Goal: Communication & Community: Connect with others

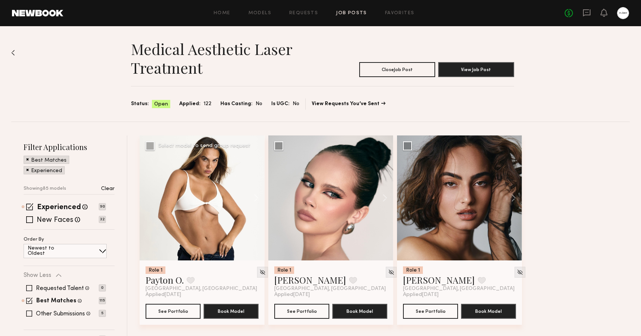
click at [206, 192] on div at bounding box center [202, 197] width 125 height 125
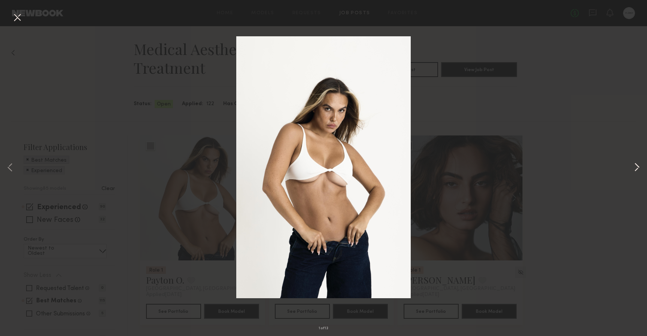
click at [634, 168] on button at bounding box center [636, 168] width 9 height 269
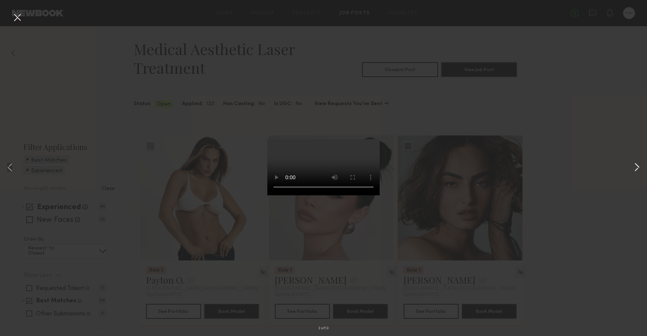
click at [634, 167] on button at bounding box center [636, 168] width 9 height 269
click at [635, 166] on button at bounding box center [636, 168] width 9 height 269
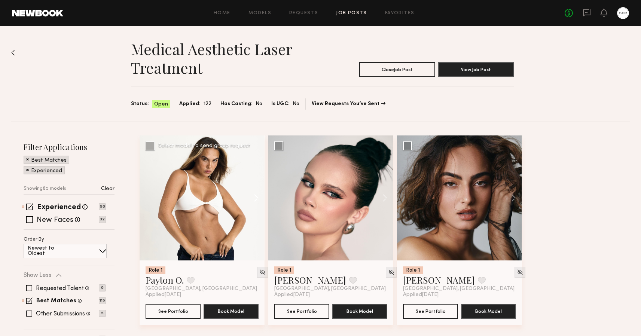
click at [256, 196] on button at bounding box center [253, 197] width 24 height 125
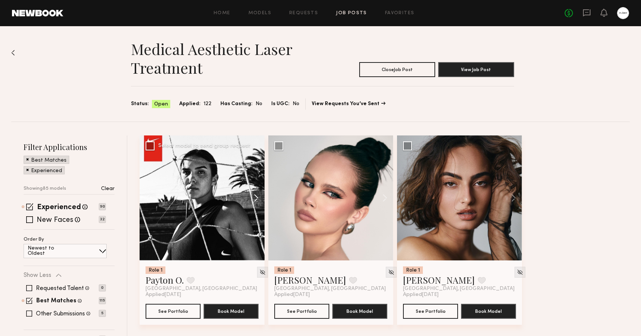
click at [256, 196] on button at bounding box center [253, 197] width 24 height 125
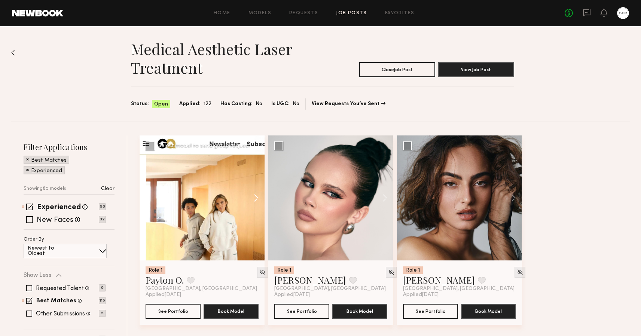
click at [256, 196] on button at bounding box center [253, 197] width 24 height 125
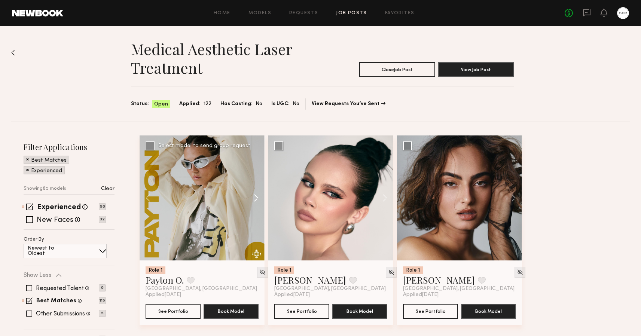
click at [256, 196] on button at bounding box center [253, 197] width 24 height 125
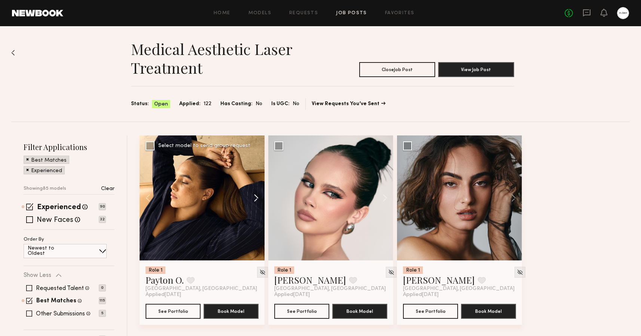
click at [256, 196] on button at bounding box center [253, 197] width 24 height 125
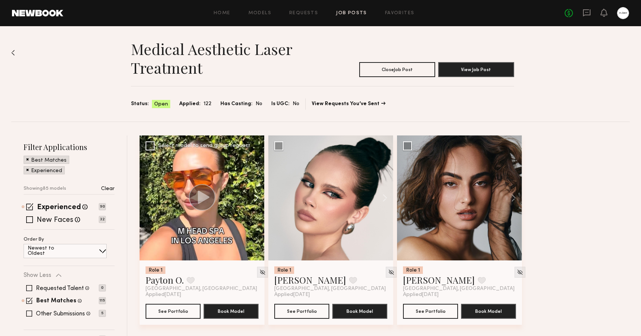
click at [256, 196] on button at bounding box center [253, 197] width 24 height 125
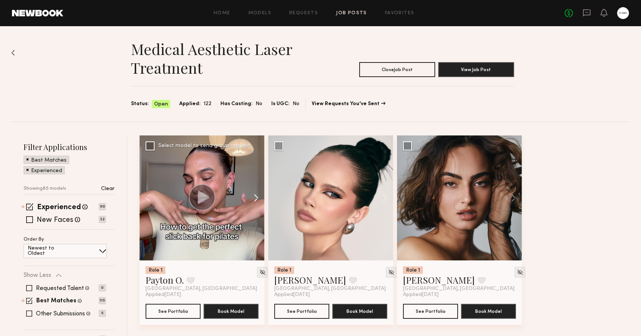
click at [256, 196] on button at bounding box center [253, 197] width 24 height 125
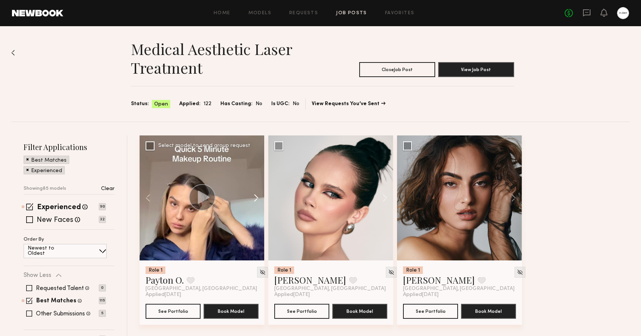
click at [256, 196] on button at bounding box center [253, 197] width 24 height 125
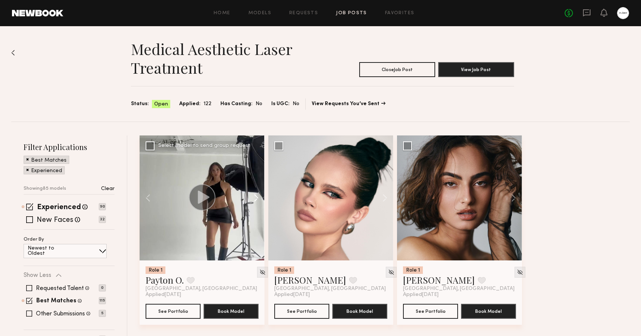
click at [256, 196] on button at bounding box center [253, 197] width 24 height 125
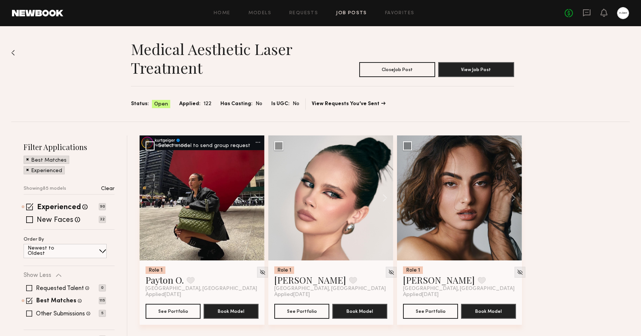
click at [215, 199] on div at bounding box center [202, 197] width 125 height 125
click at [212, 236] on div at bounding box center [202, 197] width 125 height 125
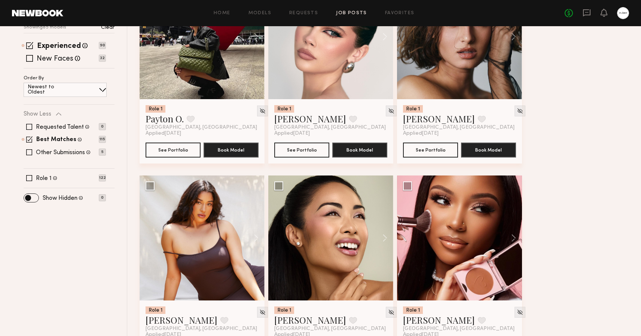
scroll to position [178, 0]
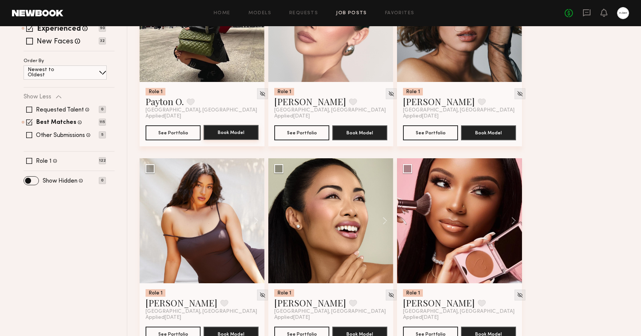
click at [239, 135] on button "Book Model" at bounding box center [231, 132] width 55 height 15
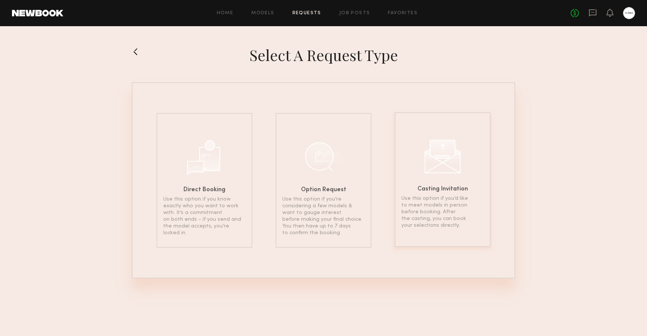
click at [424, 138] on div at bounding box center [442, 155] width 37 height 37
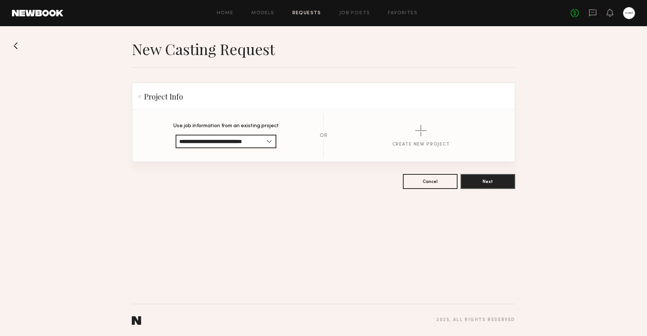
click at [263, 145] on input "**********" at bounding box center [225, 141] width 101 height 13
click at [240, 154] on span "Medical Aesthetic Laser Treatment" at bounding box center [223, 154] width 88 height 5
click at [489, 179] on button "Next" at bounding box center [487, 181] width 55 height 15
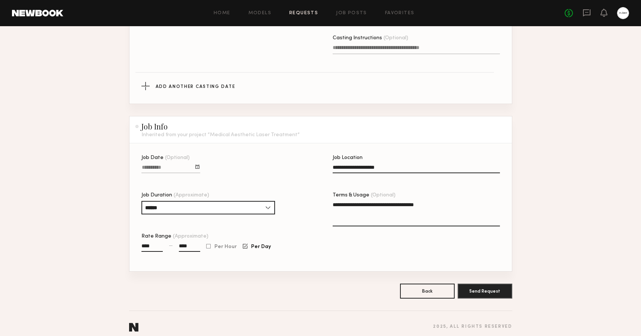
scroll to position [356, 0]
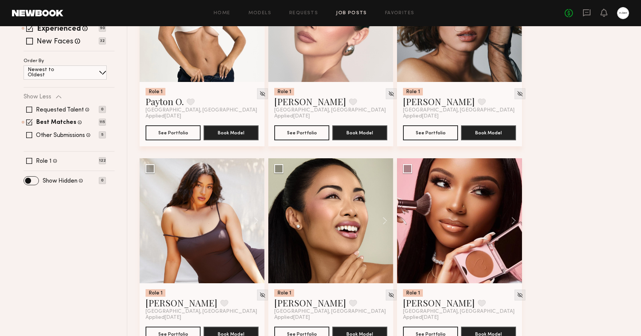
scroll to position [190, 0]
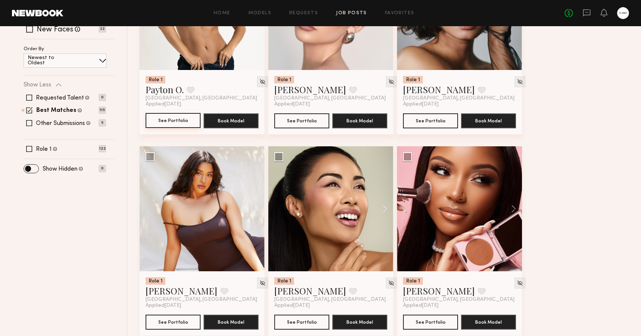
click at [171, 118] on button "See Portfolio" at bounding box center [173, 120] width 55 height 15
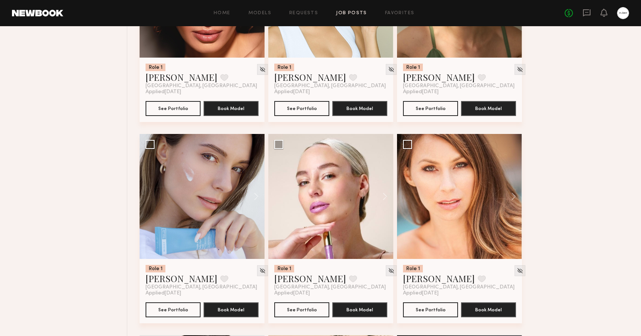
scroll to position [5637, 0]
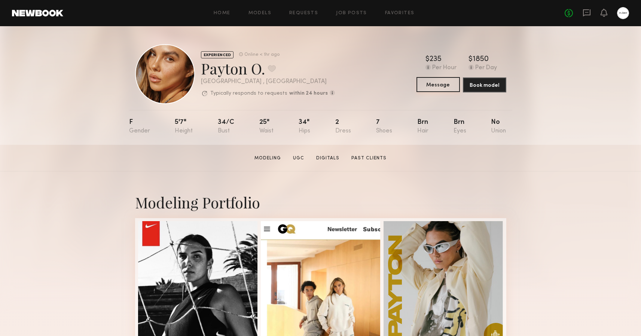
click at [448, 86] on button "Message" at bounding box center [437, 84] width 43 height 15
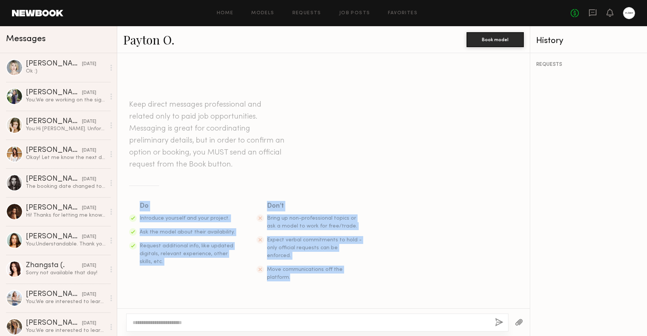
drag, startPoint x: 138, startPoint y: 221, endPoint x: 361, endPoint y: 277, distance: 229.4
click at [361, 277] on section "Do Introduce yourself and your project. Ask the model about their availability.…" at bounding box center [323, 241] width 388 height 80
copy section "Do Introduce yourself and your project. Ask the model about their availability.…"
click at [213, 316] on div at bounding box center [317, 323] width 382 height 18
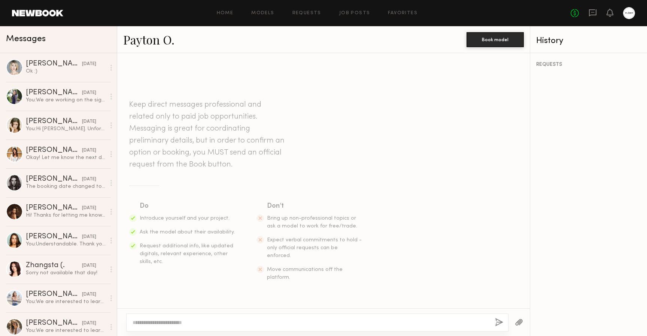
click at [213, 321] on textarea at bounding box center [310, 322] width 356 height 7
paste textarea "**********"
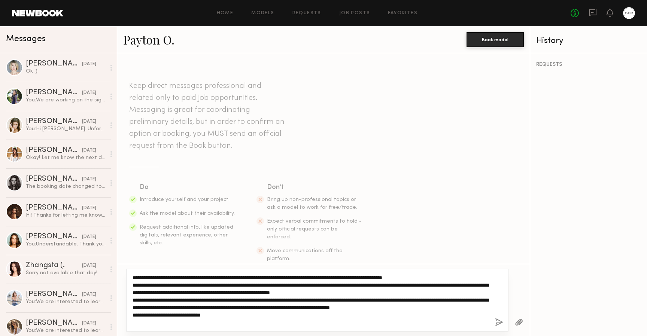
click at [133, 284] on textarea "**********" at bounding box center [310, 300] width 356 height 52
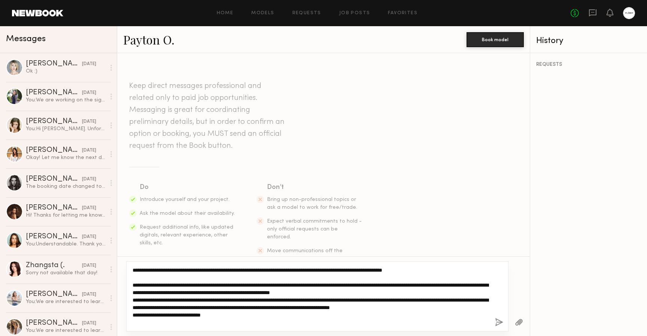
click at [413, 291] on textarea "**********" at bounding box center [310, 296] width 356 height 60
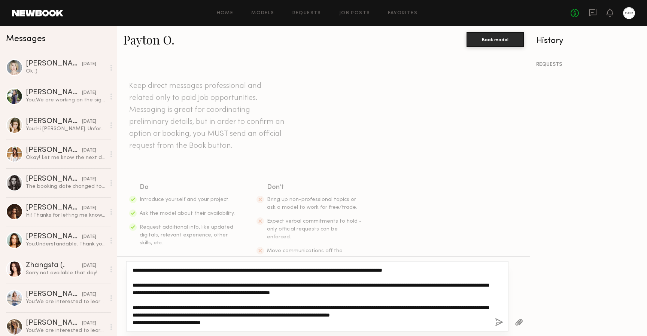
drag, startPoint x: 217, startPoint y: 308, endPoint x: 395, endPoint y: 309, distance: 178.5
click at [395, 309] on textarea "**********" at bounding box center [310, 296] width 356 height 60
click at [331, 315] on textarea "**********" at bounding box center [310, 296] width 356 height 60
drag, startPoint x: 240, startPoint y: 323, endPoint x: 132, endPoint y: 268, distance: 120.5
click at [132, 268] on textarea "**********" at bounding box center [310, 296] width 356 height 60
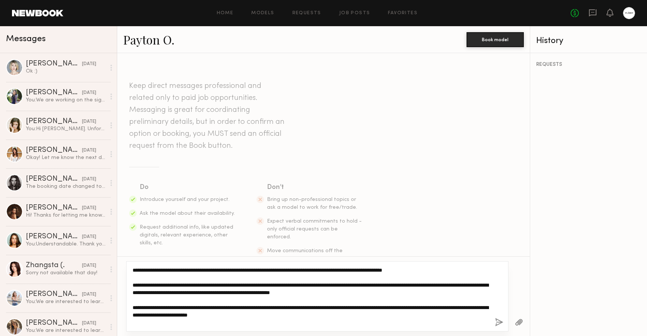
type textarea "**********"
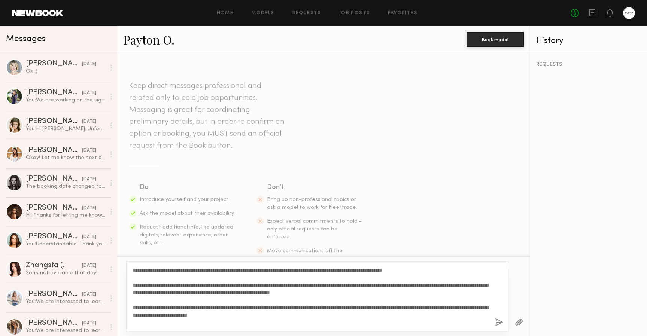
click at [498, 323] on button "button" at bounding box center [499, 322] width 8 height 9
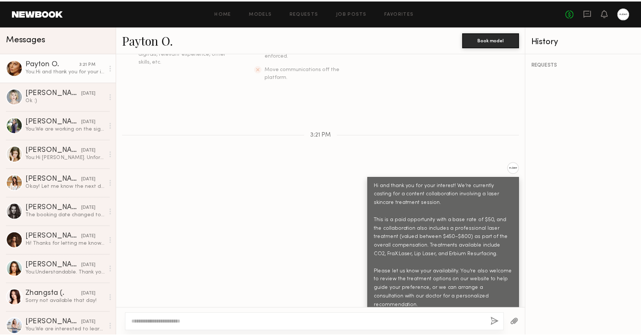
scroll to position [181, 0]
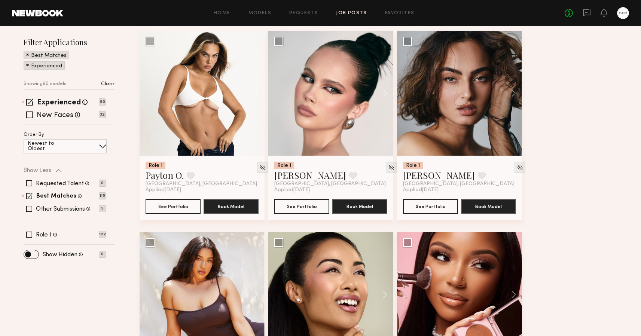
scroll to position [106, 0]
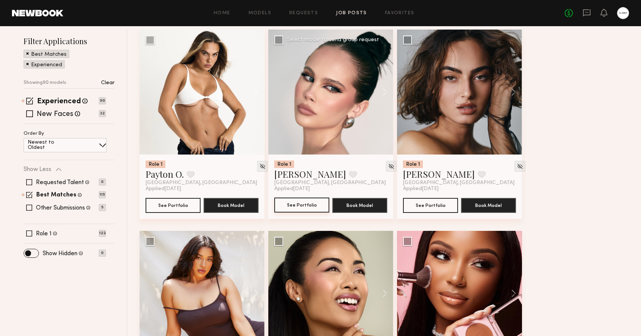
click at [308, 202] on button "See Portfolio" at bounding box center [301, 205] width 55 height 15
click at [440, 117] on div at bounding box center [459, 92] width 125 height 125
click at [430, 204] on button "See Portfolio" at bounding box center [430, 205] width 55 height 15
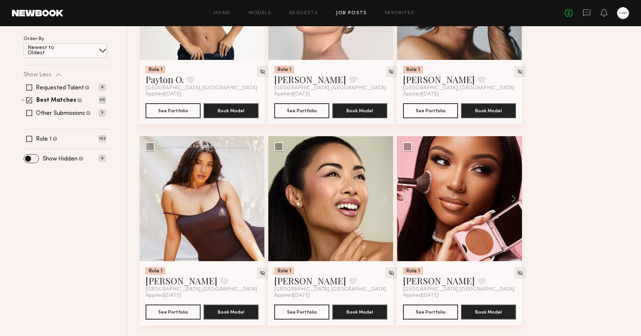
scroll to position [234, 0]
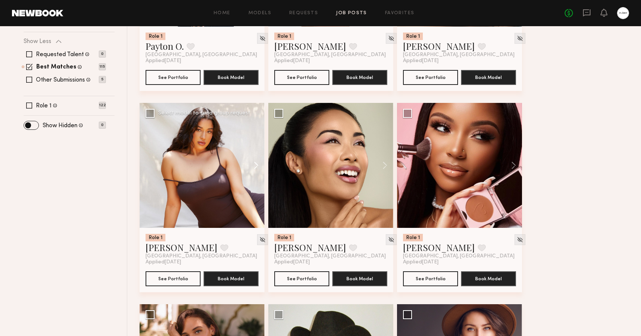
click at [257, 165] on button at bounding box center [253, 165] width 24 height 125
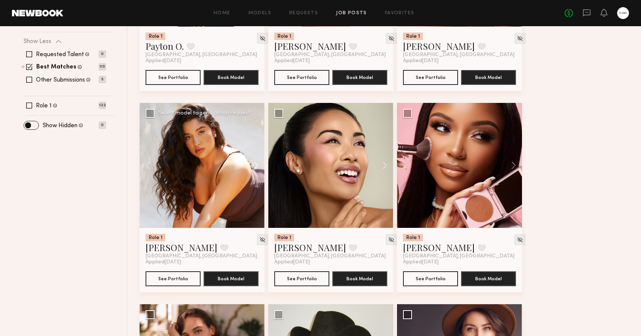
click at [257, 165] on button at bounding box center [253, 165] width 24 height 125
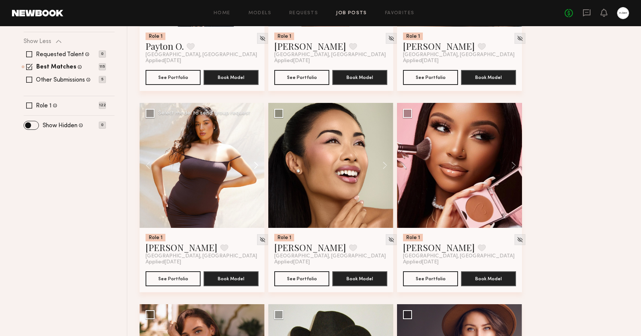
click at [257, 165] on button at bounding box center [253, 165] width 24 height 125
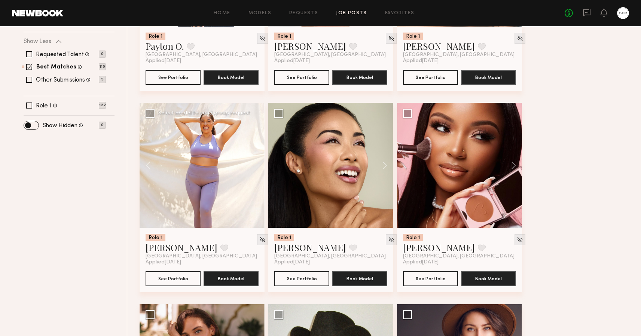
click at [257, 165] on div at bounding box center [202, 165] width 125 height 125
click at [385, 165] on button at bounding box center [381, 165] width 24 height 125
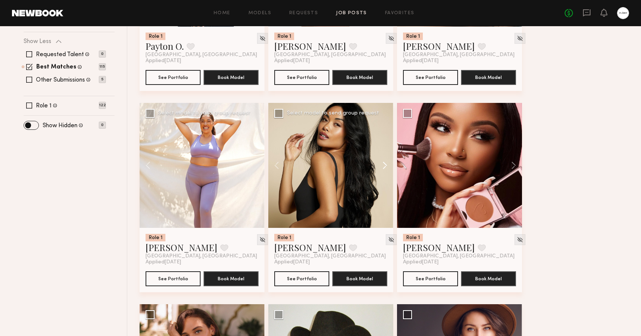
click at [385, 165] on button at bounding box center [381, 165] width 24 height 125
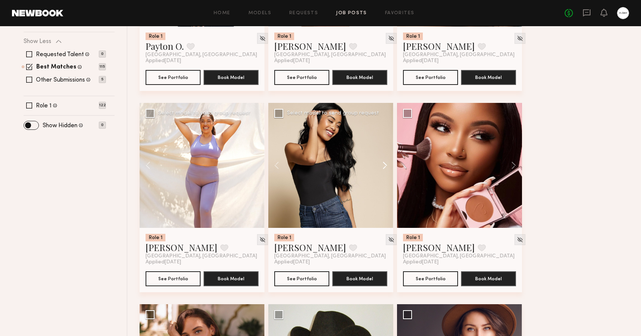
click at [385, 165] on button at bounding box center [381, 165] width 24 height 125
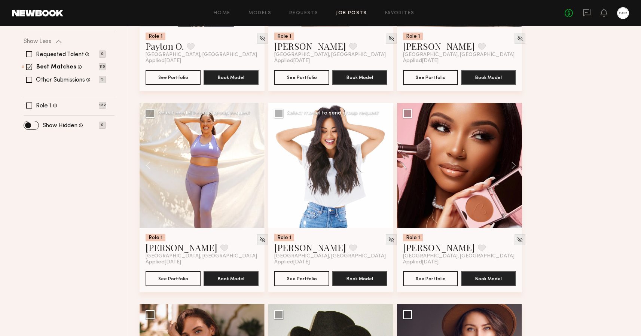
click at [385, 165] on button at bounding box center [381, 165] width 24 height 125
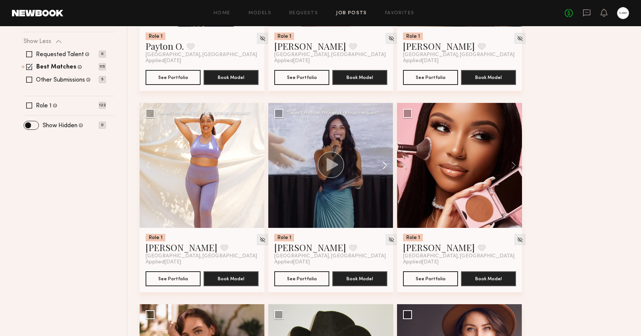
click at [385, 165] on button at bounding box center [381, 165] width 24 height 125
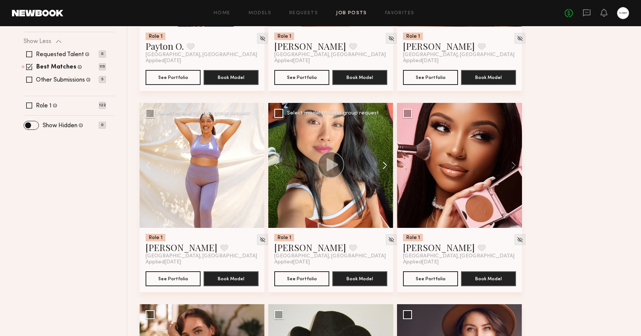
click at [385, 165] on button at bounding box center [381, 165] width 24 height 125
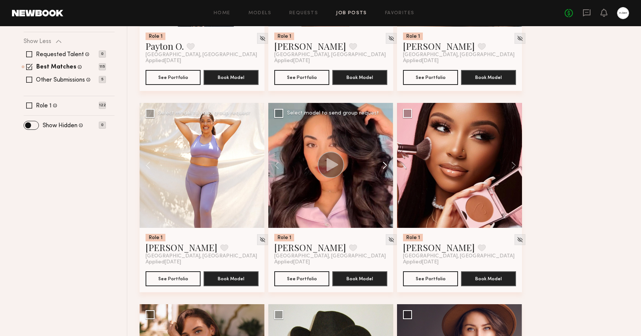
click at [385, 165] on button at bounding box center [381, 165] width 24 height 125
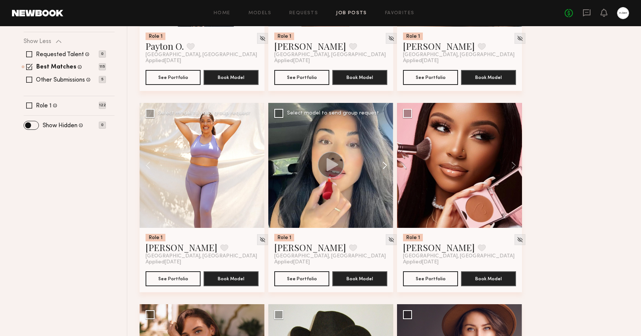
click at [385, 165] on button at bounding box center [381, 165] width 24 height 125
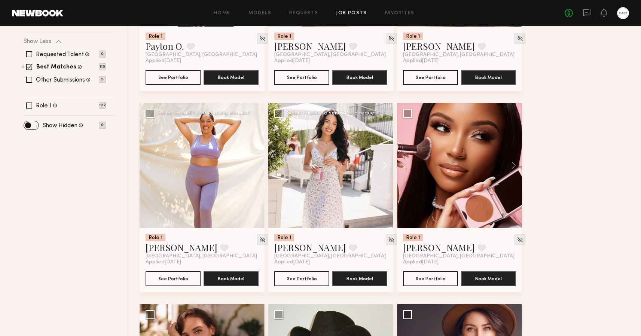
click at [385, 165] on button at bounding box center [381, 165] width 24 height 125
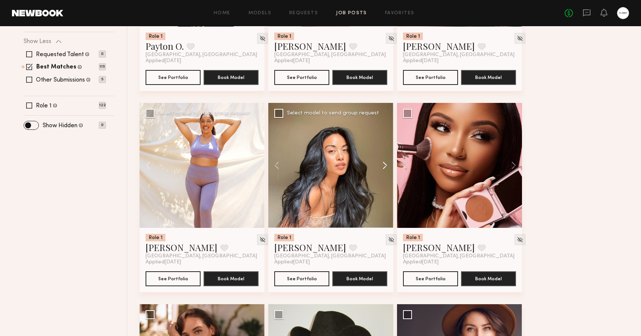
click at [385, 165] on button at bounding box center [381, 165] width 24 height 125
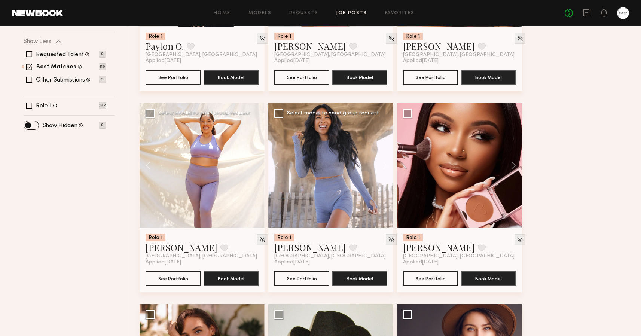
click at [336, 190] on div at bounding box center [330, 165] width 125 height 125
click at [347, 131] on div at bounding box center [330, 165] width 125 height 125
click at [302, 281] on button "See Portfolio" at bounding box center [301, 278] width 55 height 15
click at [514, 165] on button at bounding box center [510, 165] width 24 height 125
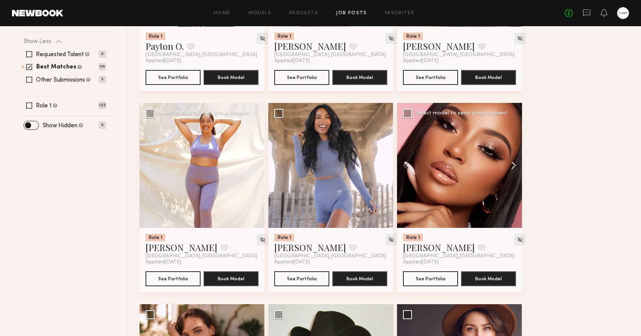
click at [514, 165] on button at bounding box center [510, 165] width 24 height 125
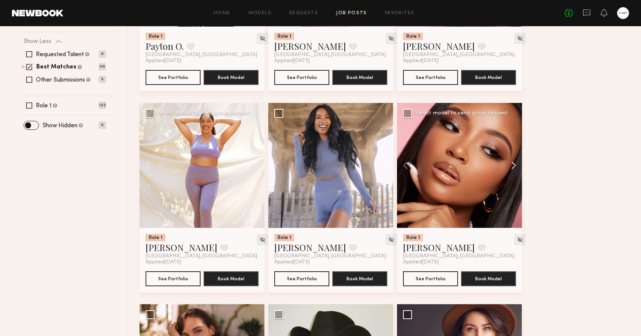
click at [514, 165] on button at bounding box center [510, 165] width 24 height 125
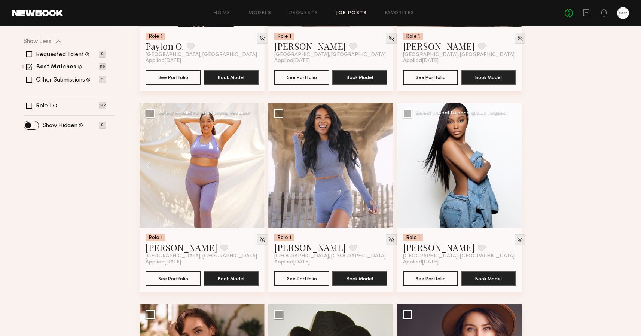
click at [514, 165] on div at bounding box center [459, 165] width 125 height 125
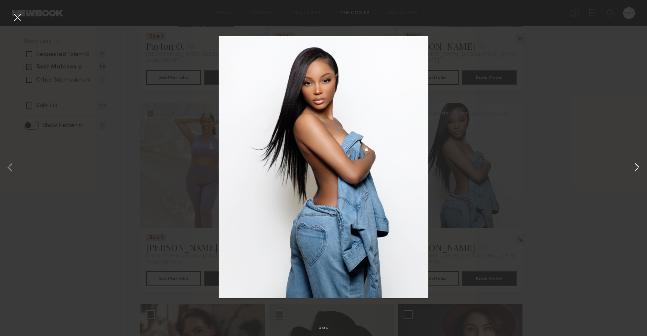
click at [635, 169] on button at bounding box center [636, 168] width 9 height 269
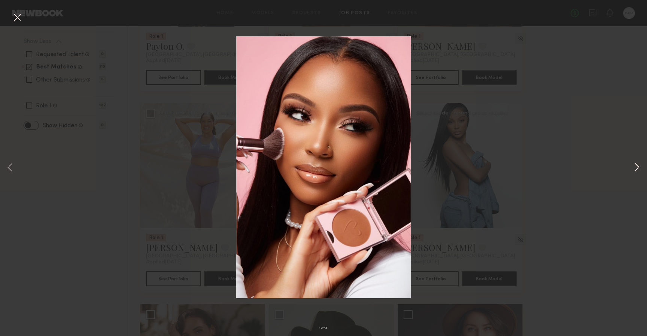
click at [635, 169] on button at bounding box center [636, 168] width 9 height 269
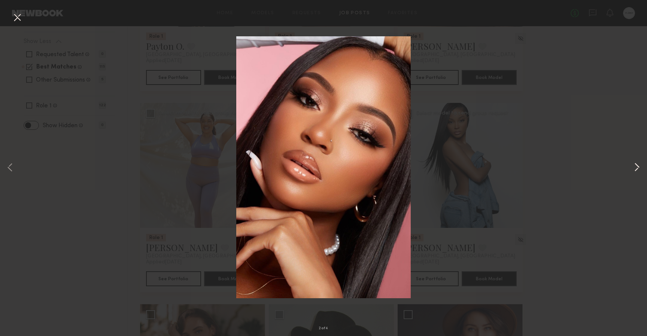
click at [635, 169] on button at bounding box center [636, 168] width 9 height 269
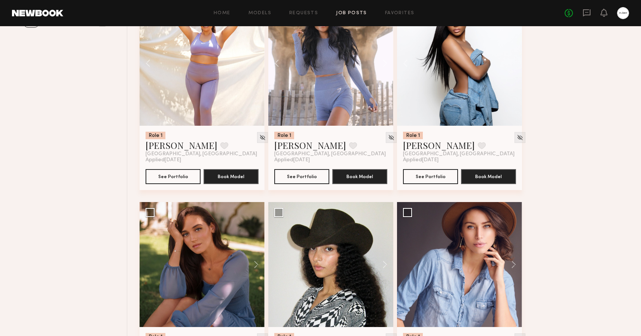
scroll to position [434, 0]
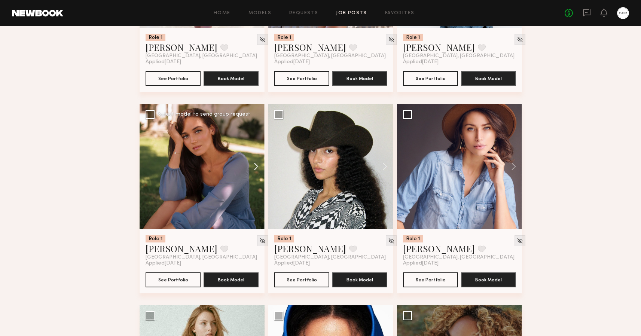
click at [255, 169] on button at bounding box center [253, 166] width 24 height 125
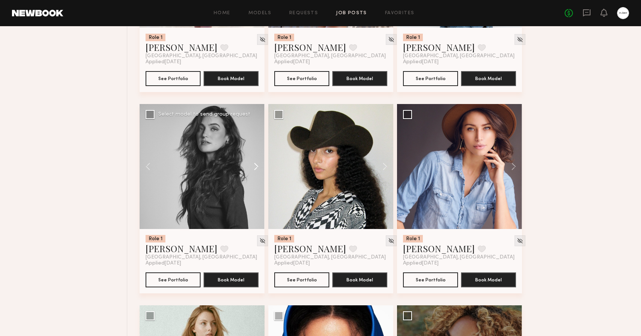
click at [255, 169] on button at bounding box center [253, 166] width 24 height 125
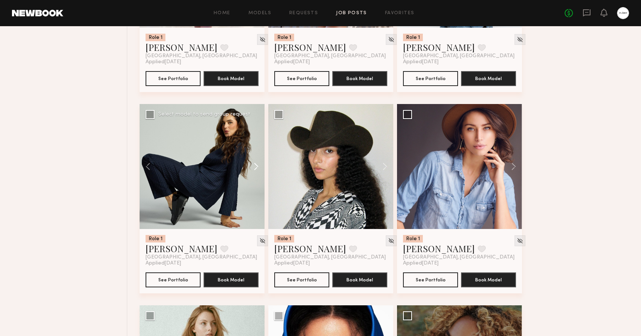
click at [255, 169] on button at bounding box center [253, 166] width 24 height 125
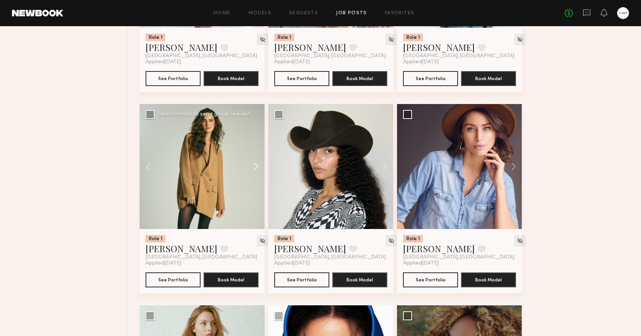
click at [255, 169] on button at bounding box center [253, 166] width 24 height 125
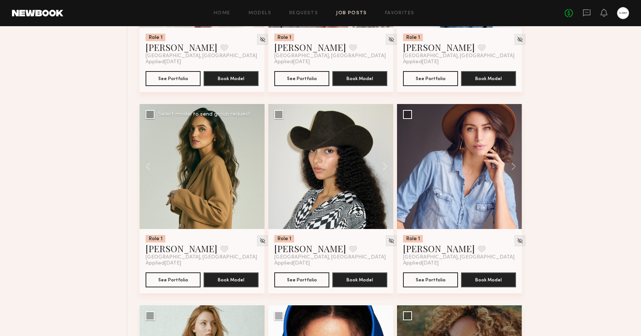
click at [255, 169] on div at bounding box center [202, 166] width 125 height 125
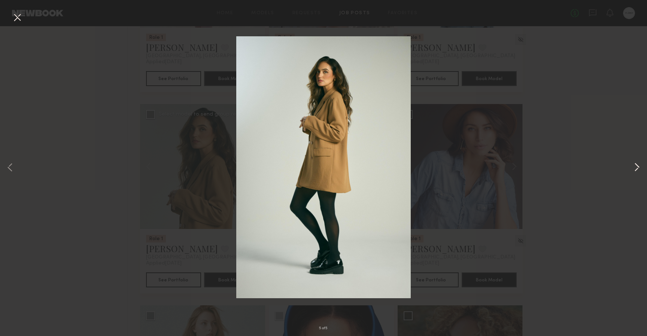
click at [637, 164] on button at bounding box center [636, 168] width 9 height 269
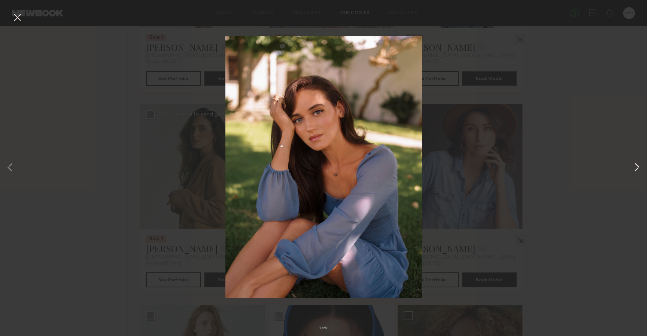
click at [637, 169] on button at bounding box center [636, 168] width 9 height 269
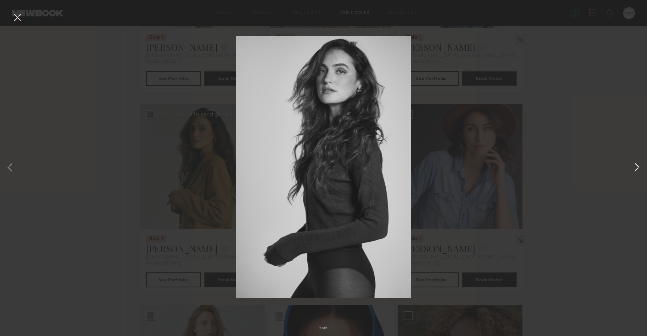
click at [637, 169] on button at bounding box center [636, 168] width 9 height 269
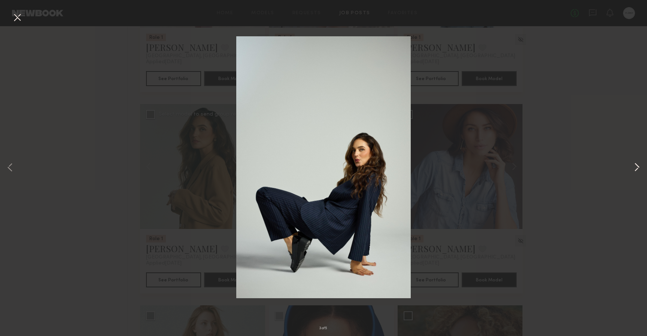
click at [637, 169] on button at bounding box center [636, 168] width 9 height 269
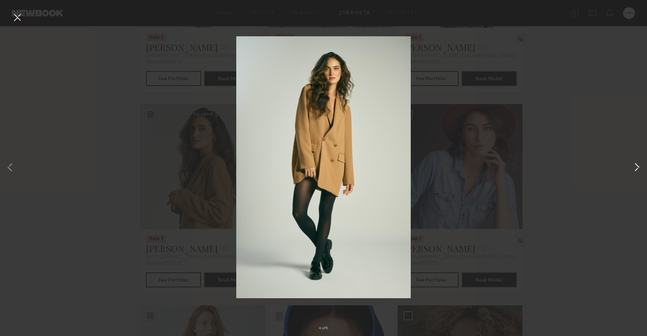
click at [637, 169] on button at bounding box center [636, 168] width 9 height 269
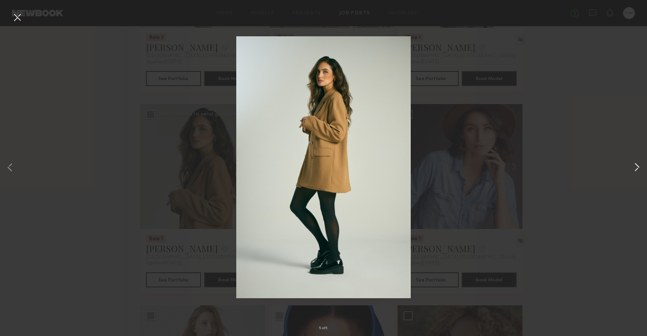
click at [637, 169] on button at bounding box center [636, 168] width 9 height 269
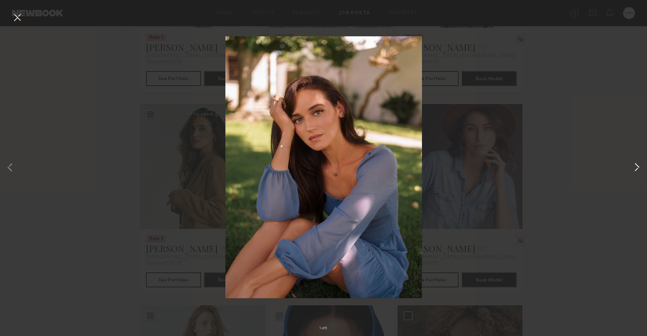
click at [637, 169] on button at bounding box center [636, 168] width 9 height 269
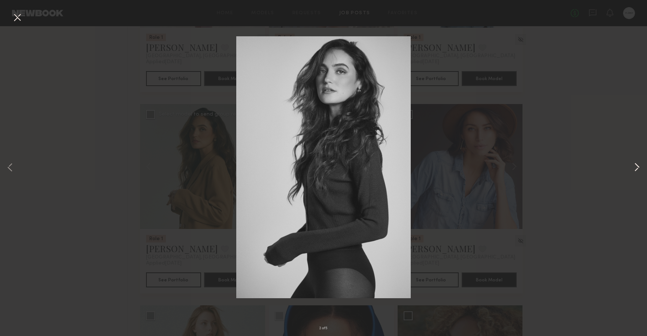
click at [637, 169] on button at bounding box center [636, 168] width 9 height 269
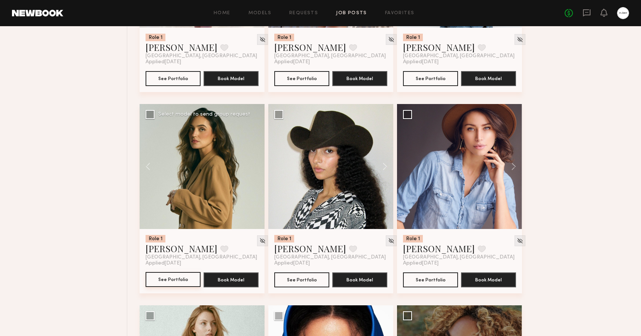
click at [184, 280] on button "See Portfolio" at bounding box center [173, 279] width 55 height 15
click at [385, 166] on button at bounding box center [381, 166] width 24 height 125
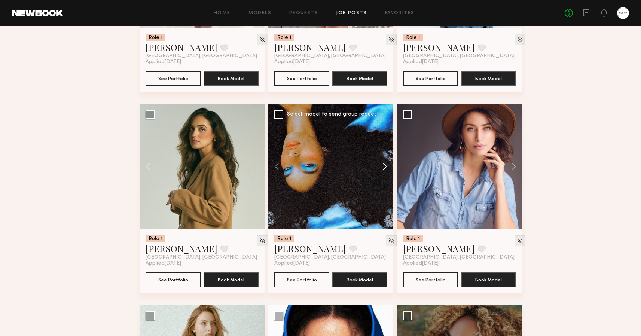
click at [385, 166] on button at bounding box center [381, 166] width 24 height 125
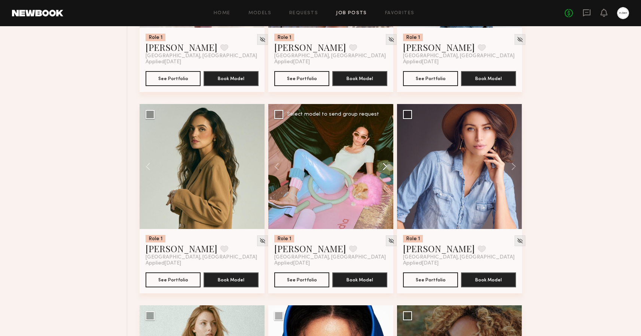
click at [385, 166] on button at bounding box center [381, 166] width 24 height 125
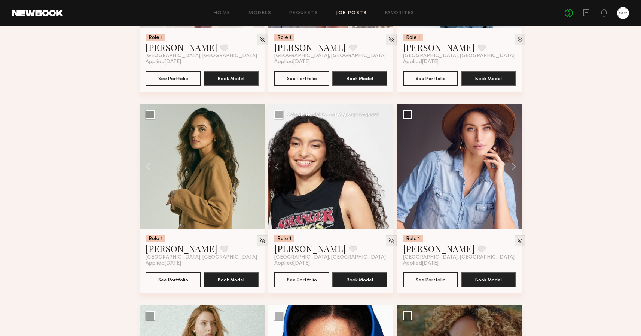
click at [385, 166] on div at bounding box center [330, 166] width 125 height 125
click at [514, 166] on button at bounding box center [510, 166] width 24 height 125
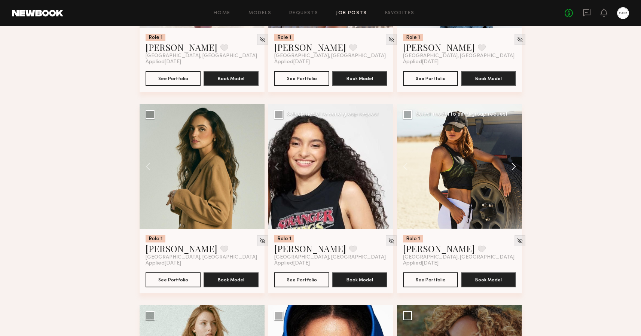
click at [514, 166] on button at bounding box center [510, 166] width 24 height 125
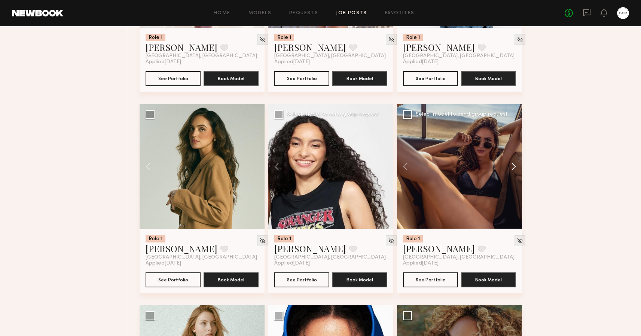
click at [514, 166] on button at bounding box center [510, 166] width 24 height 125
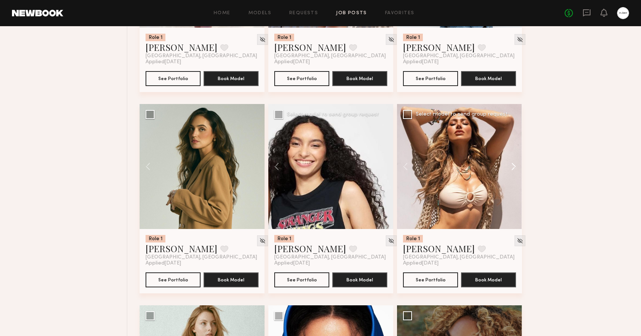
click at [514, 166] on button at bounding box center [510, 166] width 24 height 125
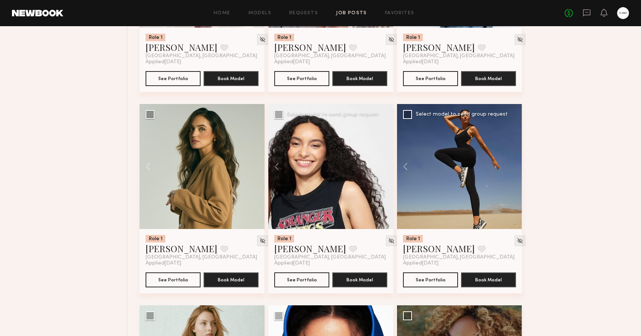
click at [514, 166] on div at bounding box center [459, 166] width 125 height 125
click at [433, 277] on button "See Portfolio" at bounding box center [430, 279] width 55 height 15
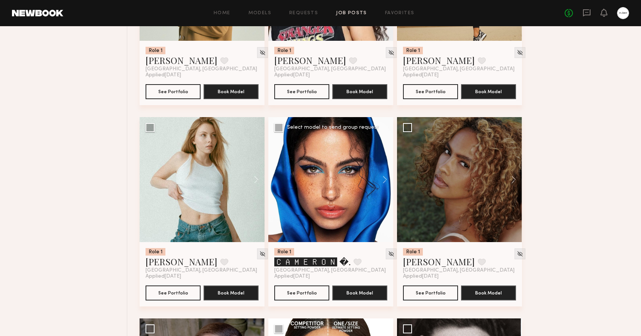
scroll to position [629, 0]
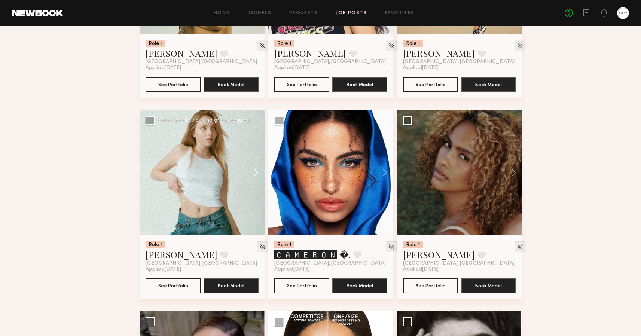
click at [257, 173] on button at bounding box center [253, 172] width 24 height 125
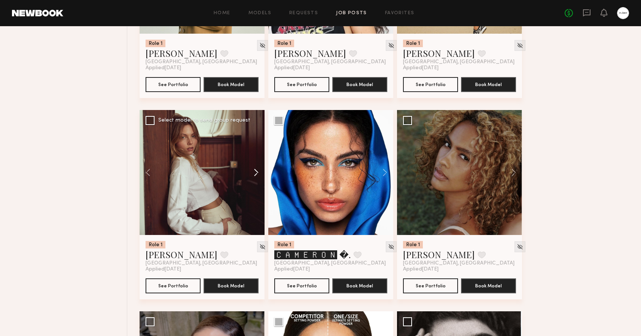
click at [257, 173] on button at bounding box center [253, 172] width 24 height 125
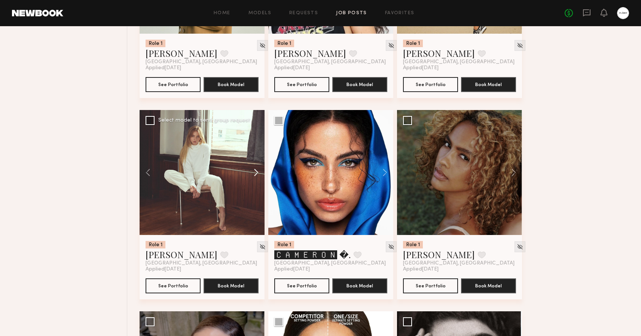
click at [257, 173] on button at bounding box center [253, 172] width 24 height 125
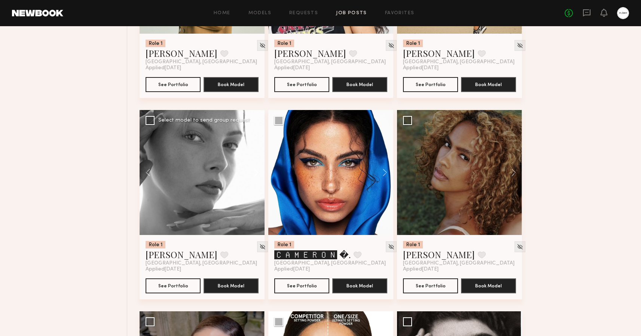
click at [257, 173] on button at bounding box center [253, 172] width 24 height 125
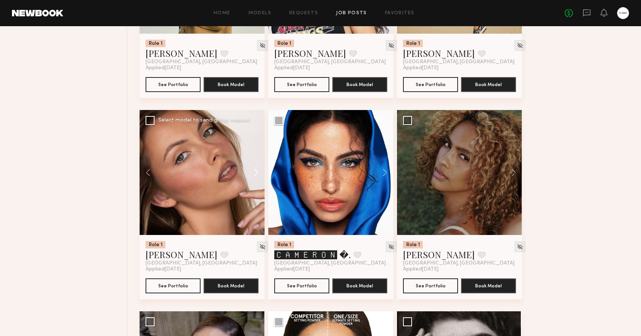
click at [257, 173] on button at bounding box center [253, 172] width 24 height 125
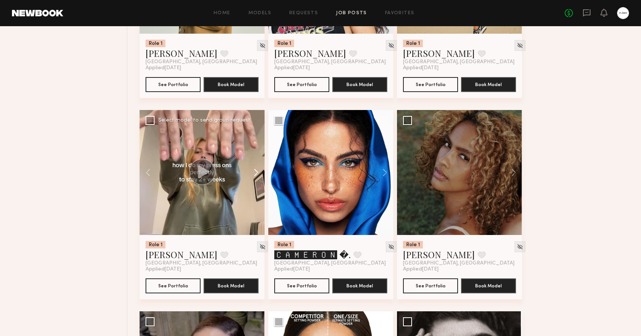
click at [257, 173] on button at bounding box center [253, 172] width 24 height 125
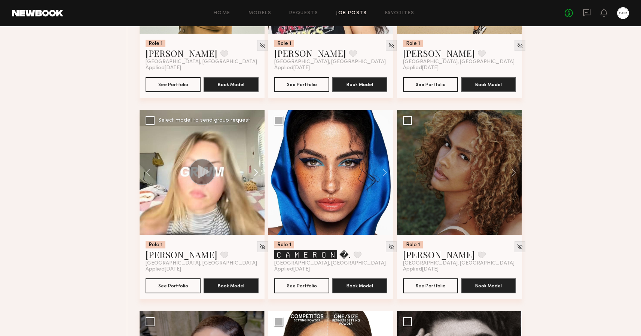
click at [257, 173] on button at bounding box center [253, 172] width 24 height 125
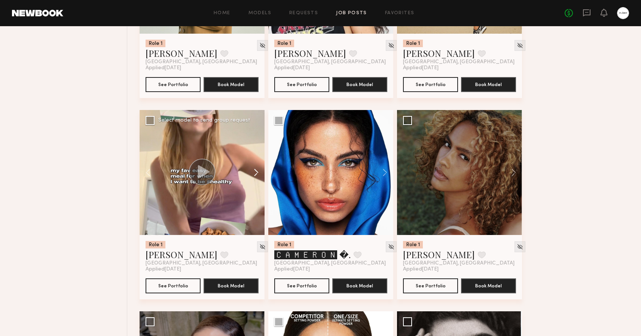
click at [257, 173] on button at bounding box center [253, 172] width 24 height 125
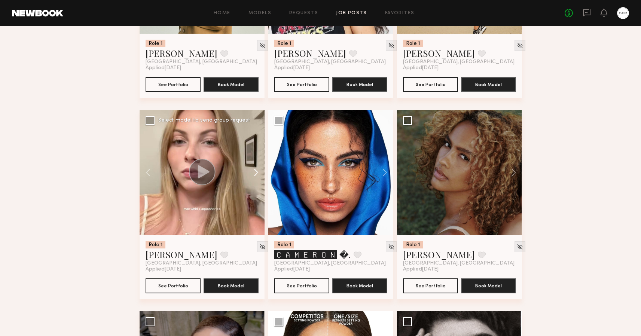
click at [257, 173] on button at bounding box center [253, 172] width 24 height 125
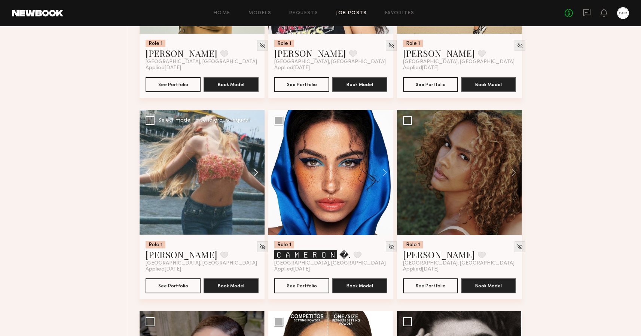
click at [257, 173] on button at bounding box center [253, 172] width 24 height 125
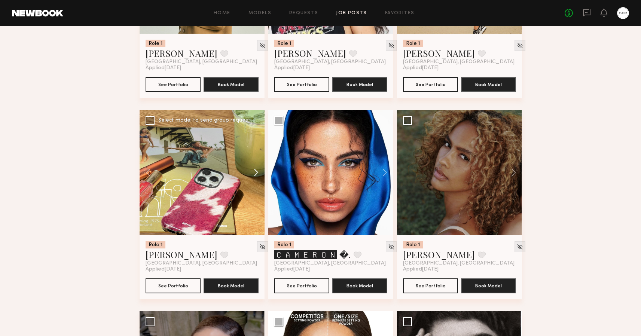
click at [257, 173] on button at bounding box center [253, 172] width 24 height 125
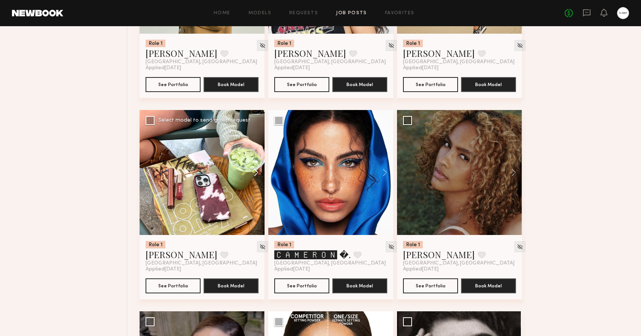
click at [257, 173] on button at bounding box center [253, 172] width 24 height 125
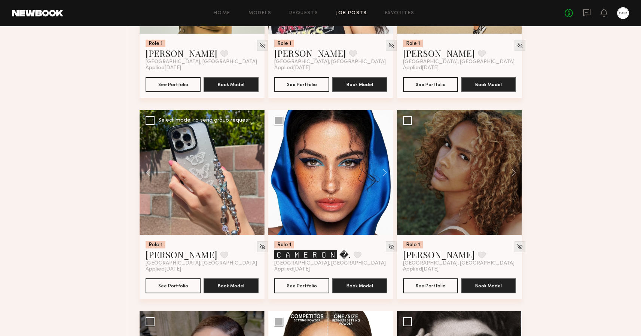
click at [257, 173] on div at bounding box center [202, 172] width 125 height 125
click at [385, 173] on button at bounding box center [381, 172] width 24 height 125
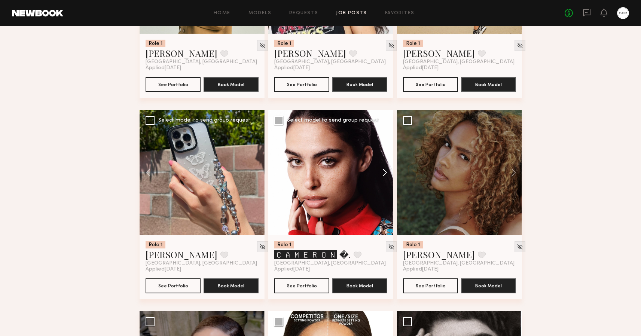
click at [385, 173] on button at bounding box center [381, 172] width 24 height 125
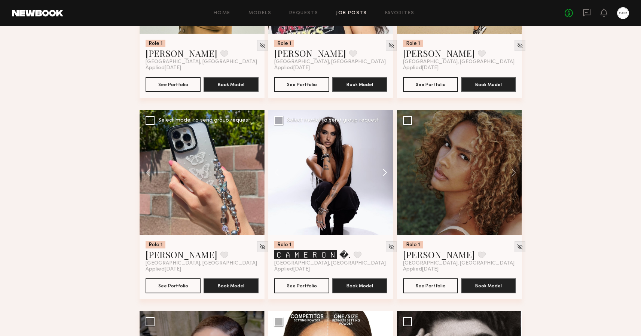
click at [385, 173] on button at bounding box center [381, 172] width 24 height 125
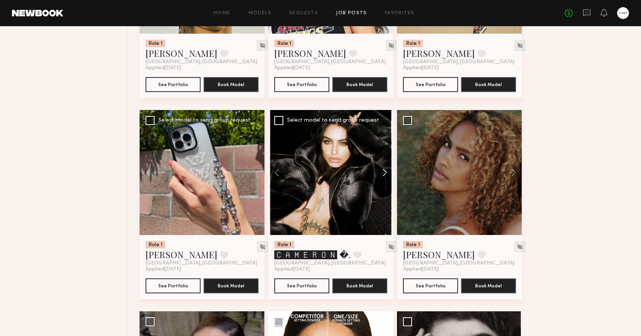
click at [385, 173] on button at bounding box center [381, 172] width 24 height 125
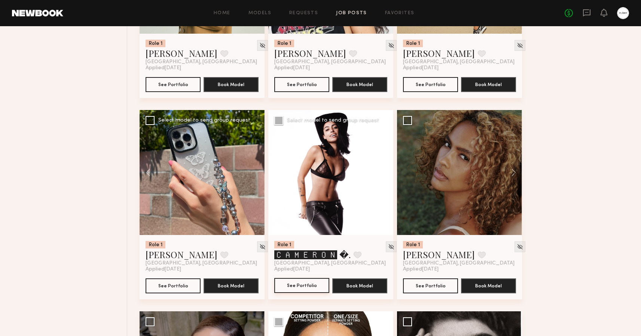
click at [299, 289] on button "See Portfolio" at bounding box center [301, 285] width 55 height 15
click at [514, 173] on button at bounding box center [510, 172] width 24 height 125
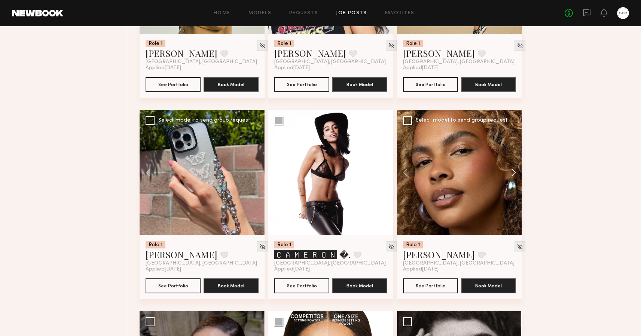
click at [514, 173] on button at bounding box center [510, 172] width 24 height 125
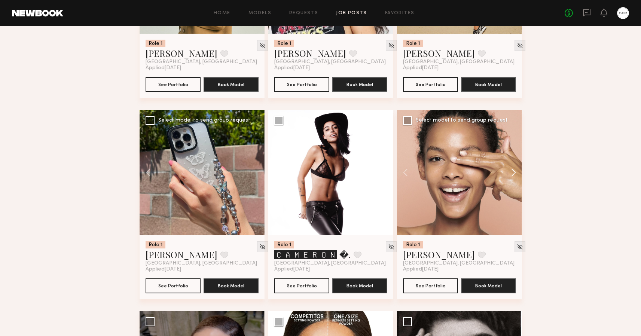
click at [514, 173] on button at bounding box center [510, 172] width 24 height 125
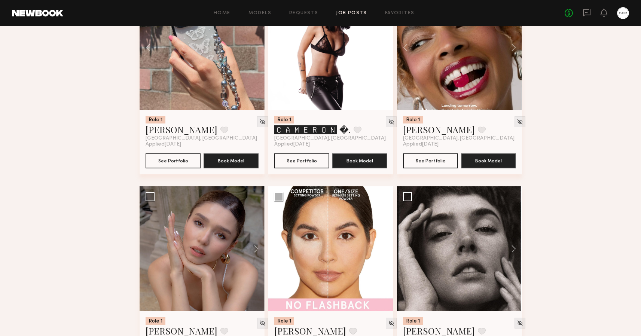
scroll to position [795, 0]
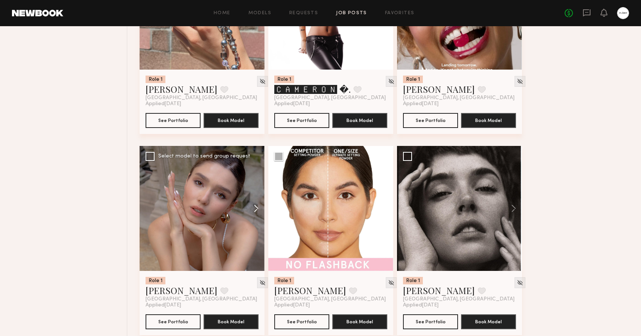
click at [256, 210] on button at bounding box center [253, 208] width 24 height 125
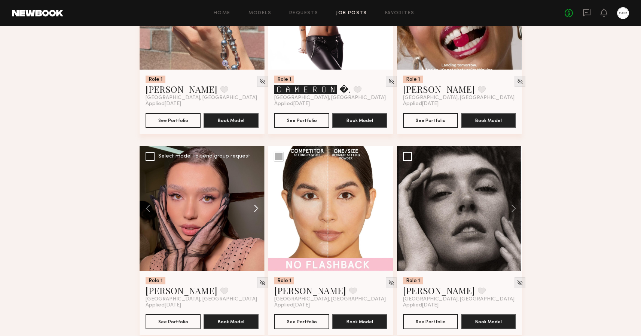
click at [256, 210] on button at bounding box center [253, 208] width 24 height 125
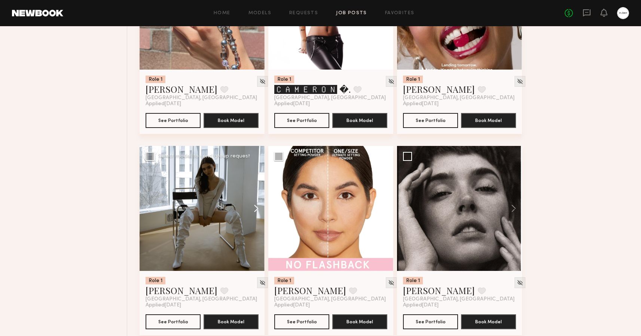
click at [256, 210] on button at bounding box center [253, 208] width 24 height 125
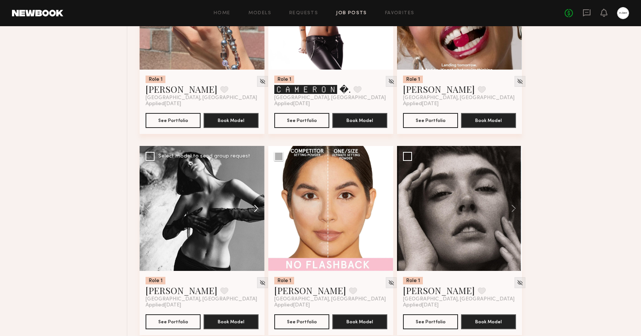
click at [256, 210] on button at bounding box center [253, 208] width 24 height 125
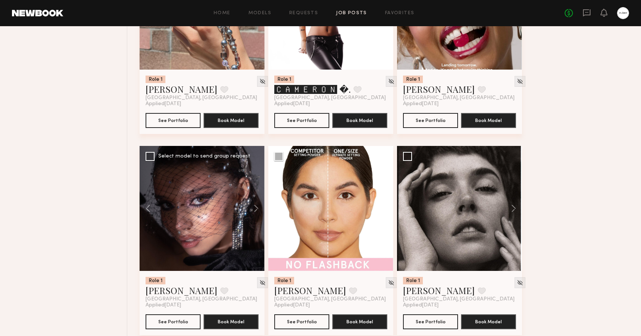
click at [210, 242] on div at bounding box center [202, 208] width 125 height 125
click at [170, 325] on button "See Portfolio" at bounding box center [173, 321] width 55 height 15
click at [385, 206] on button at bounding box center [381, 208] width 24 height 125
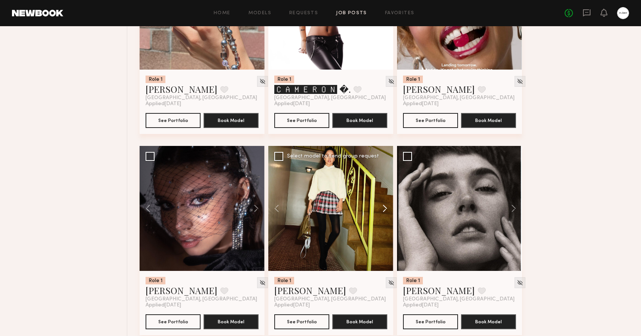
click at [385, 206] on button at bounding box center [381, 208] width 24 height 125
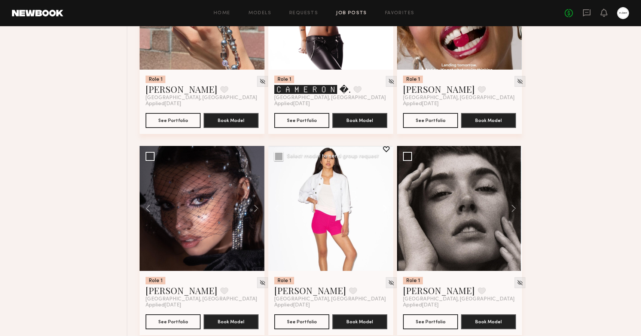
click at [385, 206] on button at bounding box center [381, 208] width 24 height 125
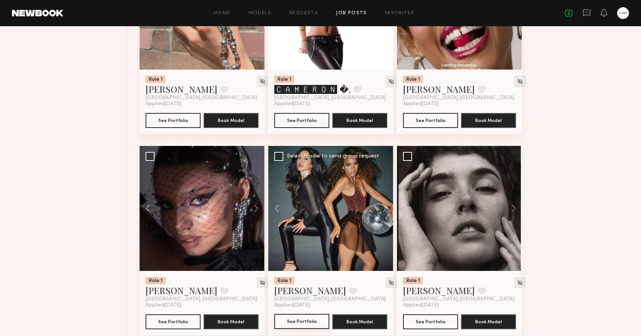
click at [305, 318] on button "See Portfolio" at bounding box center [301, 321] width 55 height 15
click at [516, 210] on button at bounding box center [510, 208] width 24 height 125
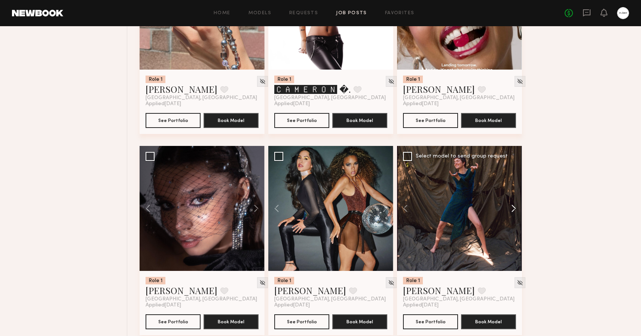
click at [516, 210] on button at bounding box center [510, 208] width 24 height 125
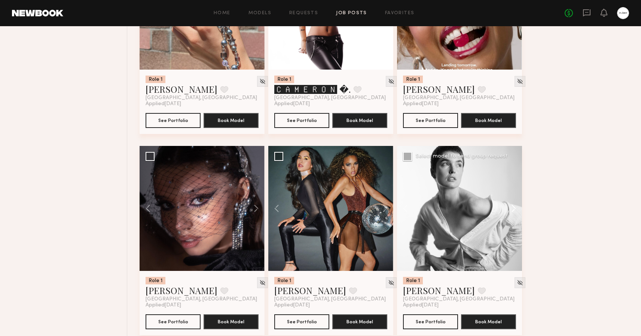
click at [516, 210] on button at bounding box center [510, 208] width 24 height 125
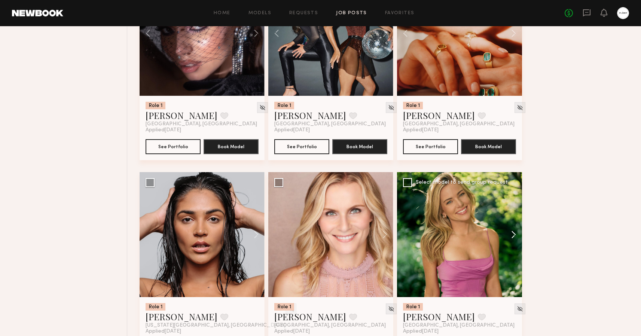
scroll to position [998, 0]
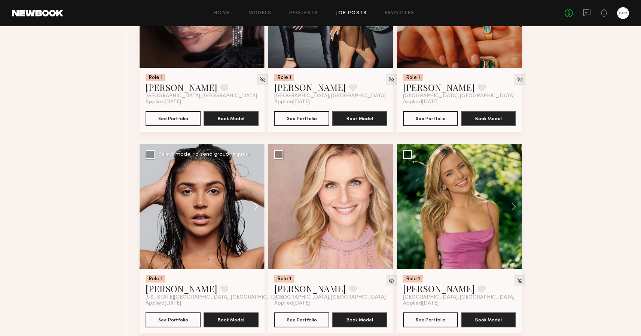
click at [257, 206] on button at bounding box center [253, 206] width 24 height 125
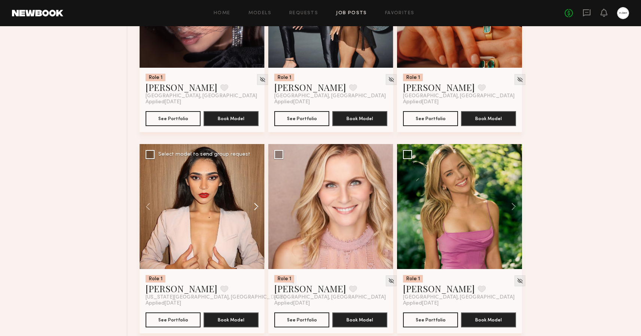
click at [257, 206] on button at bounding box center [253, 206] width 24 height 125
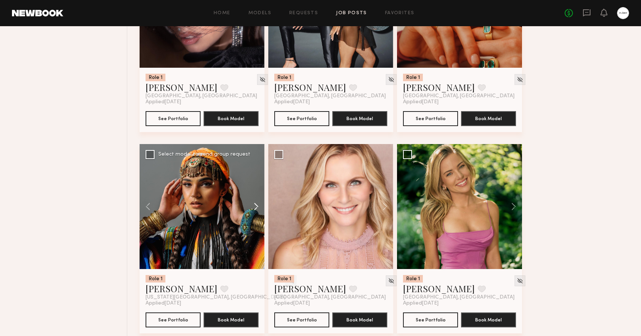
click at [257, 206] on button at bounding box center [253, 206] width 24 height 125
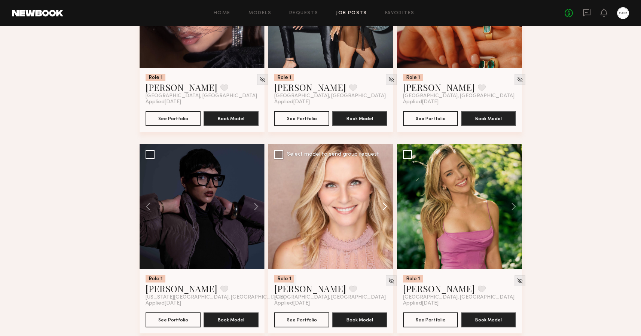
click at [385, 204] on button at bounding box center [381, 206] width 24 height 125
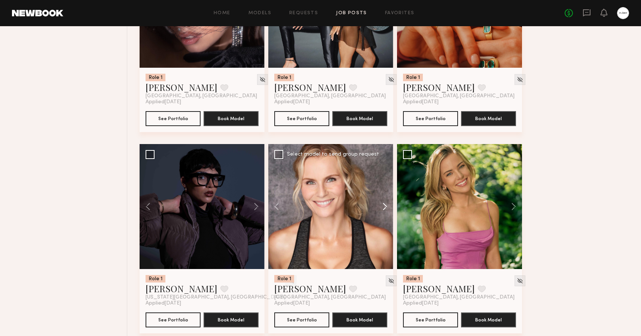
click at [385, 204] on button at bounding box center [381, 206] width 24 height 125
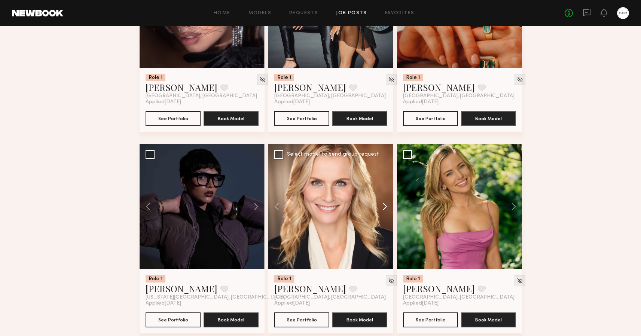
click at [385, 204] on button at bounding box center [381, 206] width 24 height 125
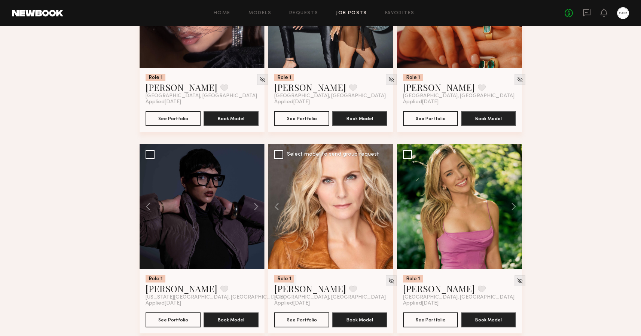
click at [385, 204] on div at bounding box center [330, 206] width 125 height 125
click at [514, 205] on button at bounding box center [510, 206] width 24 height 125
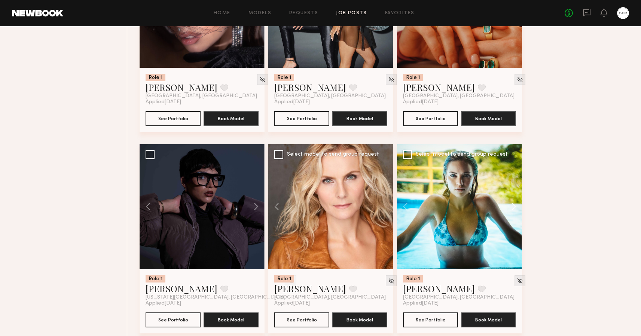
click at [514, 205] on button at bounding box center [510, 206] width 24 height 125
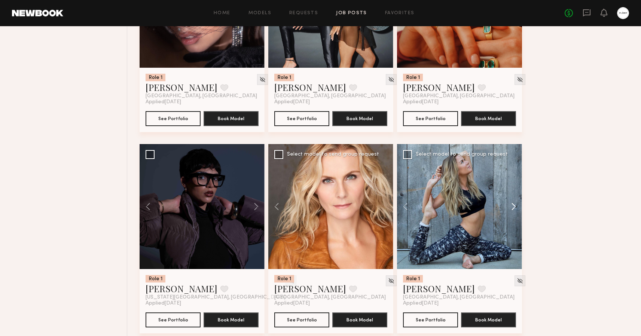
click at [514, 205] on button at bounding box center [510, 206] width 24 height 125
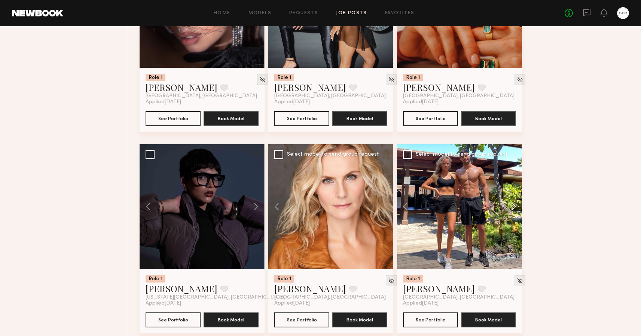
click at [514, 204] on button at bounding box center [510, 206] width 24 height 125
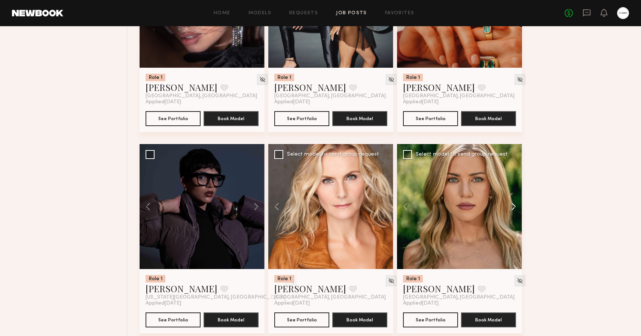
click at [514, 204] on button at bounding box center [510, 206] width 24 height 125
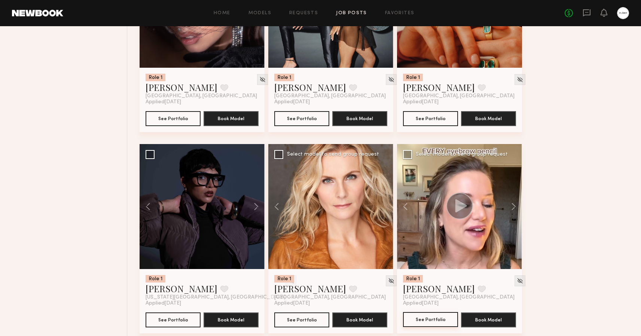
click at [417, 320] on button "See Portfolio" at bounding box center [430, 319] width 55 height 15
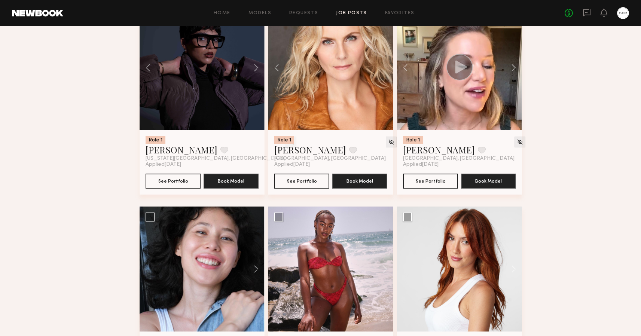
scroll to position [1231, 0]
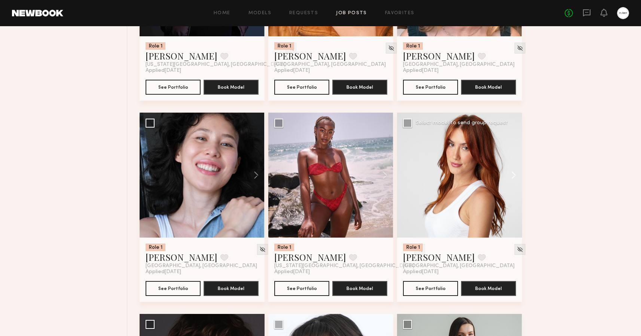
click at [514, 175] on button at bounding box center [510, 175] width 24 height 125
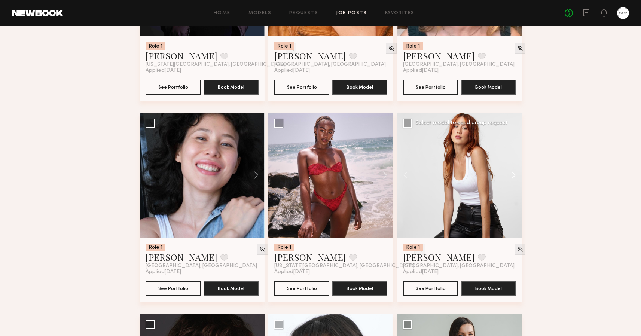
click at [514, 175] on button at bounding box center [510, 175] width 24 height 125
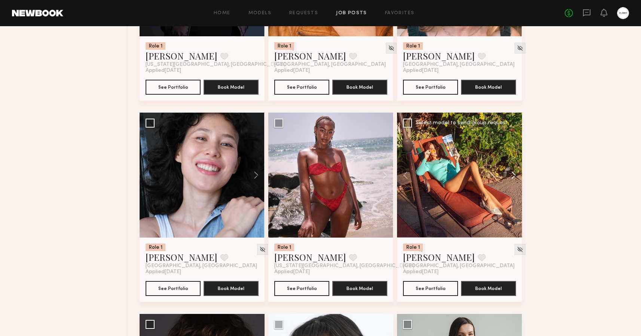
click at [514, 175] on button at bounding box center [510, 175] width 24 height 125
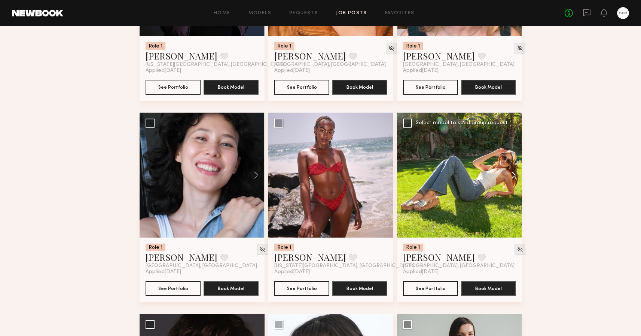
click at [514, 175] on button at bounding box center [510, 175] width 24 height 125
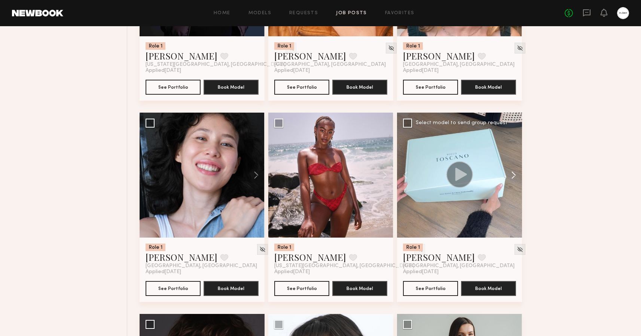
click at [514, 175] on button at bounding box center [510, 175] width 24 height 125
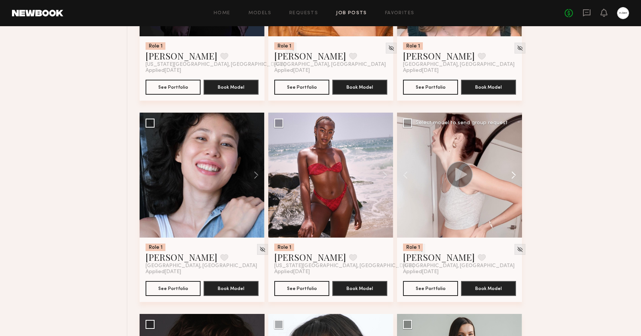
click at [514, 175] on button at bounding box center [510, 175] width 24 height 125
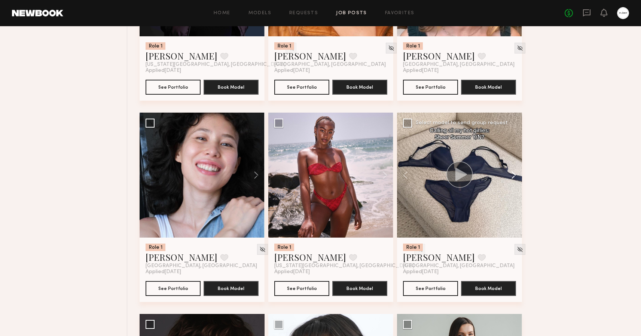
click at [514, 175] on button at bounding box center [510, 175] width 24 height 125
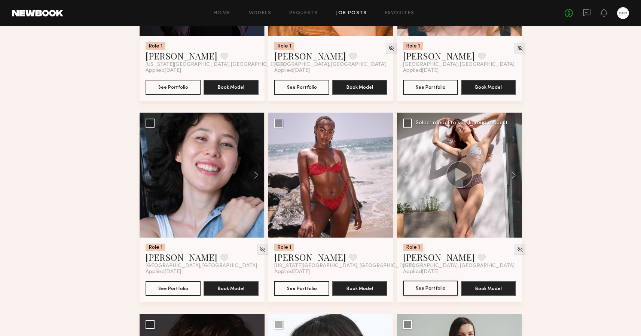
click at [423, 288] on button "See Portfolio" at bounding box center [430, 288] width 55 height 15
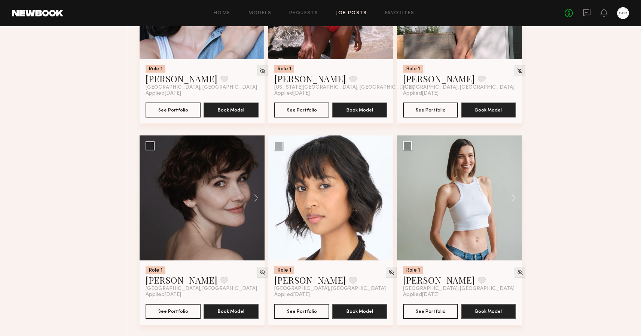
scroll to position [1452, 0]
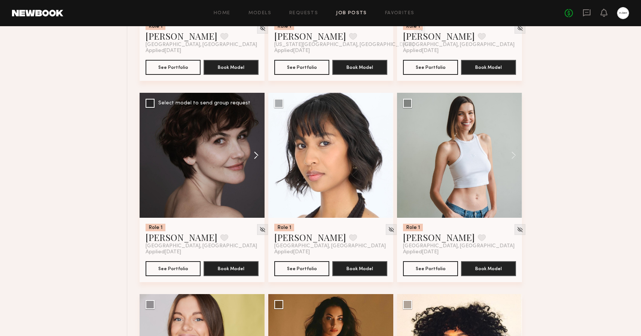
click at [256, 155] on button at bounding box center [253, 155] width 24 height 125
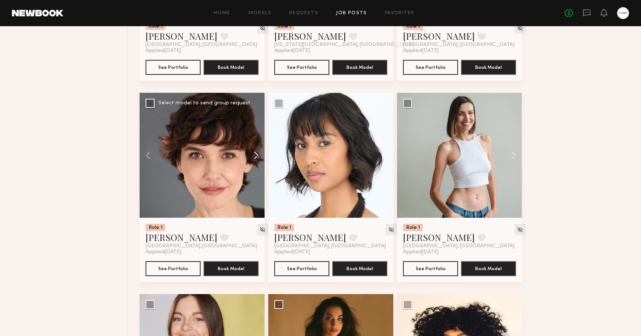
click at [256, 155] on button at bounding box center [253, 155] width 24 height 125
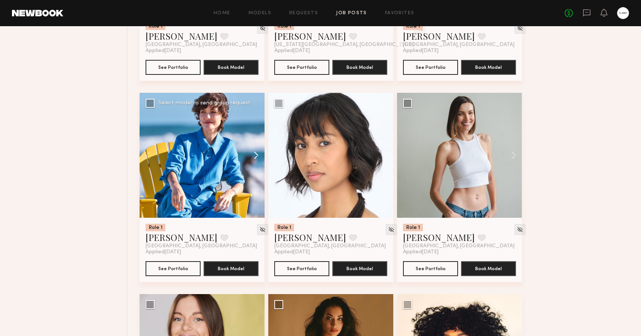
click at [256, 155] on button at bounding box center [253, 155] width 24 height 125
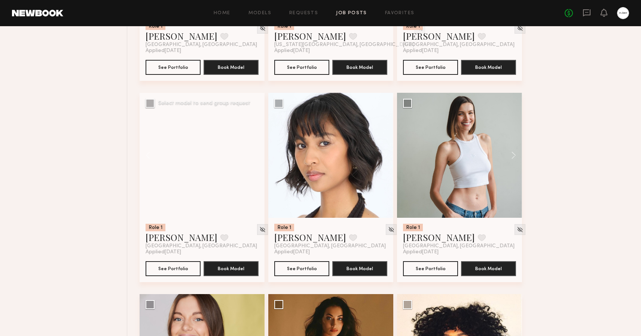
click at [256, 155] on div at bounding box center [202, 155] width 125 height 125
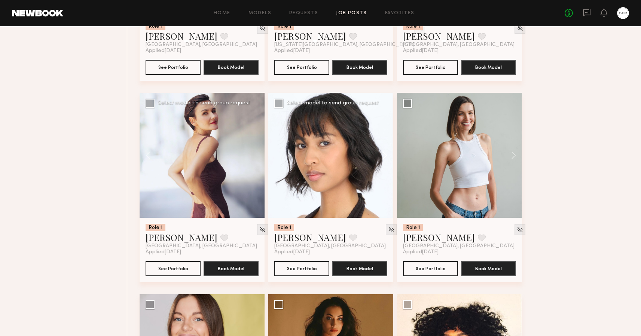
click at [386, 155] on button at bounding box center [381, 155] width 24 height 125
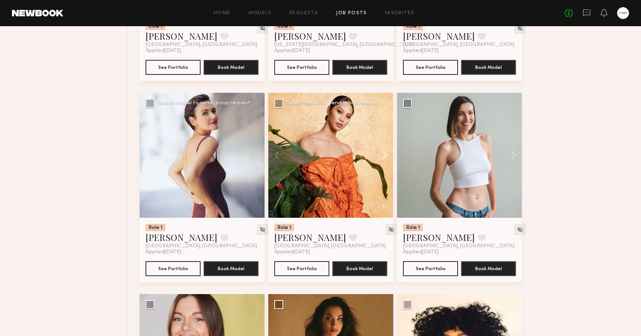
click at [386, 155] on button at bounding box center [381, 155] width 24 height 125
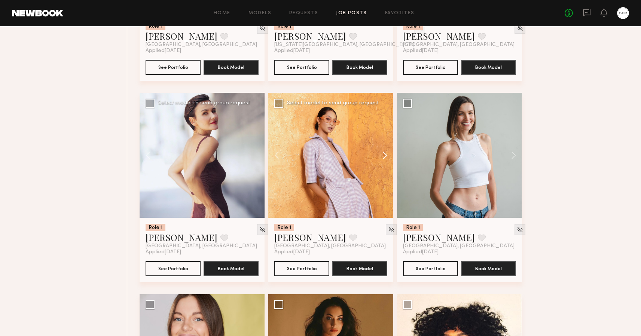
click at [386, 155] on button at bounding box center [381, 155] width 24 height 125
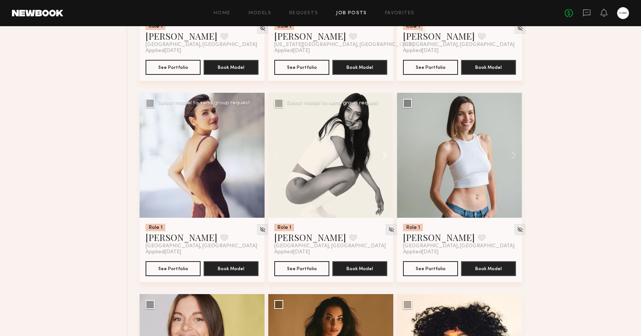
click at [386, 155] on button at bounding box center [381, 155] width 24 height 125
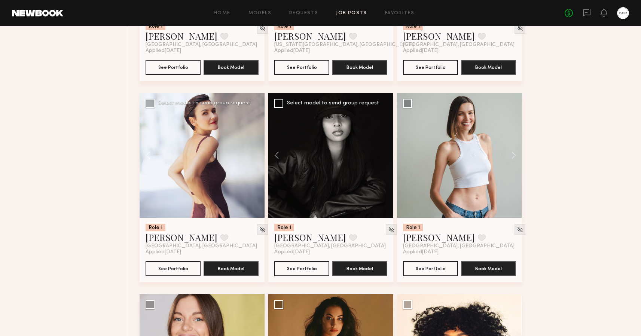
click at [386, 155] on div at bounding box center [330, 155] width 125 height 125
click at [299, 266] on button "See Portfolio" at bounding box center [301, 268] width 55 height 15
click at [413, 272] on button "See Portfolio" at bounding box center [430, 268] width 55 height 15
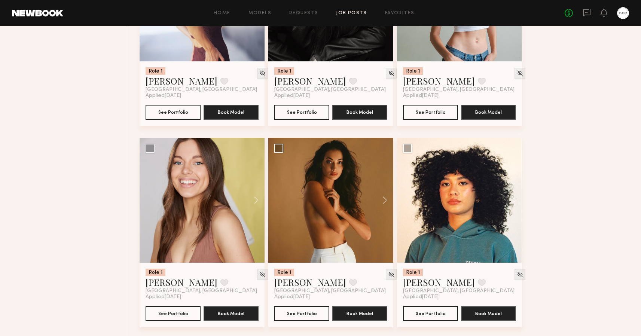
scroll to position [1657, 0]
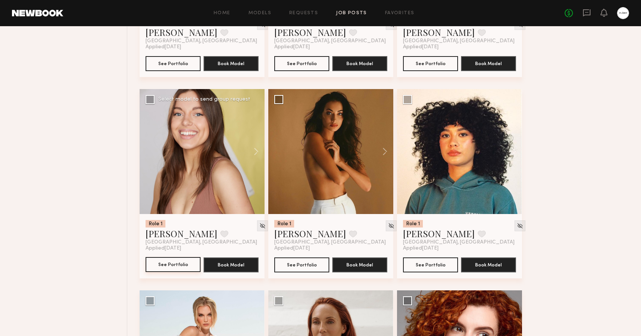
click at [174, 267] on button "See Portfolio" at bounding box center [173, 264] width 55 height 15
click at [297, 269] on button "See Portfolio" at bounding box center [301, 264] width 55 height 15
click at [513, 152] on button at bounding box center [510, 151] width 24 height 125
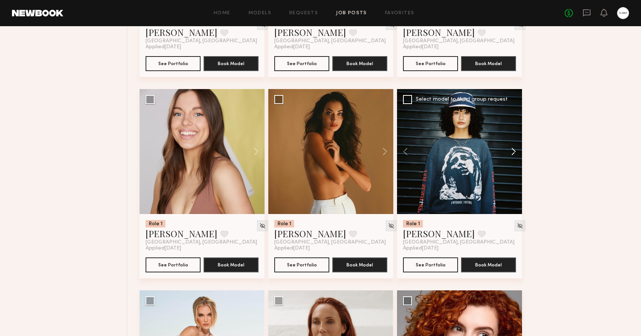
click at [513, 152] on button at bounding box center [510, 151] width 24 height 125
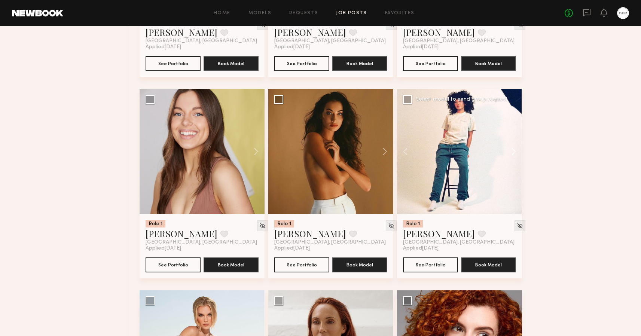
click at [513, 152] on button at bounding box center [510, 151] width 24 height 125
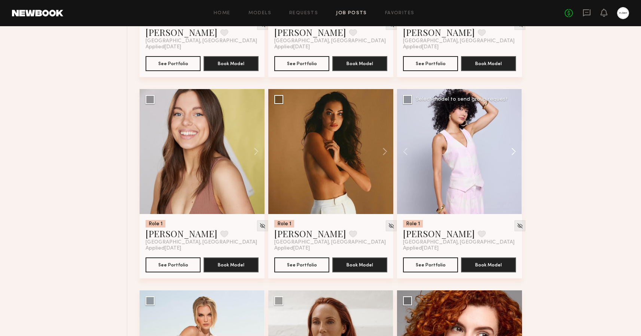
click at [513, 152] on button at bounding box center [510, 151] width 24 height 125
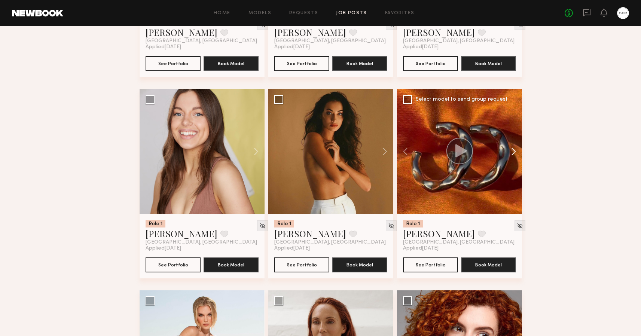
click at [513, 152] on button at bounding box center [510, 151] width 24 height 125
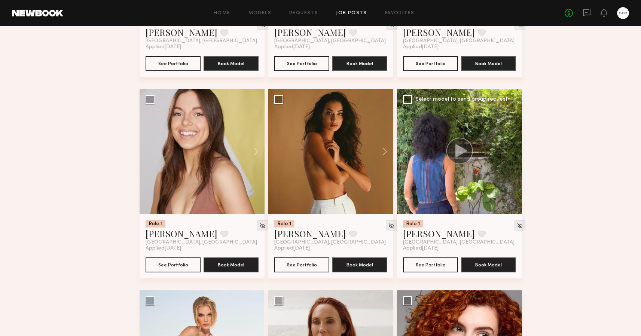
click at [513, 152] on div at bounding box center [459, 151] width 125 height 125
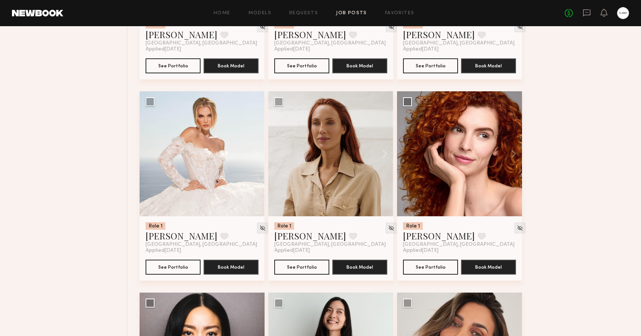
scroll to position [1865, 0]
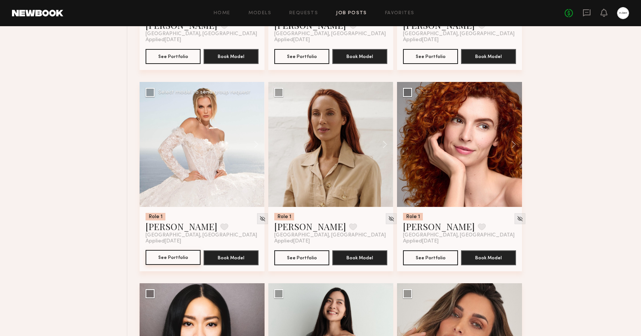
click at [176, 259] on button "See Portfolio" at bounding box center [173, 257] width 55 height 15
click at [308, 257] on button "See Portfolio" at bounding box center [301, 257] width 55 height 15
click at [515, 144] on button at bounding box center [510, 144] width 24 height 125
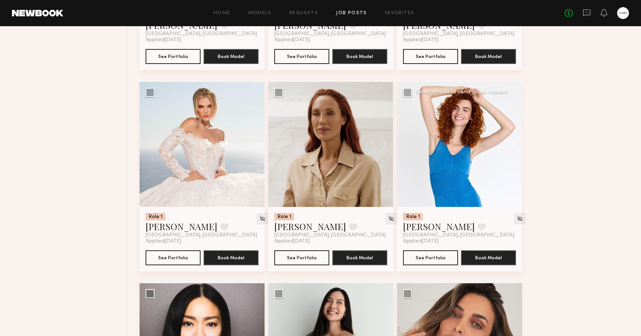
click at [515, 144] on button at bounding box center [510, 144] width 24 height 125
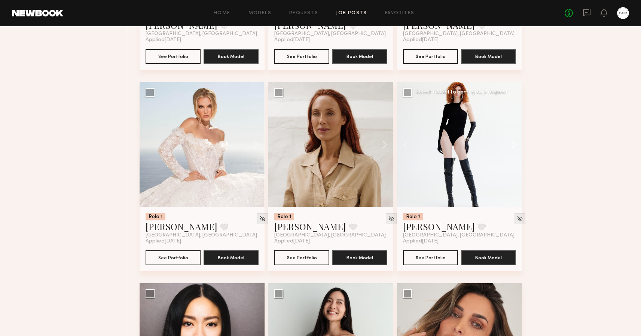
click at [515, 144] on button at bounding box center [510, 144] width 24 height 125
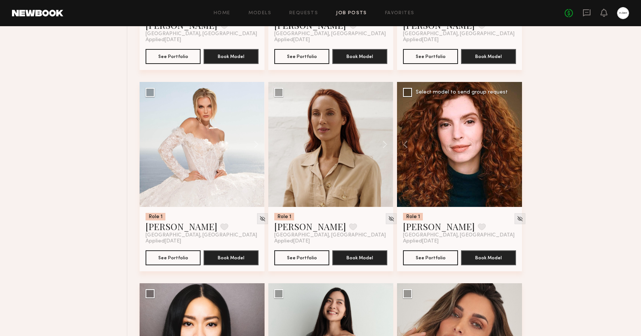
click at [515, 144] on div at bounding box center [459, 144] width 125 height 125
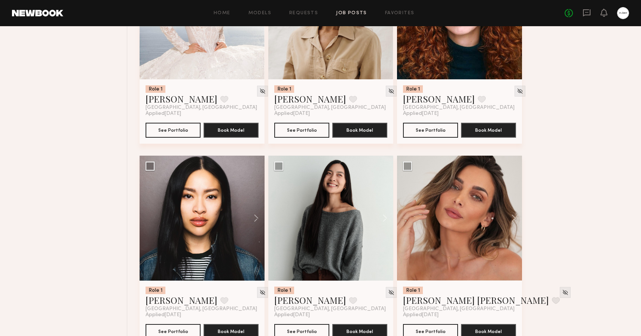
scroll to position [2067, 0]
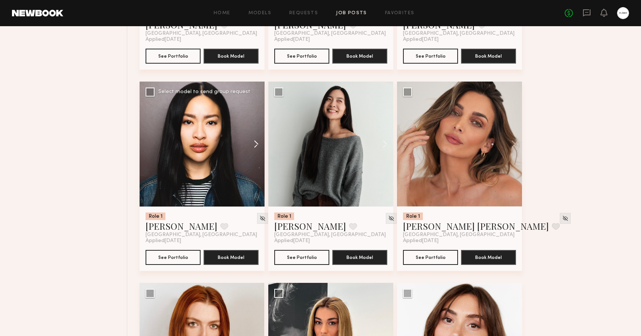
click at [259, 144] on button at bounding box center [253, 144] width 24 height 125
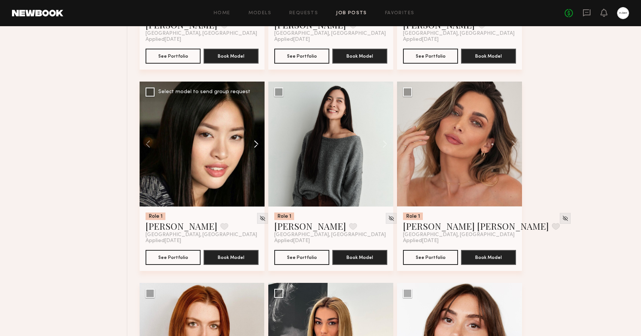
click at [259, 144] on button at bounding box center [253, 144] width 24 height 125
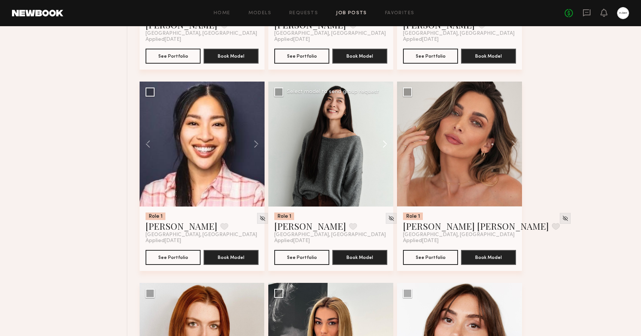
click at [386, 143] on button at bounding box center [381, 144] width 24 height 125
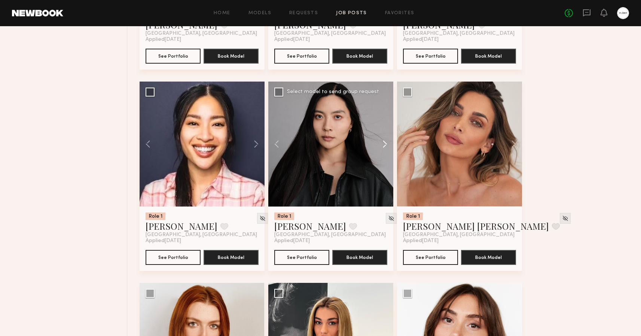
click at [386, 143] on button at bounding box center [381, 144] width 24 height 125
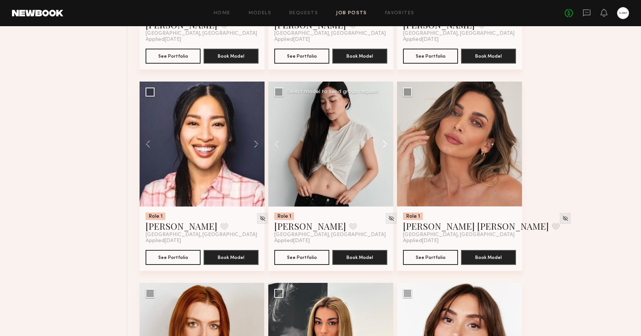
click at [386, 143] on button at bounding box center [381, 144] width 24 height 125
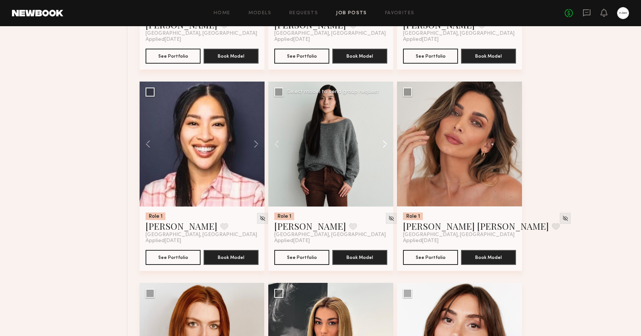
click at [386, 143] on button at bounding box center [381, 144] width 24 height 125
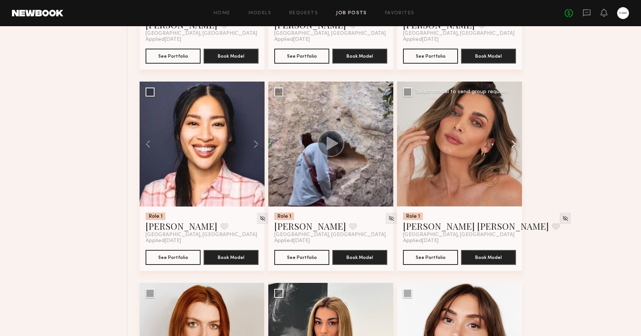
click at [516, 142] on button at bounding box center [510, 144] width 24 height 125
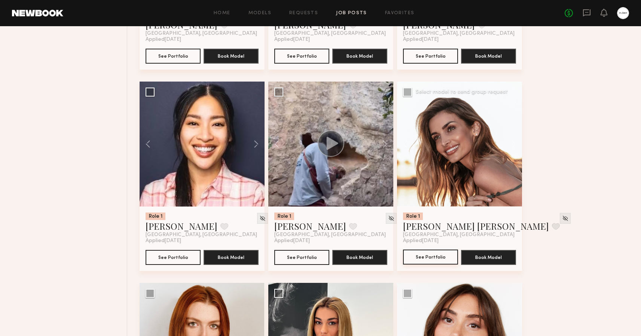
click at [434, 254] on button "See Portfolio" at bounding box center [430, 257] width 55 height 15
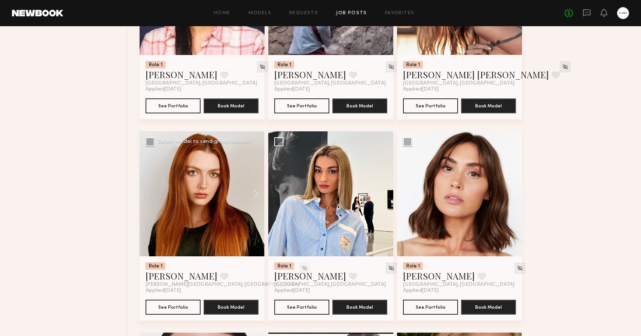
scroll to position [2233, 0]
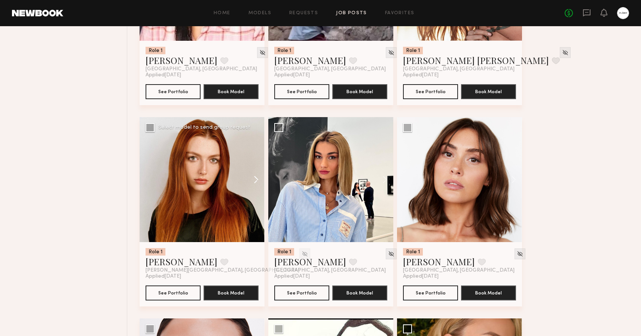
click at [258, 178] on button at bounding box center [253, 179] width 24 height 125
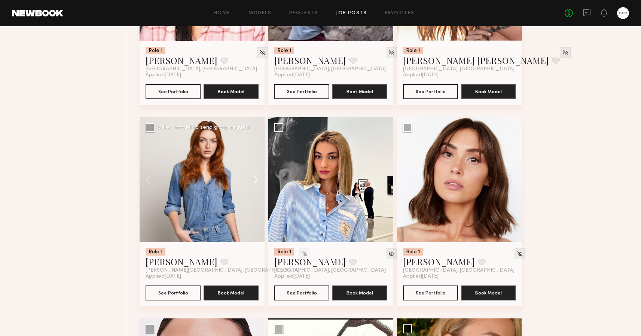
click at [258, 178] on button at bounding box center [253, 179] width 24 height 125
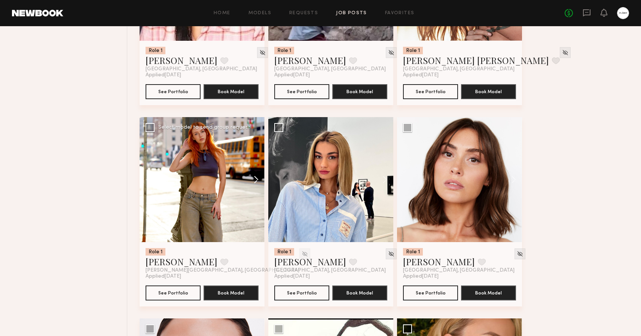
click at [258, 178] on button at bounding box center [253, 179] width 24 height 125
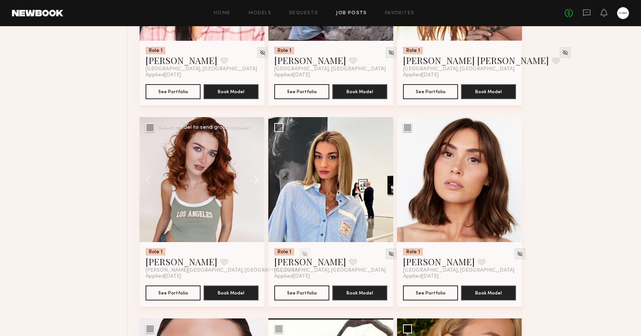
click at [258, 178] on button at bounding box center [253, 179] width 24 height 125
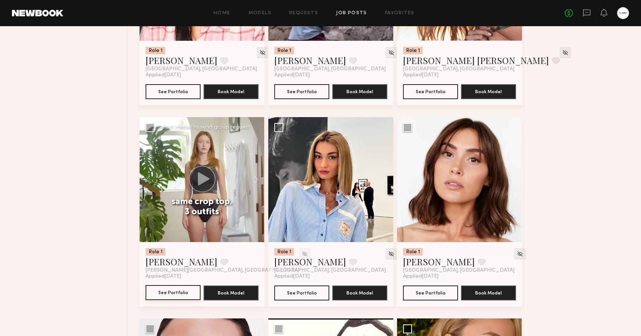
click at [167, 294] on button "See Portfolio" at bounding box center [173, 292] width 55 height 15
click at [302, 290] on button "See Portfolio" at bounding box center [301, 292] width 55 height 15
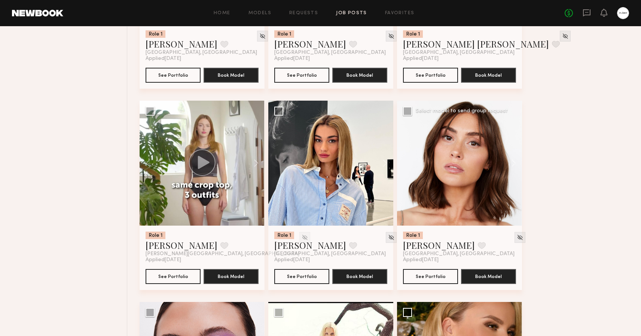
scroll to position [2250, 0]
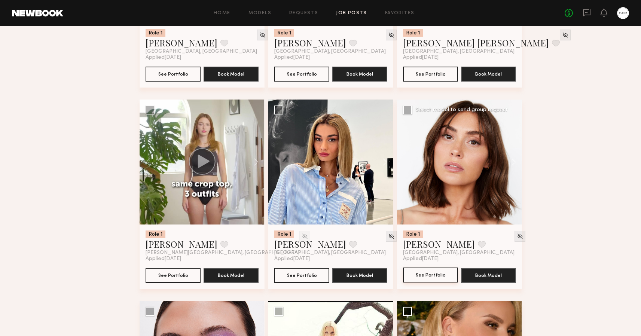
click at [426, 276] on button "See Portfolio" at bounding box center [430, 275] width 55 height 15
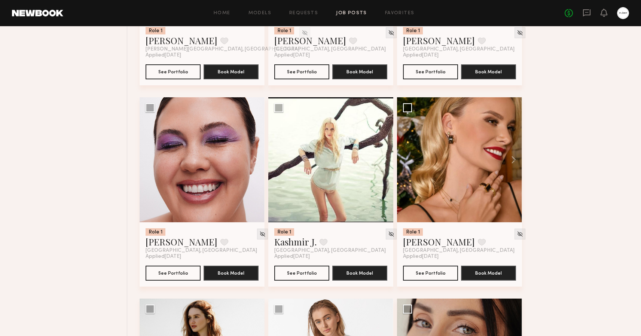
scroll to position [2511, 0]
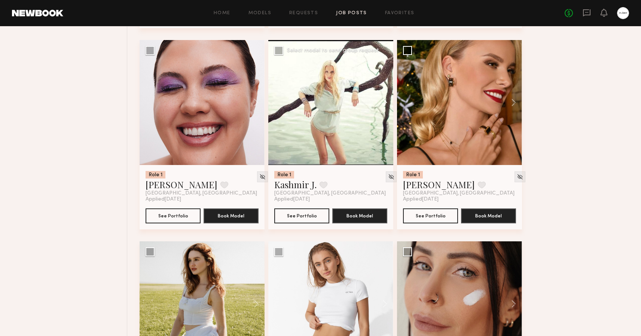
click at [388, 104] on button at bounding box center [381, 102] width 24 height 125
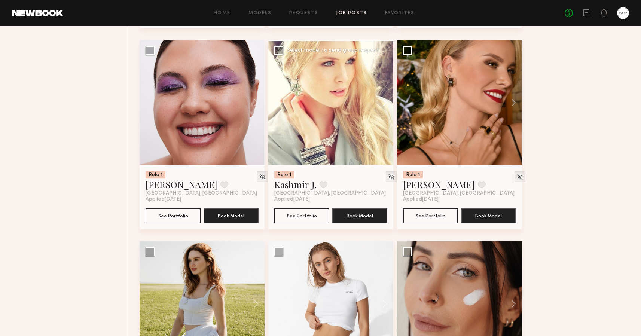
click at [388, 104] on button at bounding box center [381, 102] width 24 height 125
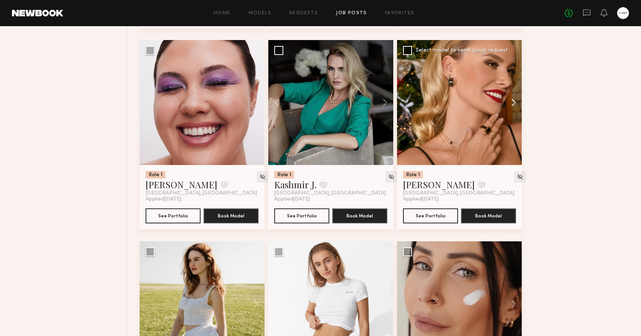
click at [513, 102] on button at bounding box center [510, 102] width 24 height 125
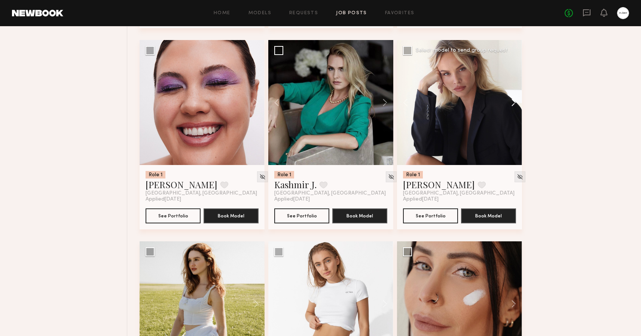
click at [513, 102] on button at bounding box center [510, 102] width 24 height 125
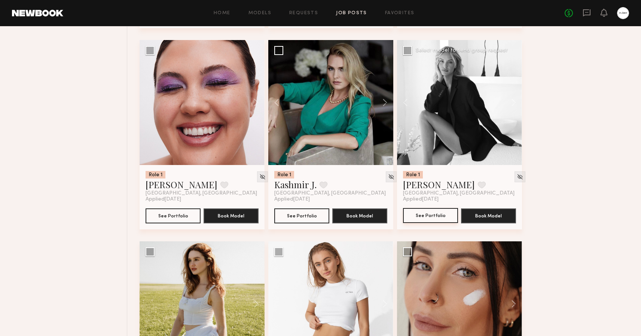
click at [436, 216] on button "See Portfolio" at bounding box center [430, 215] width 55 height 15
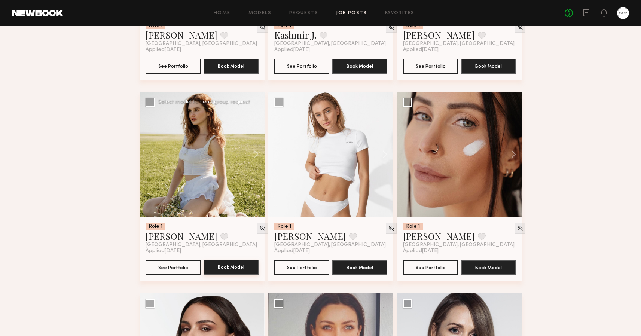
scroll to position [2705, 0]
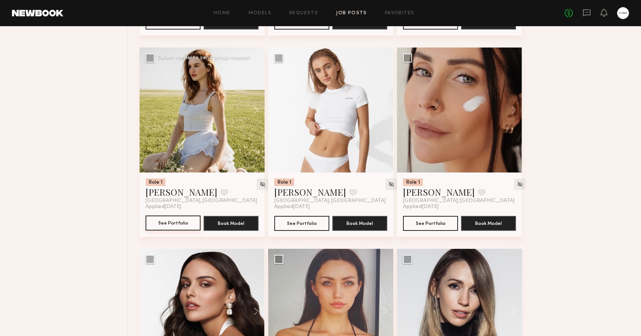
click at [179, 223] on button "See Portfolio" at bounding box center [173, 223] width 55 height 15
click at [302, 226] on button "See Portfolio" at bounding box center [301, 223] width 55 height 15
click at [433, 223] on button "See Portfolio" at bounding box center [430, 223] width 55 height 15
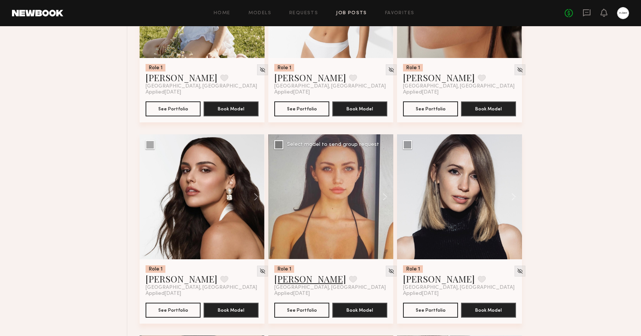
scroll to position [2857, 0]
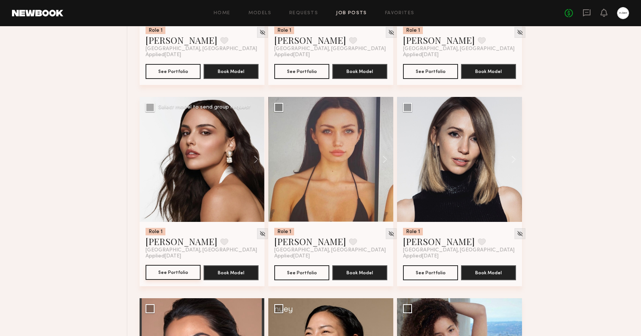
click at [169, 271] on button "See Portfolio" at bounding box center [173, 272] width 55 height 15
click at [304, 273] on button "See Portfolio" at bounding box center [301, 272] width 55 height 15
click at [424, 270] on button "See Portfolio" at bounding box center [430, 272] width 55 height 15
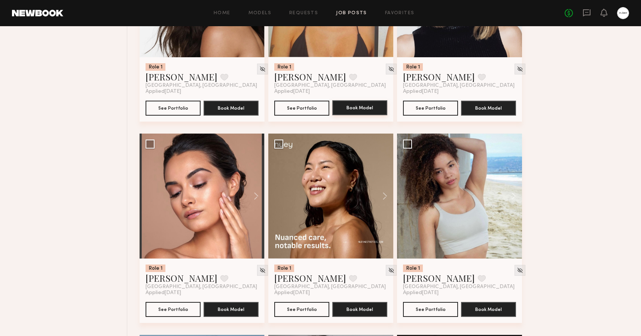
scroll to position [3111, 0]
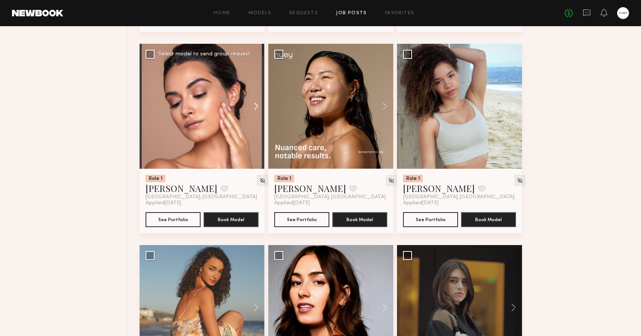
click at [256, 104] on button at bounding box center [253, 106] width 24 height 125
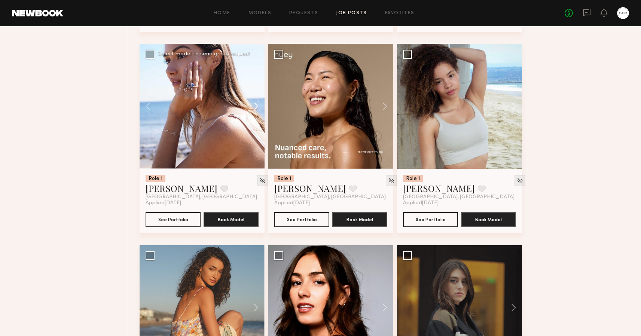
click at [256, 104] on button at bounding box center [253, 106] width 24 height 125
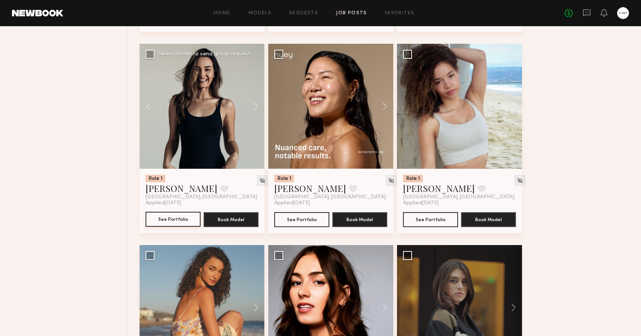
click at [174, 219] on button "See Portfolio" at bounding box center [173, 219] width 55 height 15
click at [386, 106] on button at bounding box center [381, 106] width 24 height 125
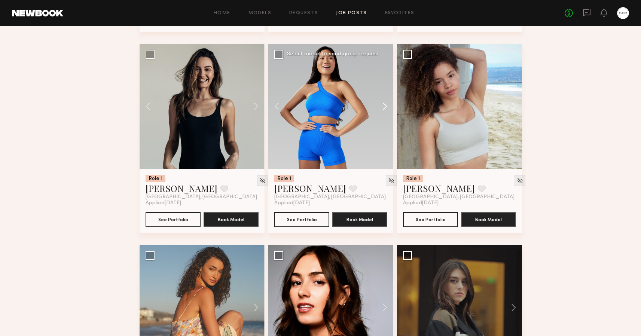
click at [386, 106] on button at bounding box center [381, 106] width 24 height 125
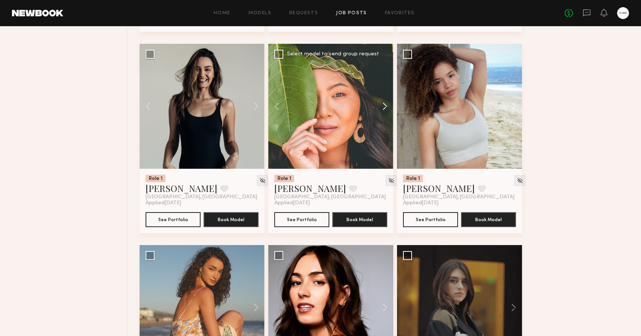
click at [386, 106] on button at bounding box center [381, 106] width 24 height 125
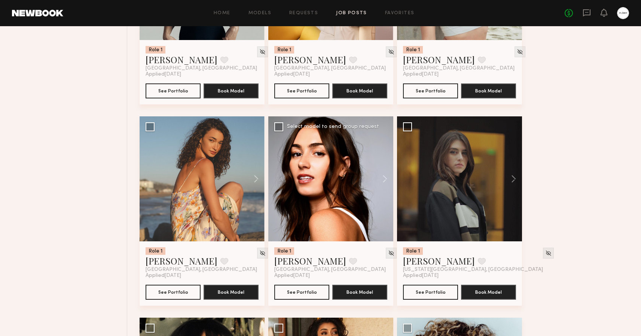
scroll to position [3261, 0]
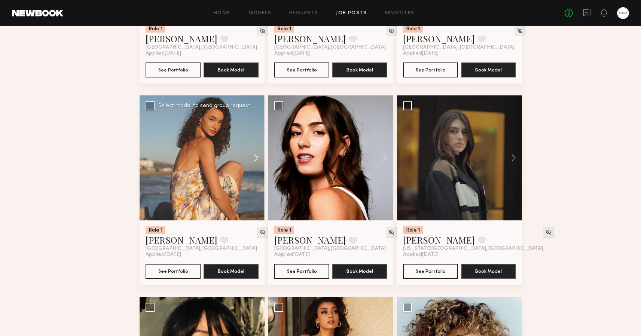
click at [257, 157] on button at bounding box center [253, 157] width 24 height 125
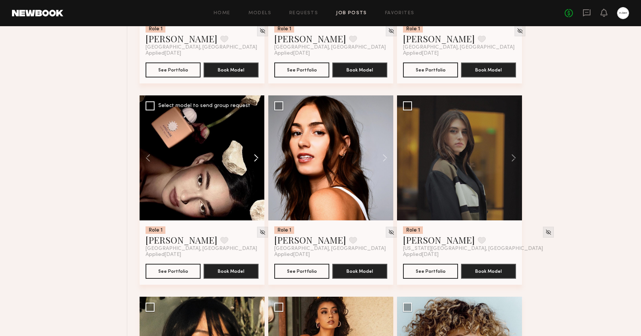
click at [257, 157] on button at bounding box center [253, 157] width 24 height 125
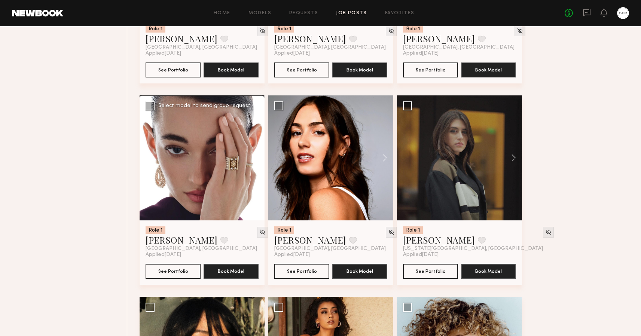
click at [257, 157] on button at bounding box center [253, 157] width 24 height 125
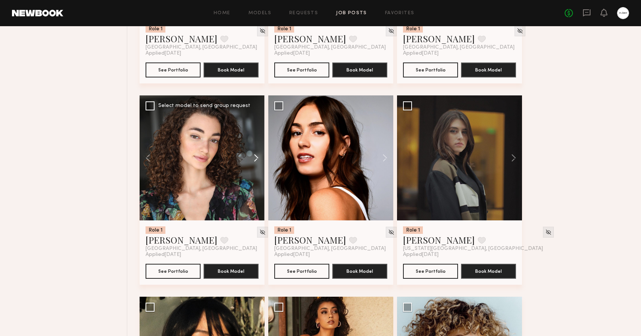
click at [257, 157] on button at bounding box center [253, 157] width 24 height 125
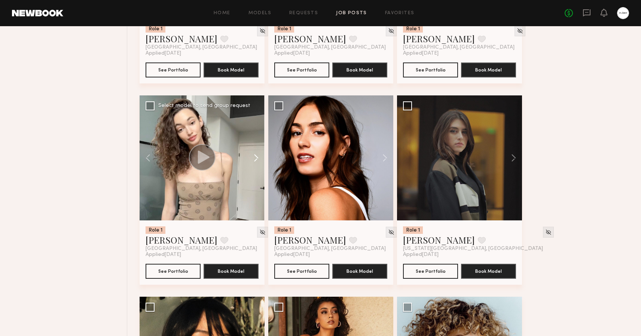
click at [257, 157] on button at bounding box center [253, 157] width 24 height 125
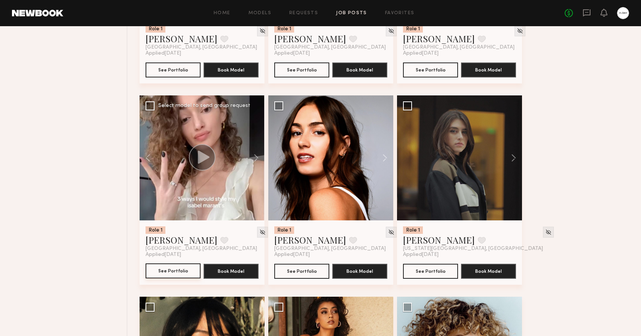
click at [176, 271] on button "See Portfolio" at bounding box center [173, 270] width 55 height 15
click at [385, 158] on button at bounding box center [381, 157] width 24 height 125
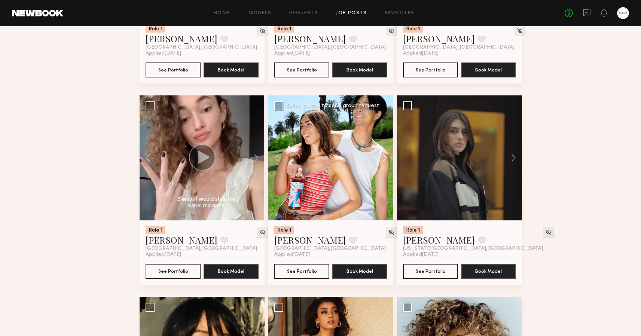
click at [385, 158] on button at bounding box center [381, 157] width 24 height 125
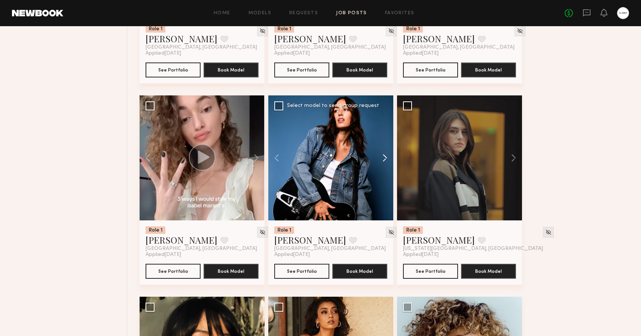
click at [385, 158] on button at bounding box center [381, 157] width 24 height 125
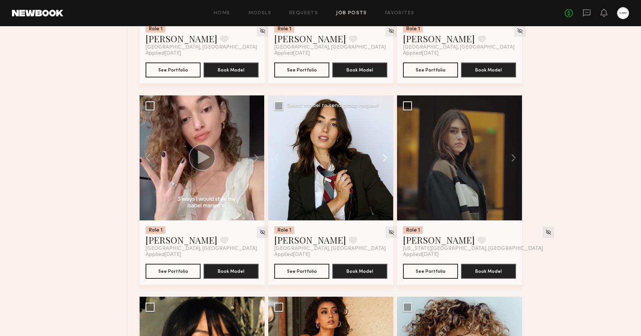
click at [385, 158] on button at bounding box center [381, 157] width 24 height 125
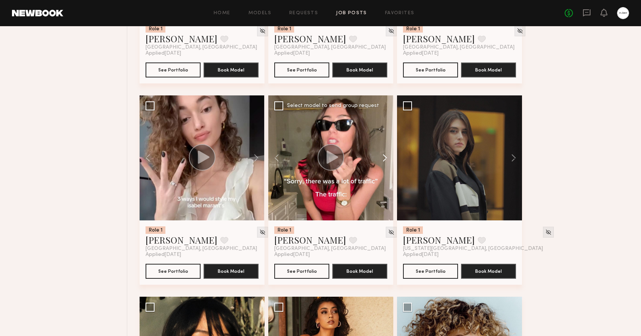
click at [385, 158] on button at bounding box center [381, 157] width 24 height 125
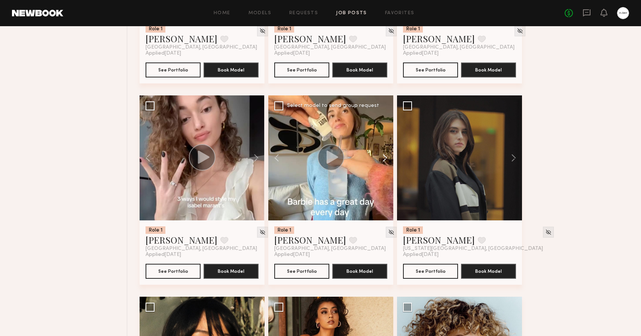
click at [385, 158] on button at bounding box center [381, 157] width 24 height 125
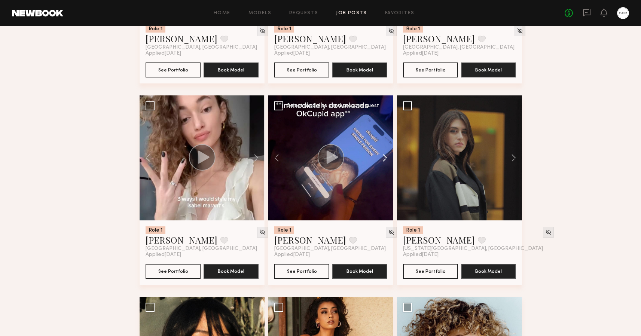
click at [385, 158] on button at bounding box center [381, 157] width 24 height 125
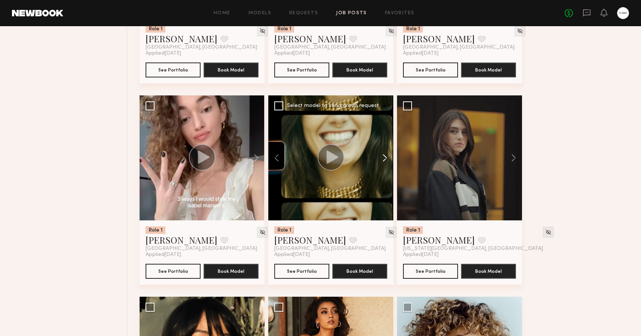
click at [385, 158] on button at bounding box center [381, 157] width 24 height 125
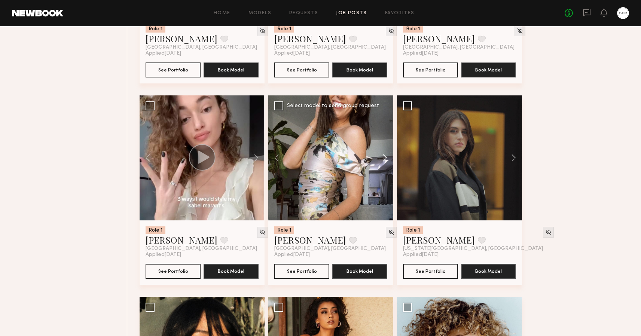
click at [385, 158] on button at bounding box center [381, 157] width 24 height 125
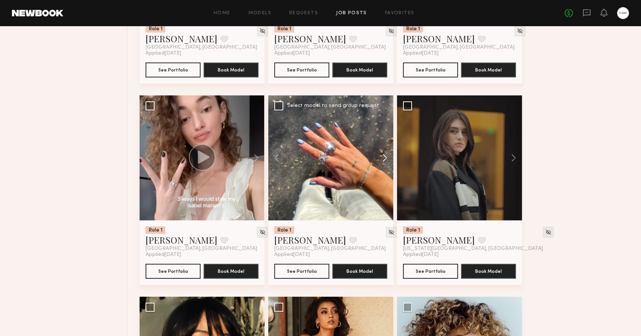
click at [385, 158] on button at bounding box center [381, 157] width 24 height 125
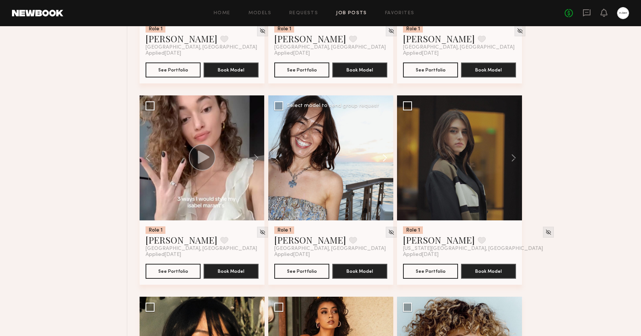
click at [385, 158] on button at bounding box center [381, 157] width 24 height 125
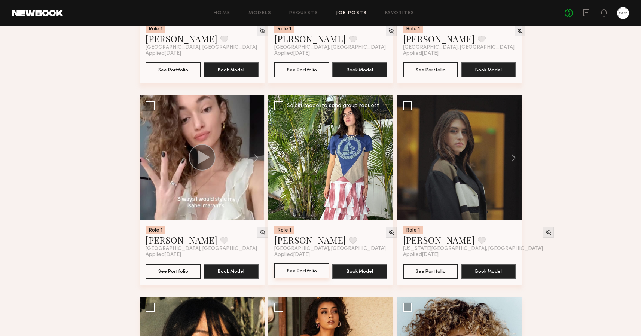
click at [293, 268] on button "See Portfolio" at bounding box center [301, 270] width 55 height 15
click at [428, 271] on button "See Portfolio" at bounding box center [430, 270] width 55 height 15
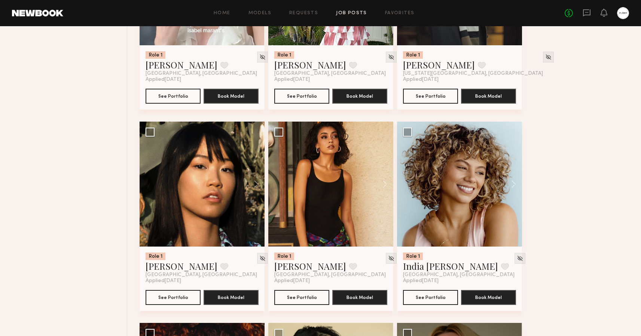
scroll to position [3450, 0]
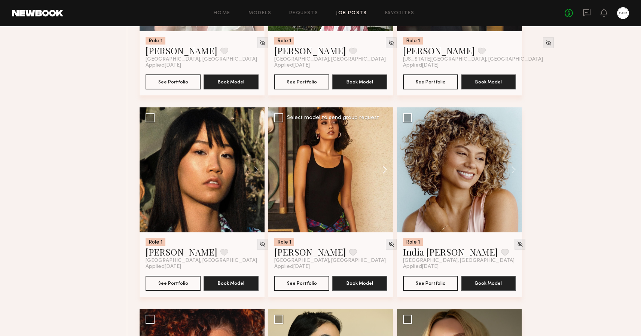
click at [386, 170] on button at bounding box center [381, 169] width 24 height 125
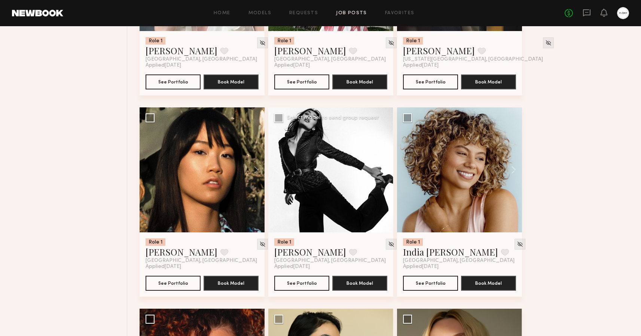
click at [386, 170] on button at bounding box center [381, 169] width 24 height 125
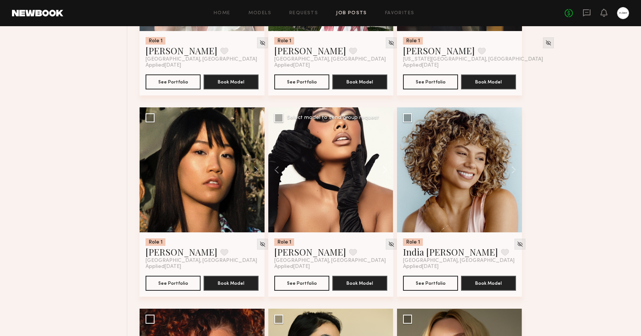
click at [386, 170] on button at bounding box center [381, 169] width 24 height 125
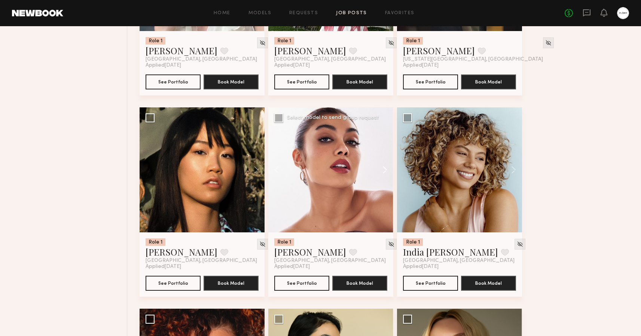
click at [386, 170] on button at bounding box center [381, 169] width 24 height 125
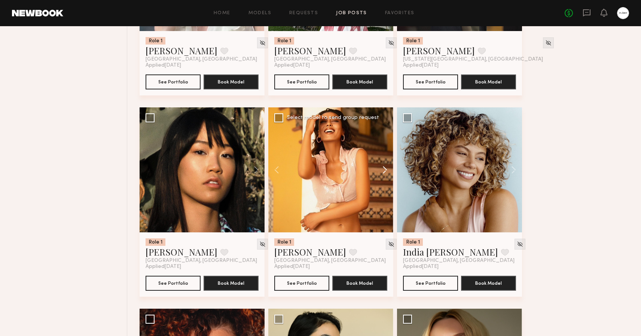
click at [386, 170] on button at bounding box center [381, 169] width 24 height 125
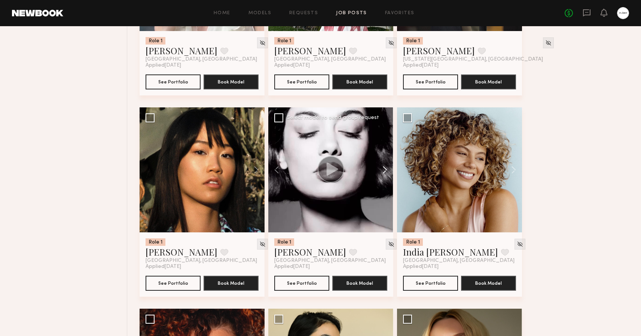
click at [386, 170] on button at bounding box center [381, 169] width 24 height 125
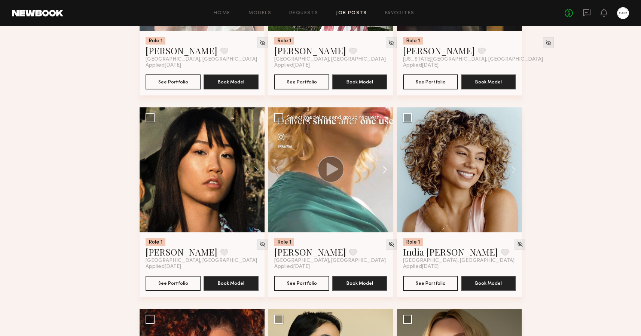
click at [386, 170] on button at bounding box center [381, 169] width 24 height 125
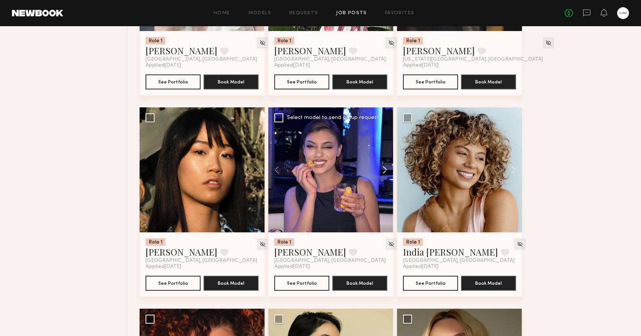
click at [386, 170] on button at bounding box center [381, 169] width 24 height 125
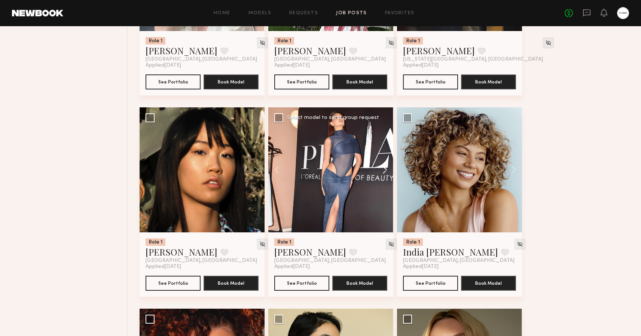
click at [386, 170] on button at bounding box center [381, 169] width 24 height 125
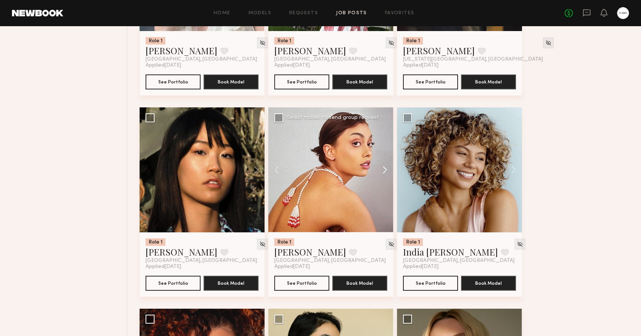
click at [386, 170] on button at bounding box center [381, 169] width 24 height 125
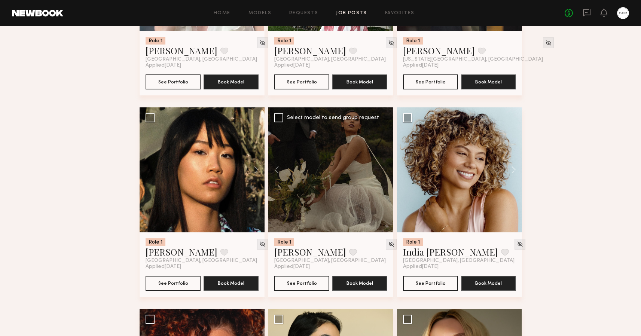
click at [386, 170] on div at bounding box center [330, 169] width 125 height 125
click at [300, 284] on button "See Portfolio" at bounding box center [301, 282] width 55 height 15
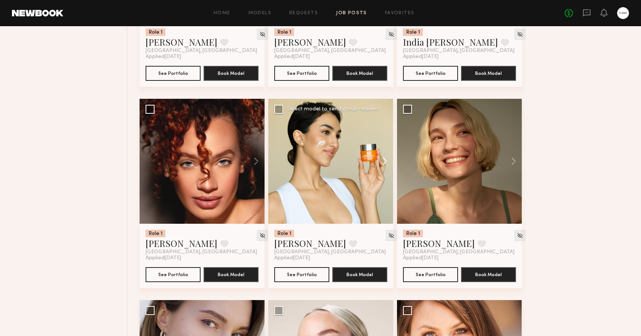
scroll to position [3676, 0]
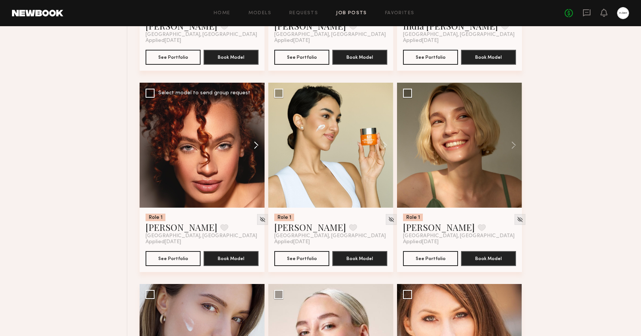
click at [257, 144] on button at bounding box center [253, 145] width 24 height 125
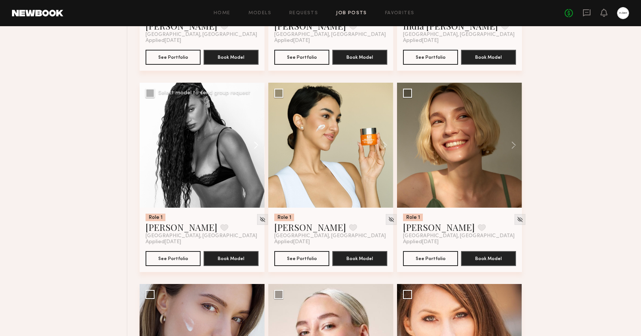
click at [257, 144] on button at bounding box center [253, 145] width 24 height 125
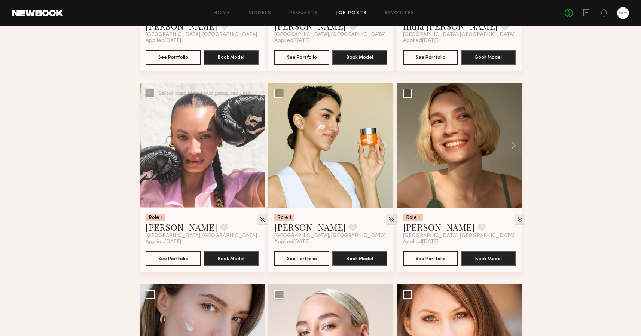
click at [257, 144] on button at bounding box center [253, 145] width 24 height 125
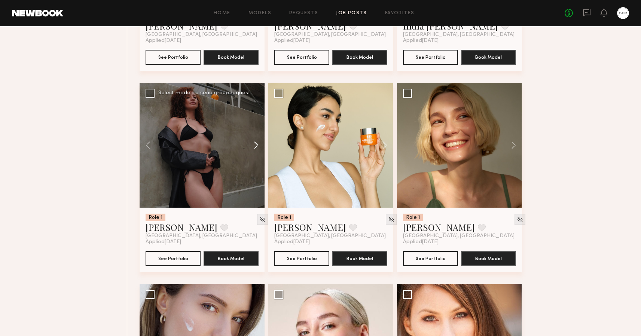
click at [257, 144] on button at bounding box center [253, 145] width 24 height 125
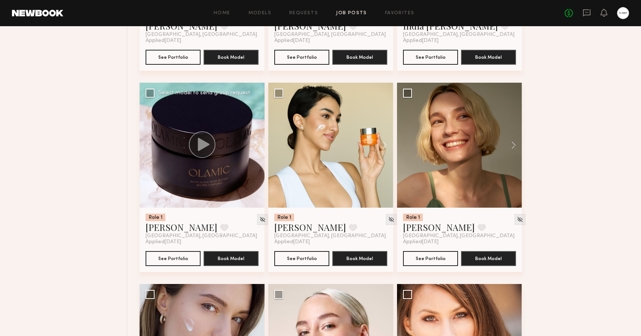
click at [257, 144] on button at bounding box center [253, 145] width 24 height 125
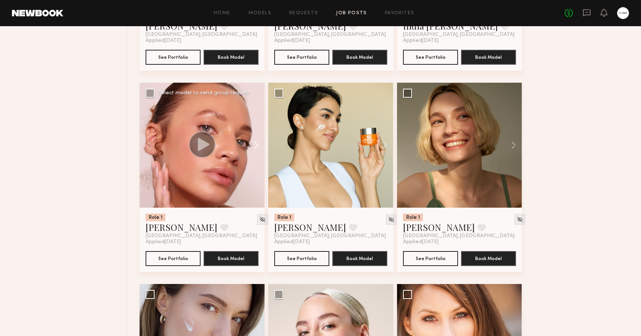
click at [257, 144] on button at bounding box center [253, 145] width 24 height 125
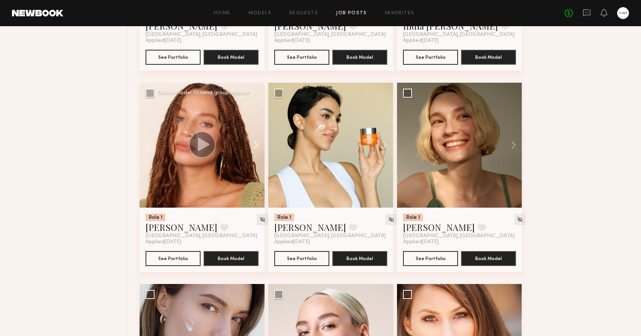
click at [257, 144] on button at bounding box center [253, 145] width 24 height 125
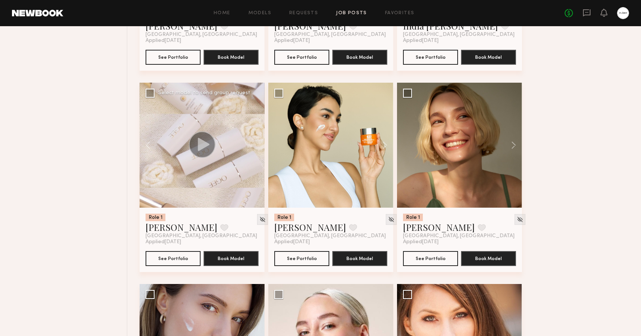
click at [257, 144] on div at bounding box center [202, 145] width 125 height 125
click at [175, 264] on button "See Portfolio" at bounding box center [173, 258] width 55 height 15
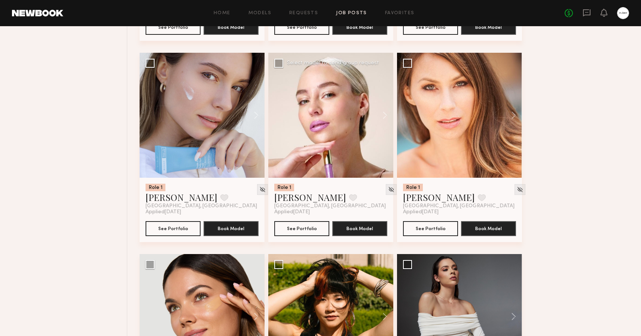
scroll to position [3881, 0]
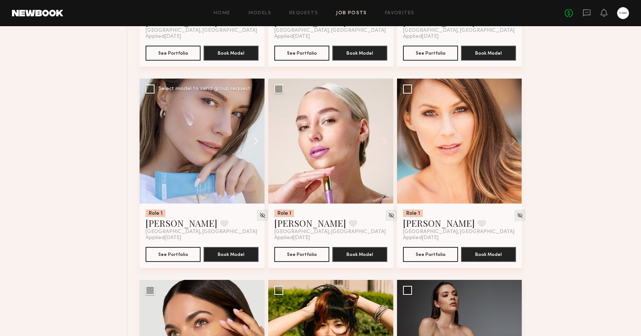
click at [257, 136] on button at bounding box center [253, 141] width 24 height 125
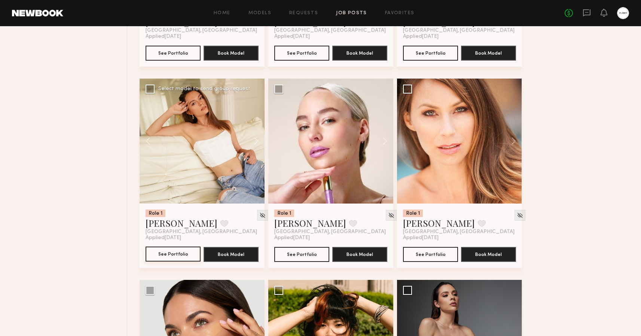
click at [176, 253] on button "See Portfolio" at bounding box center [173, 254] width 55 height 15
click at [310, 254] on button "See Portfolio" at bounding box center [301, 254] width 55 height 15
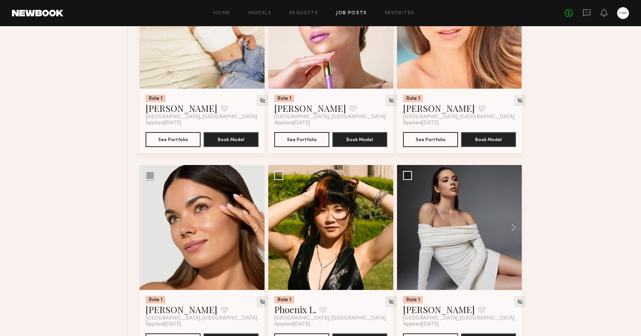
scroll to position [4044, 0]
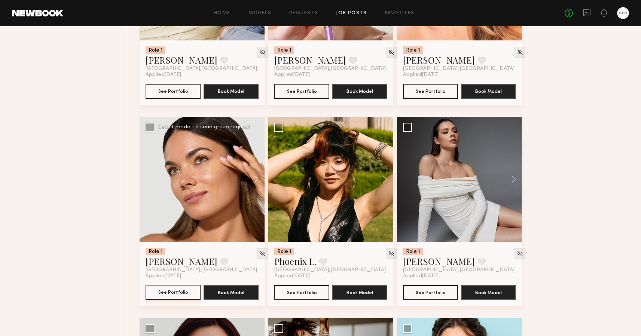
click at [178, 293] on button "See Portfolio" at bounding box center [173, 292] width 55 height 15
click at [426, 291] on button "See Portfolio" at bounding box center [430, 292] width 55 height 15
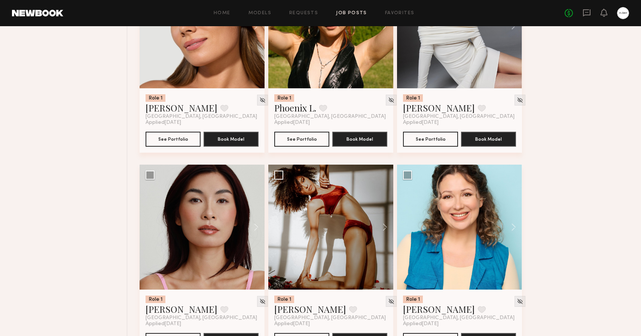
scroll to position [4234, 0]
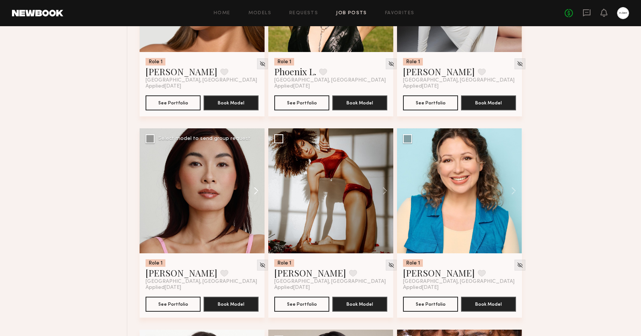
click at [259, 188] on button at bounding box center [253, 190] width 24 height 125
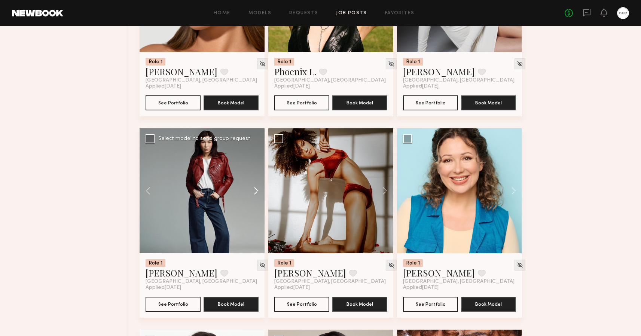
click at [259, 188] on button at bounding box center [253, 190] width 24 height 125
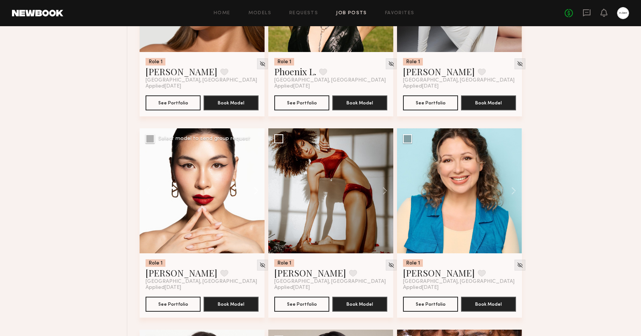
click at [259, 188] on button at bounding box center [253, 190] width 24 height 125
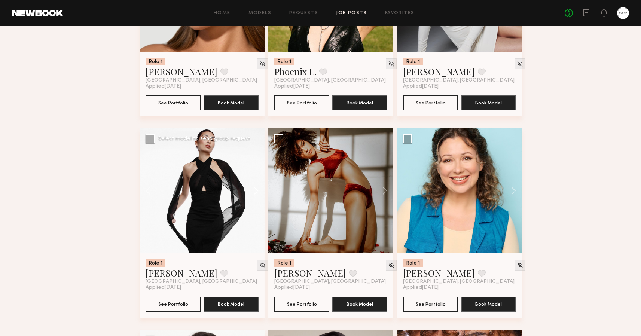
click at [259, 188] on button at bounding box center [253, 190] width 24 height 125
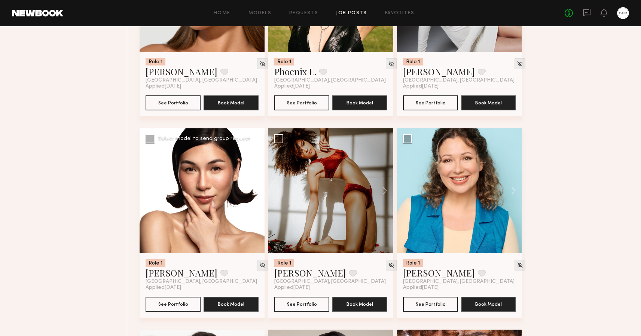
click at [259, 188] on button at bounding box center [253, 190] width 24 height 125
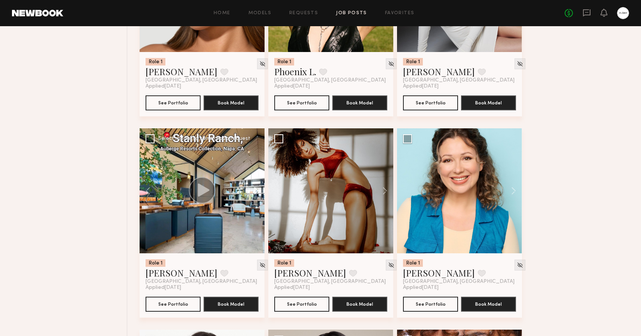
click at [259, 188] on button at bounding box center [253, 190] width 24 height 125
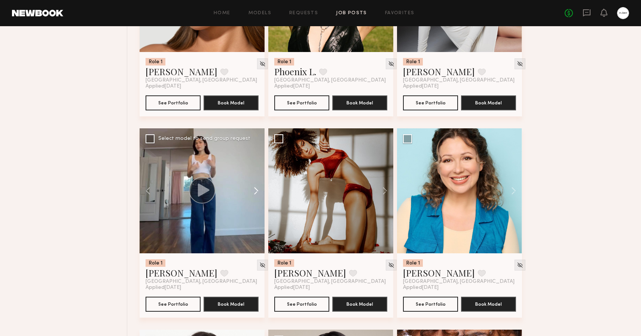
click at [259, 188] on button at bounding box center [253, 190] width 24 height 125
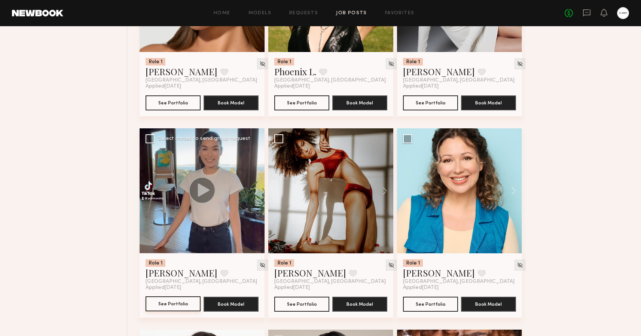
click at [167, 304] on button "See Portfolio" at bounding box center [173, 303] width 55 height 15
click at [386, 192] on button at bounding box center [381, 190] width 24 height 125
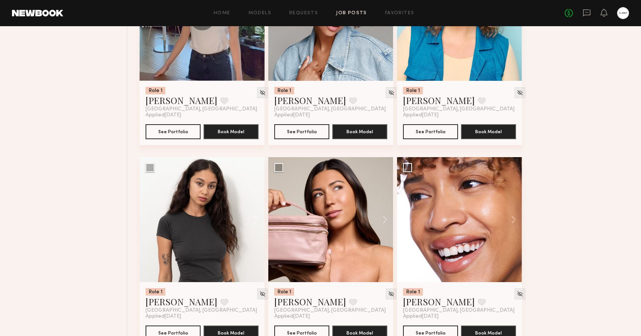
scroll to position [4473, 0]
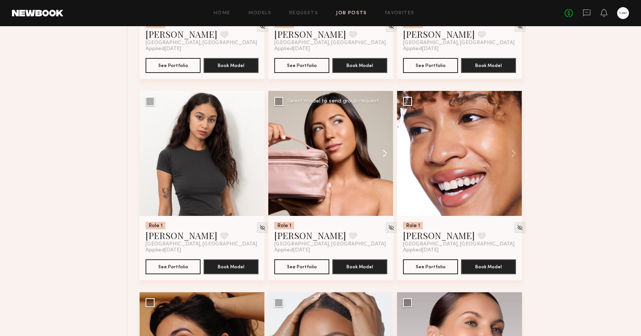
click at [388, 152] on button at bounding box center [381, 153] width 24 height 125
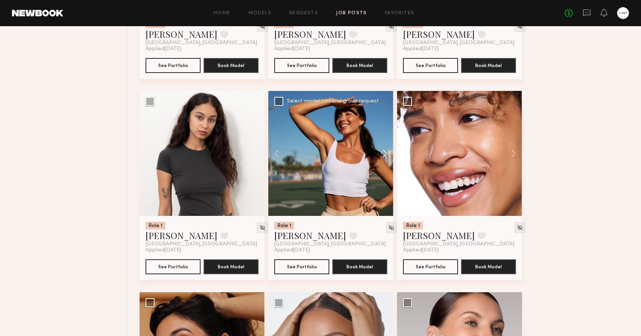
click at [388, 152] on button at bounding box center [381, 153] width 24 height 125
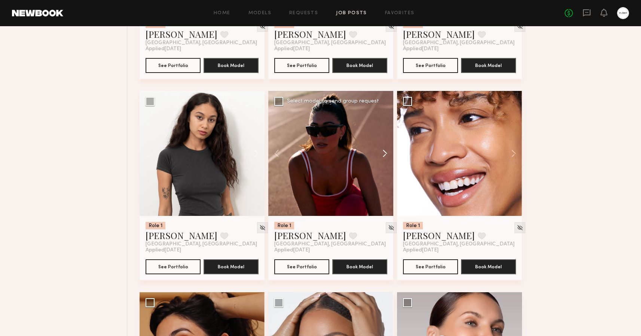
click at [388, 152] on button at bounding box center [381, 153] width 24 height 125
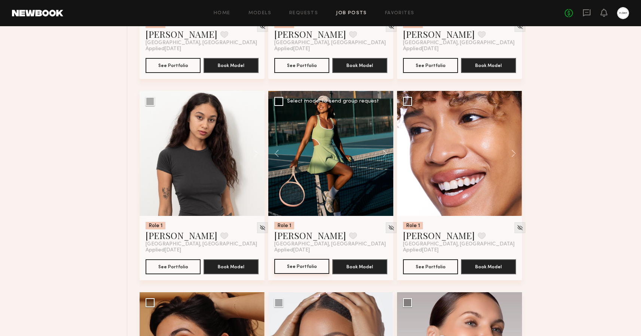
click at [299, 267] on button "See Portfolio" at bounding box center [301, 266] width 55 height 15
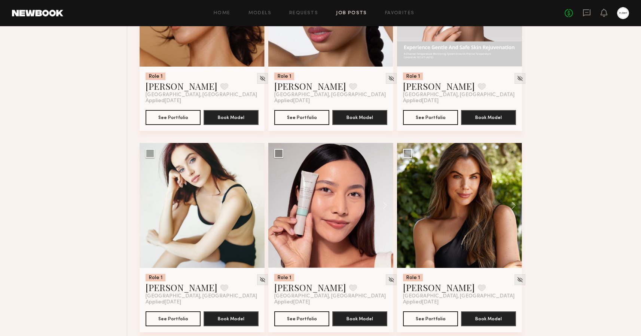
scroll to position [4893, 0]
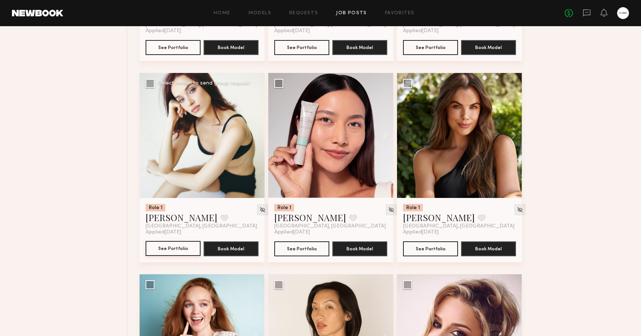
click at [178, 253] on button "See Portfolio" at bounding box center [173, 248] width 55 height 15
click at [421, 249] on button "See Portfolio" at bounding box center [430, 248] width 55 height 15
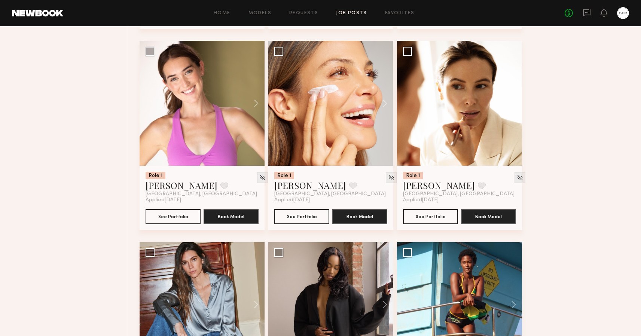
scroll to position [5314, 0]
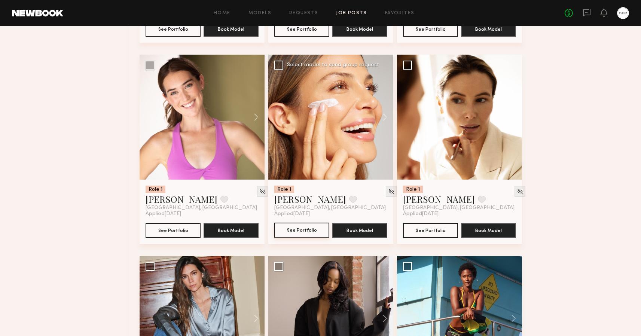
click at [304, 229] on button "See Portfolio" at bounding box center [301, 230] width 55 height 15
click at [513, 119] on button at bounding box center [510, 117] width 24 height 125
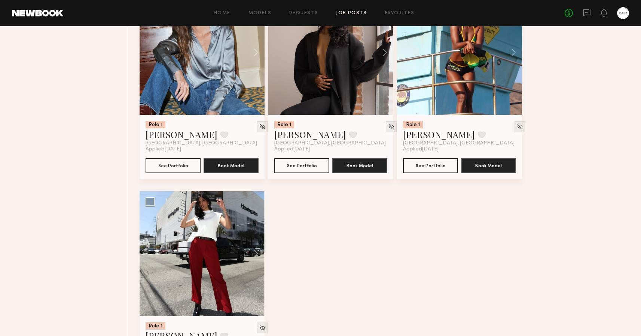
scroll to position [5566, 0]
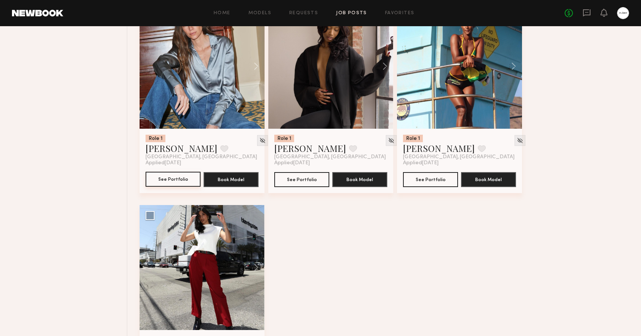
click at [168, 181] on button "See Portfolio" at bounding box center [173, 179] width 55 height 15
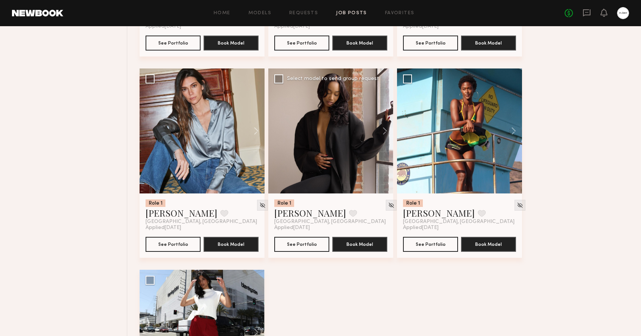
scroll to position [5491, 0]
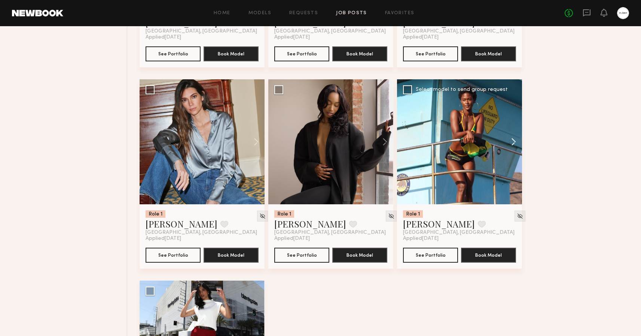
click at [515, 141] on button at bounding box center [510, 141] width 24 height 125
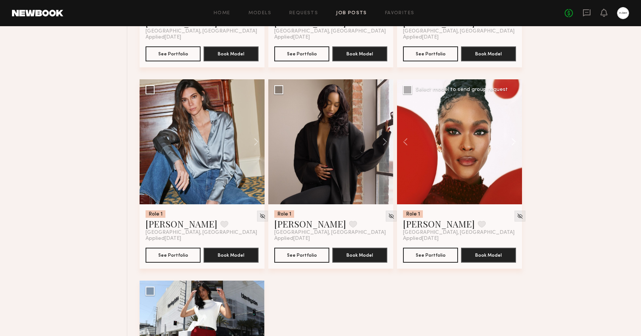
click at [515, 141] on button at bounding box center [510, 141] width 24 height 125
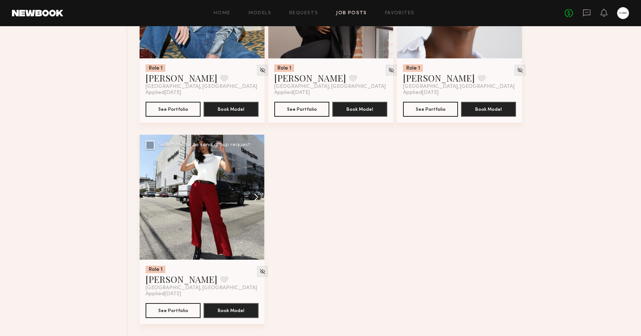
scroll to position [5637, 0]
click at [257, 197] on button at bounding box center [253, 197] width 24 height 125
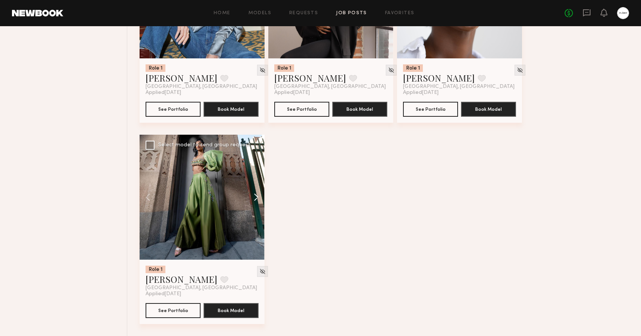
click at [257, 197] on button at bounding box center [253, 197] width 24 height 125
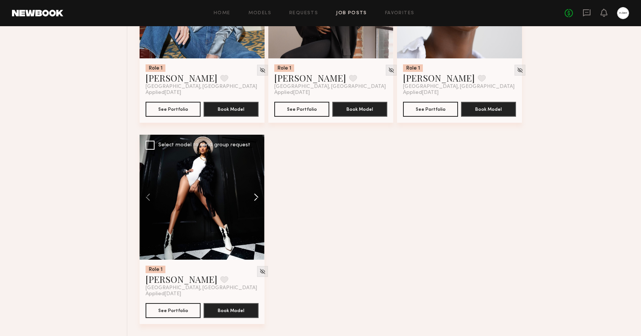
click at [257, 197] on button at bounding box center [253, 197] width 24 height 125
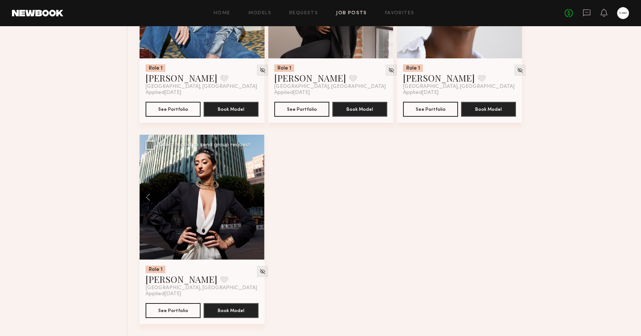
click at [257, 197] on div at bounding box center [202, 197] width 125 height 125
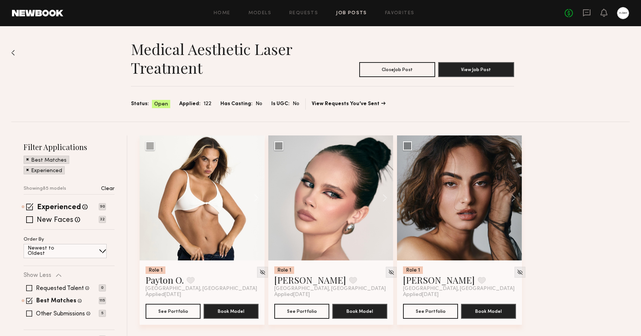
scroll to position [0, 0]
click at [28, 303] on span at bounding box center [29, 300] width 6 height 6
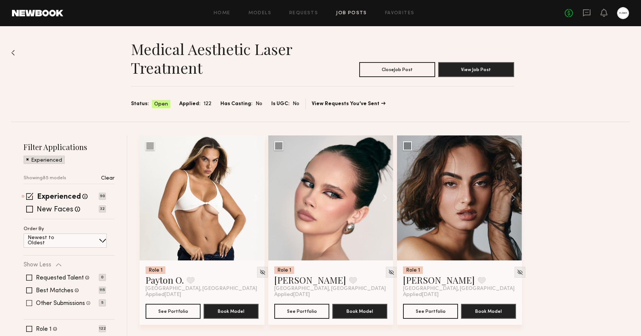
click at [30, 304] on span at bounding box center [29, 303] width 6 height 6
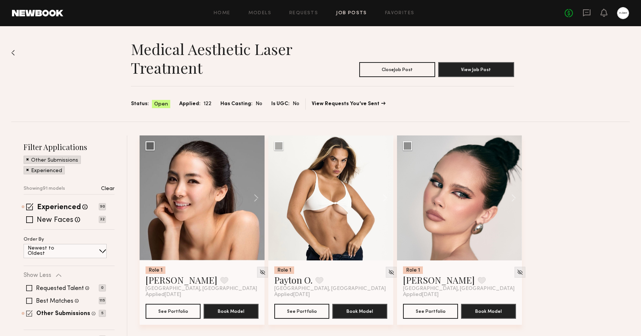
click at [29, 312] on span at bounding box center [29, 313] width 6 height 6
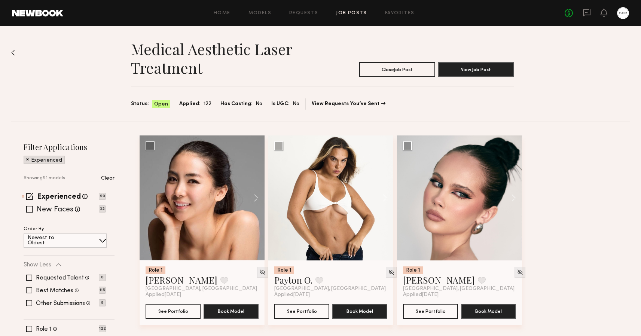
click at [29, 291] on span at bounding box center [29, 290] width 6 height 6
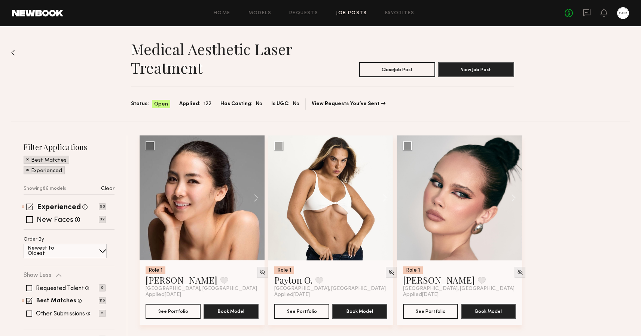
click at [30, 205] on span at bounding box center [29, 206] width 7 height 7
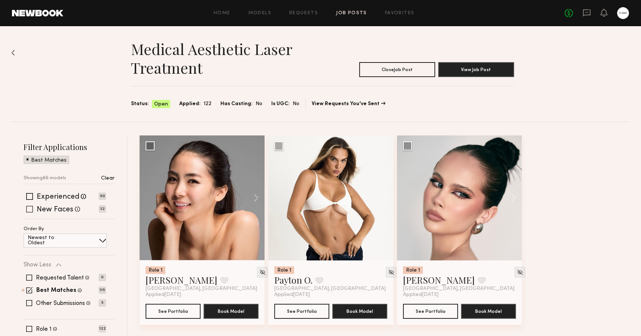
click at [30, 208] on span at bounding box center [29, 209] width 7 height 7
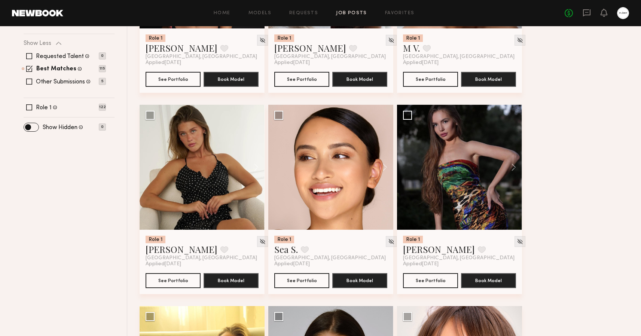
scroll to position [232, 0]
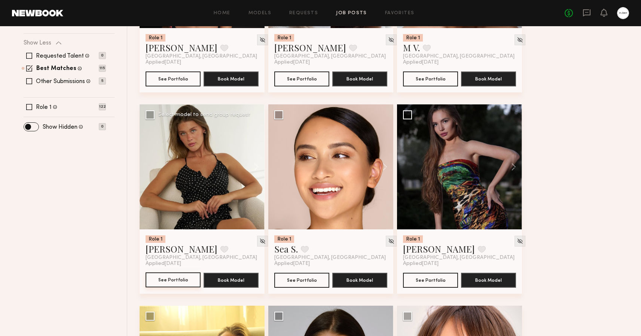
click at [177, 281] on button "See Portfolio" at bounding box center [173, 279] width 55 height 15
click at [430, 280] on button "See Portfolio" at bounding box center [430, 279] width 55 height 15
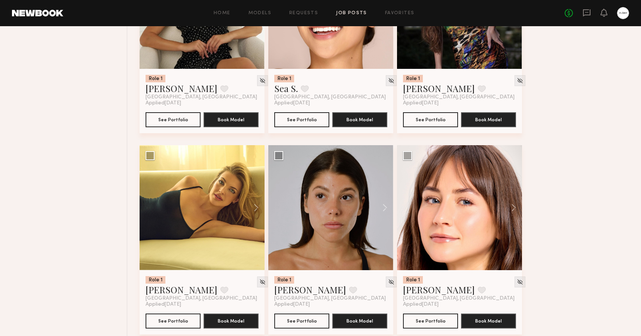
scroll to position [407, 0]
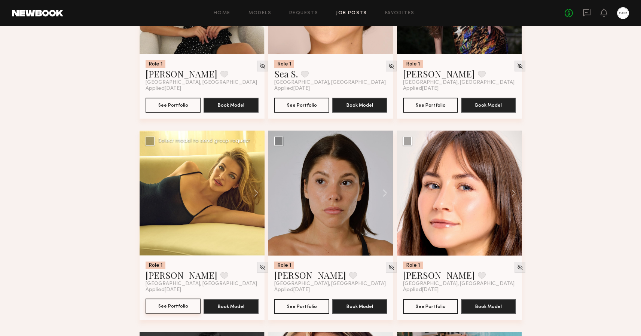
click at [174, 306] on button "See Portfolio" at bounding box center [173, 306] width 55 height 15
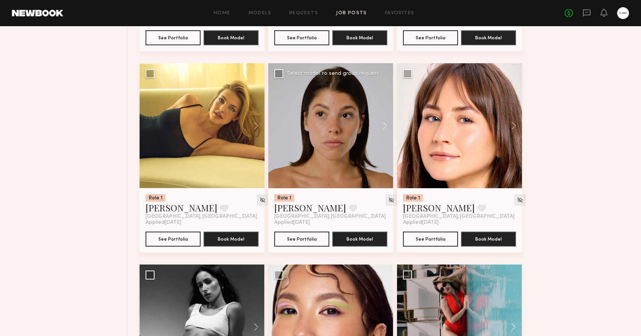
scroll to position [491, 0]
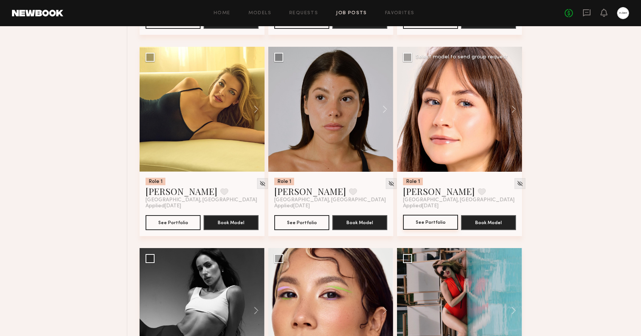
click at [432, 220] on button "See Portfolio" at bounding box center [430, 222] width 55 height 15
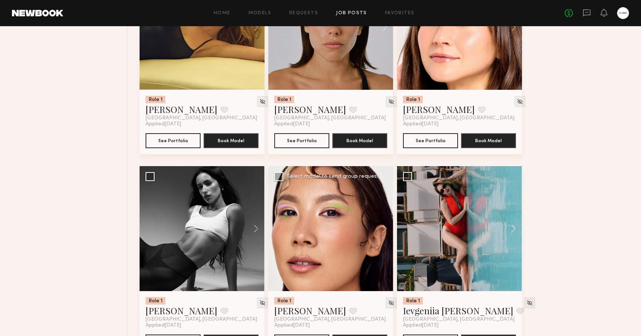
scroll to position [610, 0]
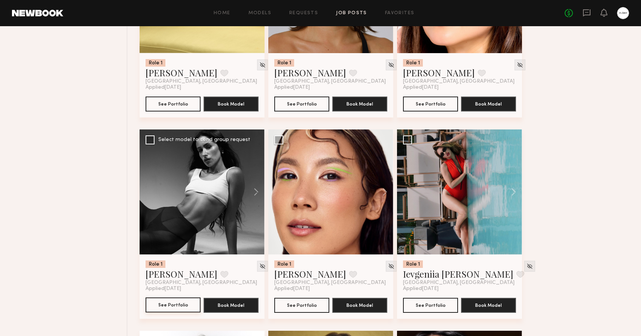
click at [162, 305] on button "See Portfolio" at bounding box center [173, 304] width 55 height 15
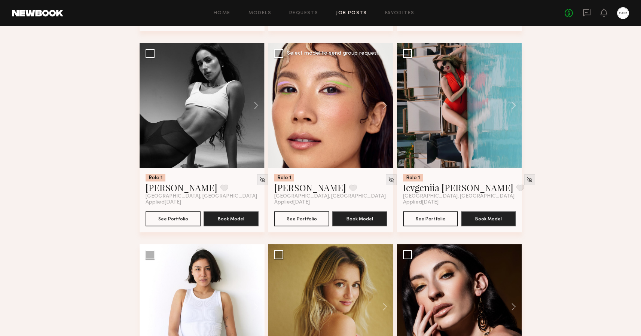
scroll to position [684, 0]
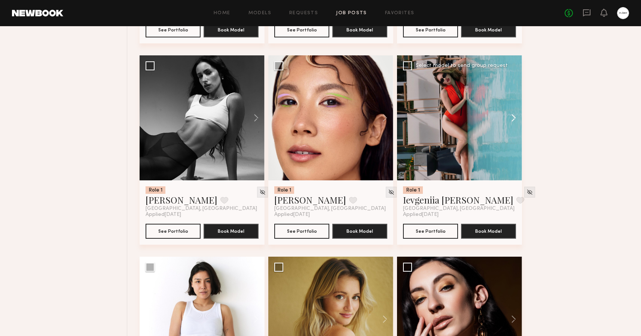
click at [513, 119] on button at bounding box center [510, 117] width 24 height 125
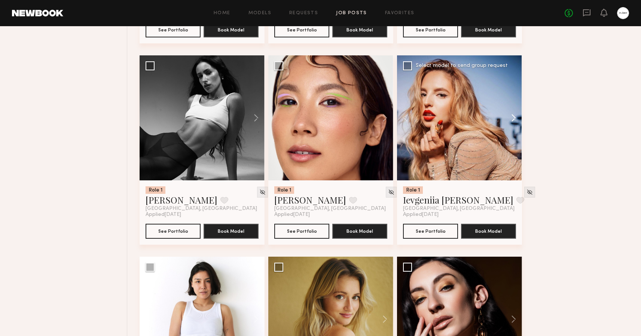
click at [513, 119] on button at bounding box center [510, 117] width 24 height 125
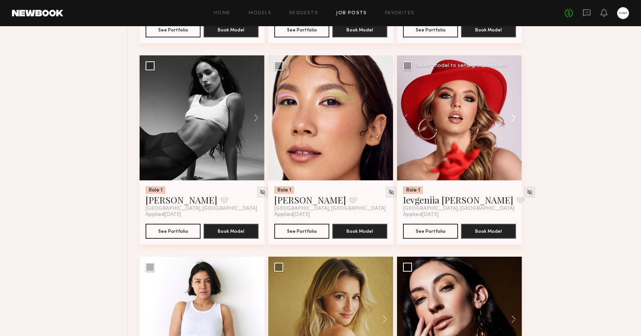
click at [513, 119] on button at bounding box center [510, 117] width 24 height 125
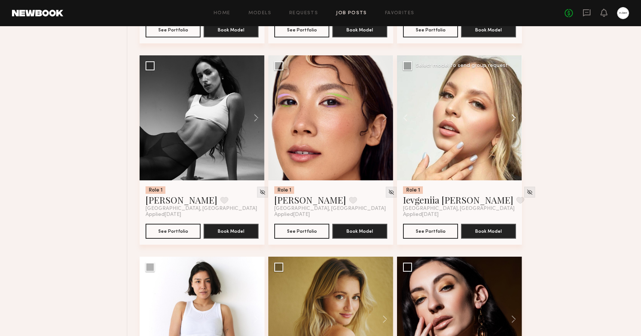
click at [513, 118] on button at bounding box center [510, 117] width 24 height 125
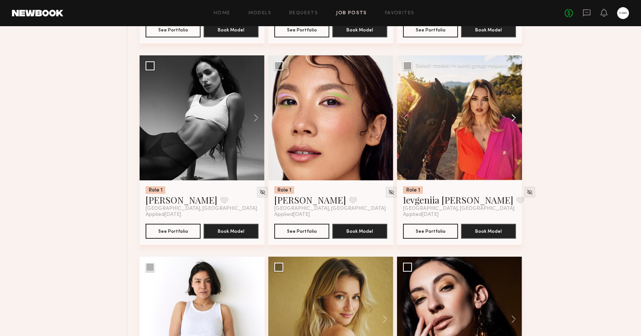
click at [513, 118] on button at bounding box center [510, 117] width 24 height 125
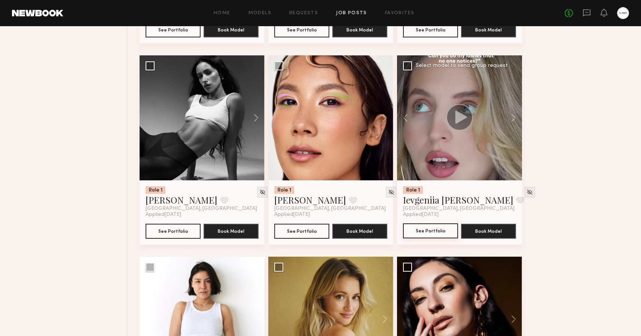
click at [439, 230] on button "See Portfolio" at bounding box center [430, 230] width 55 height 15
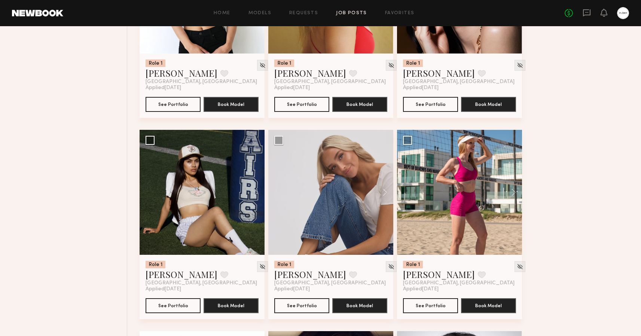
scroll to position [1018, 0]
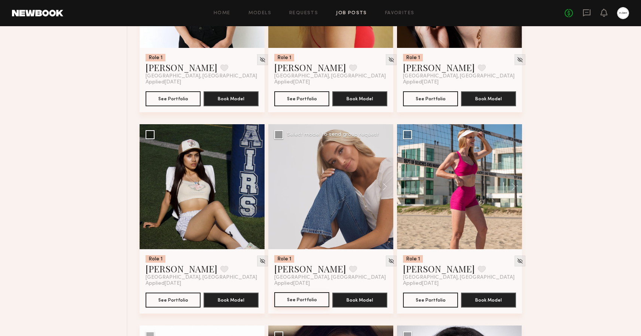
click at [299, 302] on button "See Portfolio" at bounding box center [301, 299] width 55 height 15
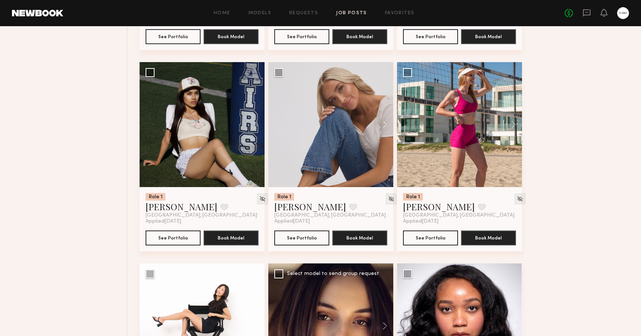
scroll to position [1099, 0]
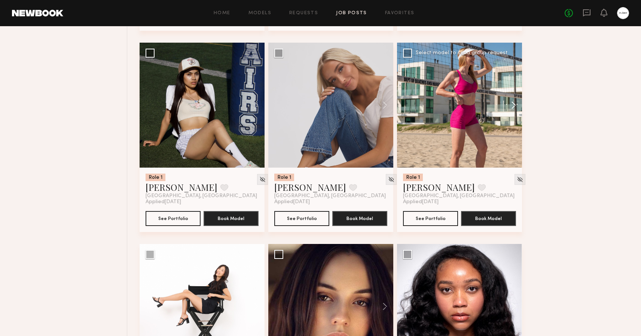
click at [513, 103] on button at bounding box center [510, 105] width 24 height 125
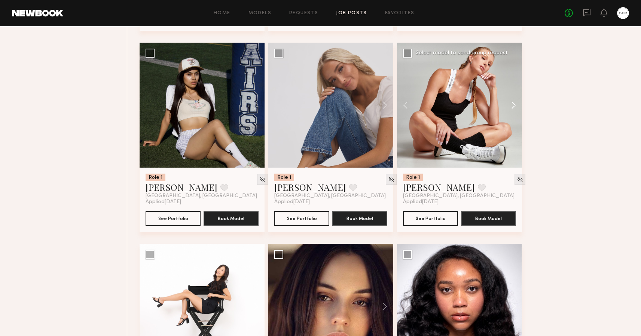
click at [513, 103] on button at bounding box center [510, 105] width 24 height 125
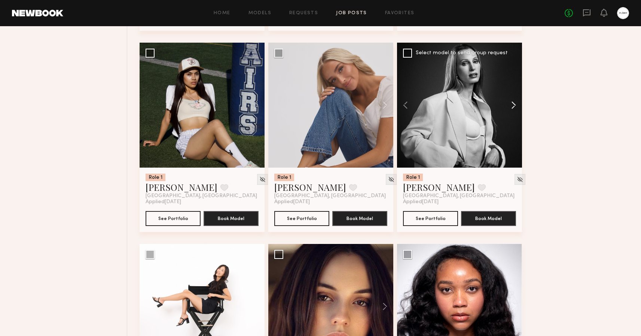
click at [513, 103] on button at bounding box center [510, 105] width 24 height 125
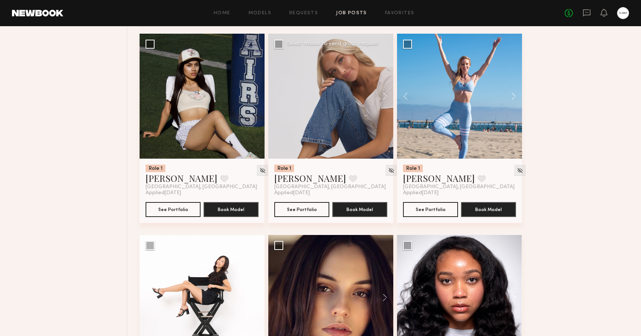
scroll to position [1109, 0]
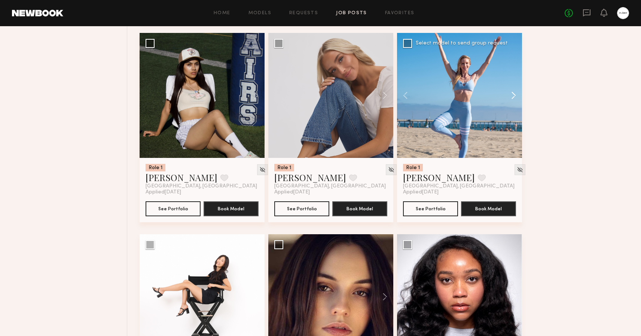
click at [512, 96] on button at bounding box center [510, 95] width 24 height 125
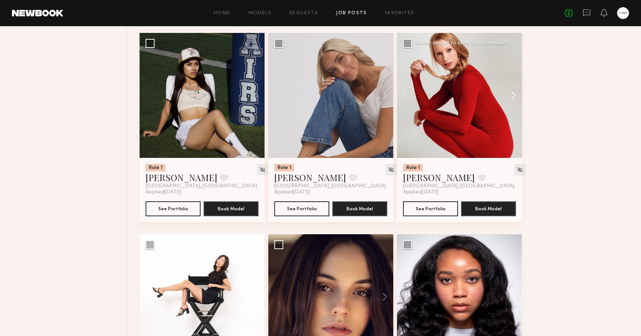
click at [512, 96] on button at bounding box center [510, 95] width 24 height 125
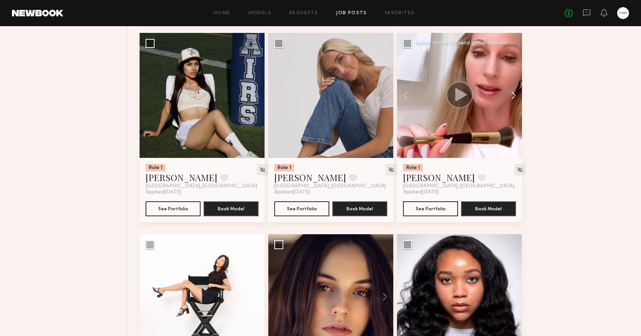
click at [512, 96] on button at bounding box center [510, 95] width 24 height 125
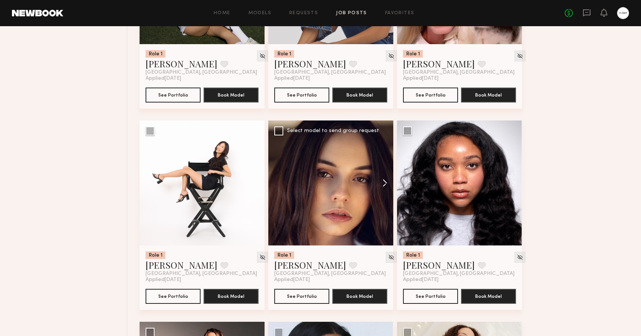
scroll to position [1180, 0]
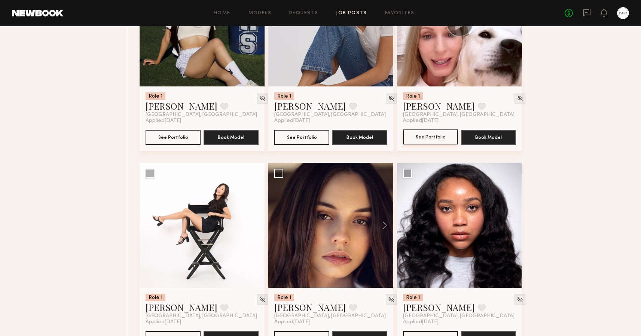
click at [433, 137] on button "See Portfolio" at bounding box center [430, 136] width 55 height 15
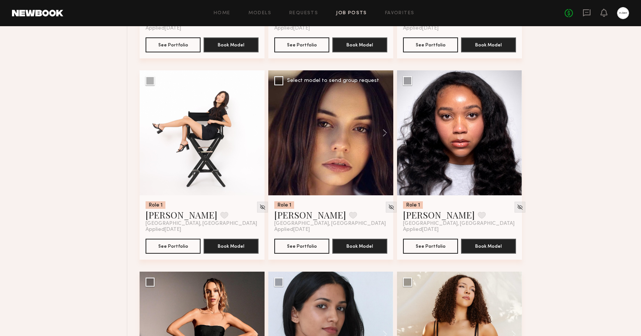
scroll to position [1284, 0]
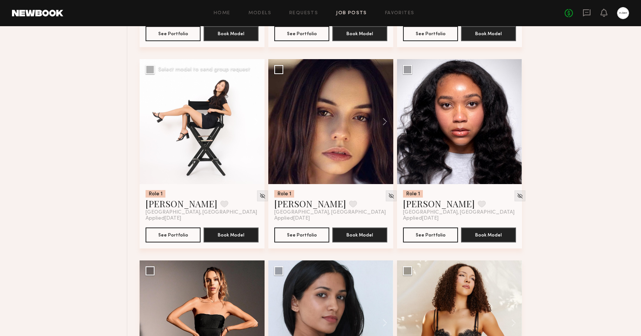
click at [255, 119] on button at bounding box center [253, 121] width 24 height 125
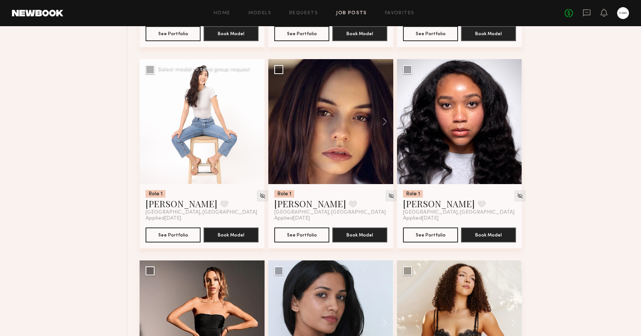
click at [255, 119] on button at bounding box center [253, 121] width 24 height 125
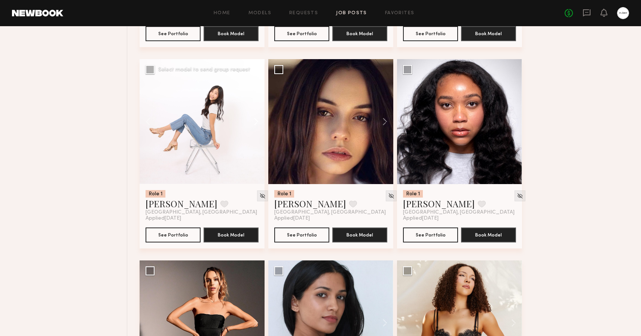
click at [255, 119] on button at bounding box center [253, 121] width 24 height 125
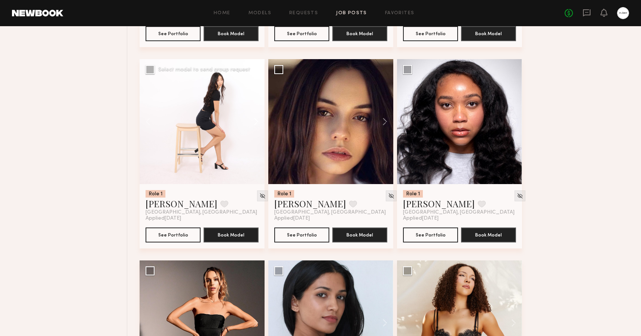
click at [255, 119] on button at bounding box center [253, 121] width 24 height 125
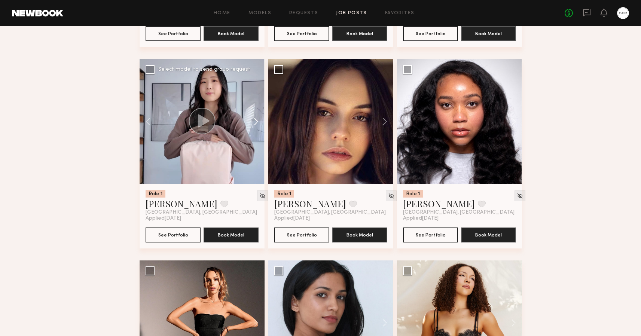
click at [255, 119] on button at bounding box center [253, 121] width 24 height 125
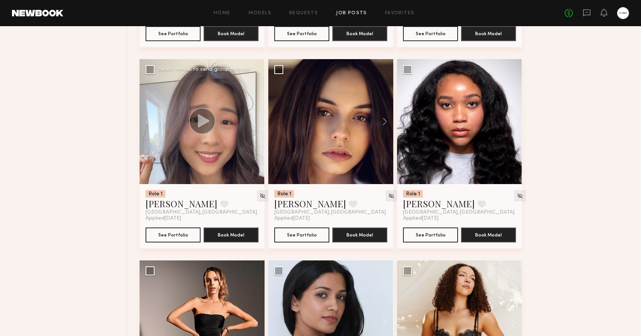
click at [255, 119] on div at bounding box center [202, 121] width 125 height 125
click at [387, 120] on button at bounding box center [381, 121] width 24 height 125
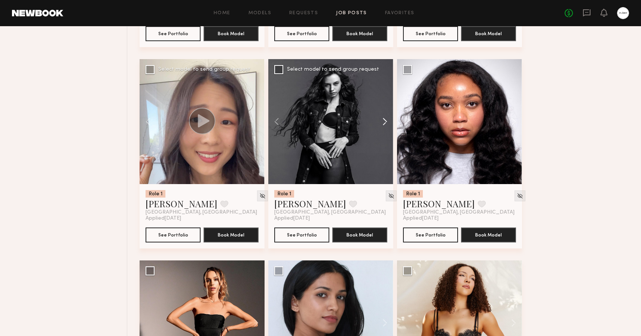
click at [387, 120] on button at bounding box center [381, 121] width 24 height 125
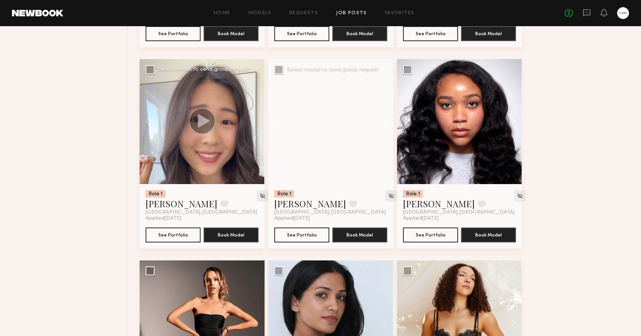
click at [387, 120] on button at bounding box center [381, 121] width 24 height 125
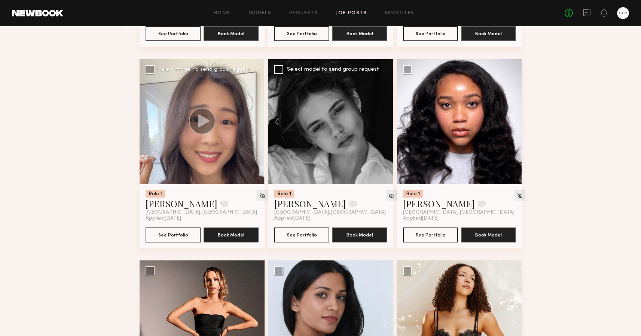
click at [387, 120] on div at bounding box center [330, 121] width 125 height 125
click at [318, 235] on button "See Portfolio" at bounding box center [301, 234] width 55 height 15
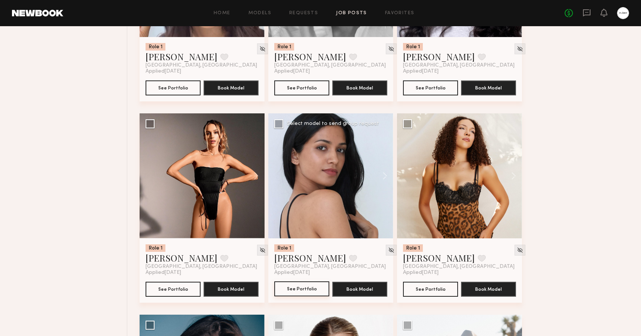
scroll to position [1452, 0]
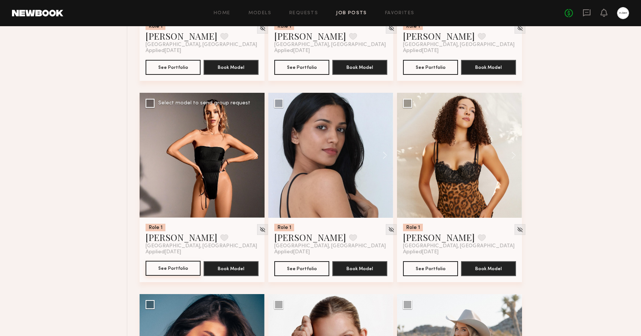
click at [165, 266] on button "See Portfolio" at bounding box center [173, 268] width 55 height 15
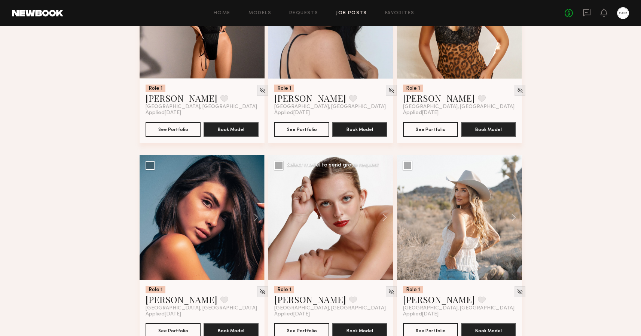
scroll to position [1623, 0]
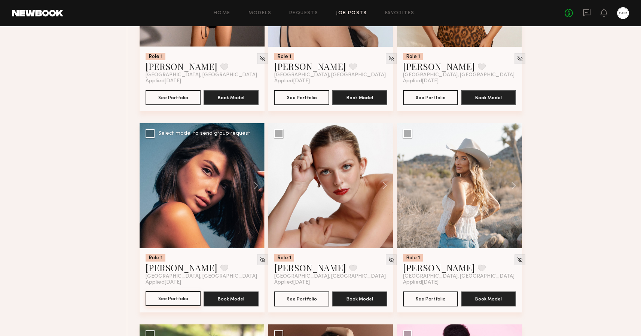
click at [165, 297] on button "See Portfolio" at bounding box center [173, 298] width 55 height 15
click at [437, 298] on button "See Portfolio" at bounding box center [430, 298] width 55 height 15
click at [386, 187] on button at bounding box center [381, 185] width 24 height 125
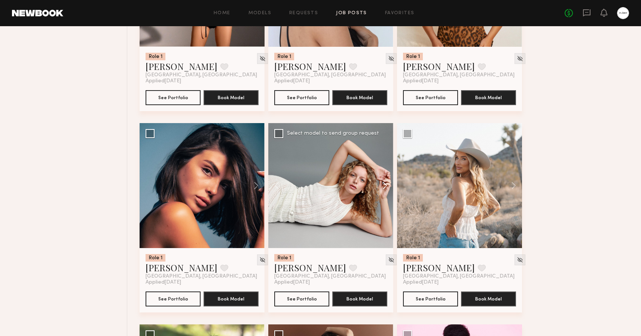
click at [386, 187] on button at bounding box center [381, 185] width 24 height 125
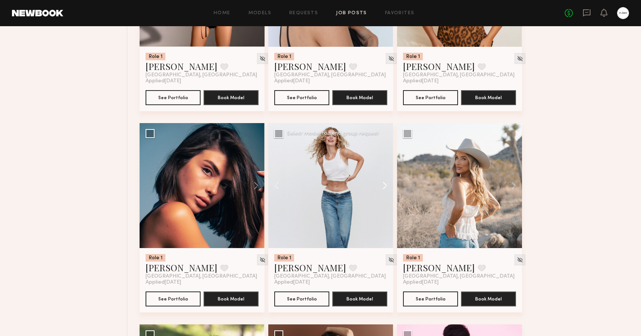
click at [386, 187] on button at bounding box center [381, 185] width 24 height 125
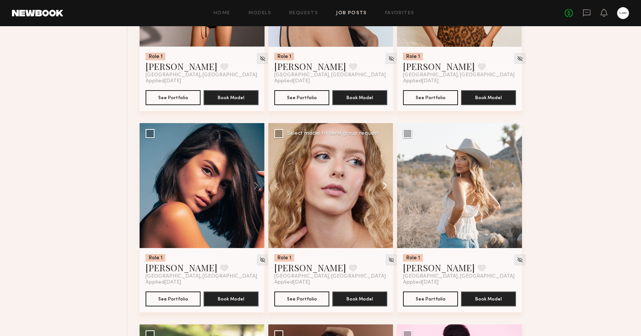
click at [386, 187] on button at bounding box center [381, 185] width 24 height 125
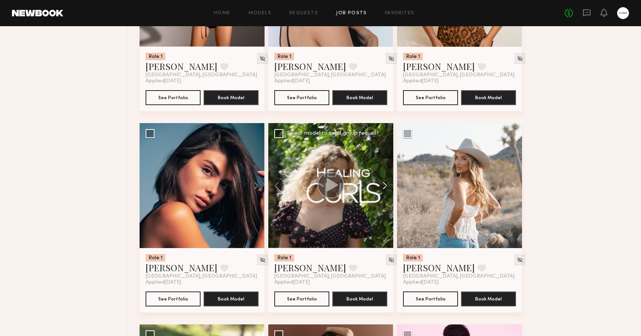
click at [386, 187] on button at bounding box center [381, 185] width 24 height 125
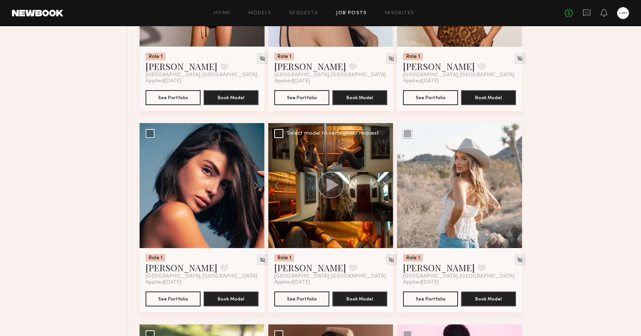
click at [386, 187] on button at bounding box center [381, 185] width 24 height 125
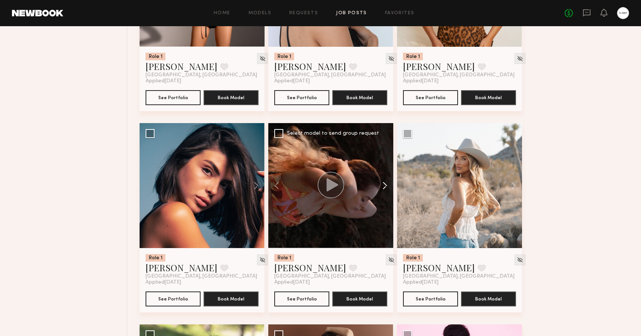
click at [386, 187] on button at bounding box center [381, 185] width 24 height 125
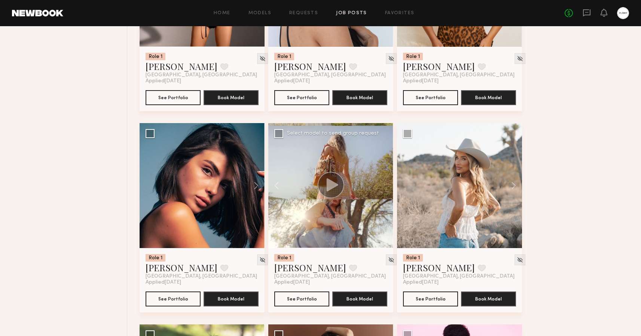
click at [386, 187] on div at bounding box center [330, 185] width 125 height 125
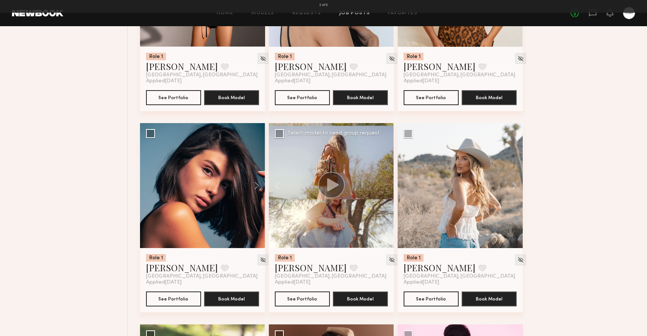
click at [637, 169] on button at bounding box center [636, 168] width 9 height 269
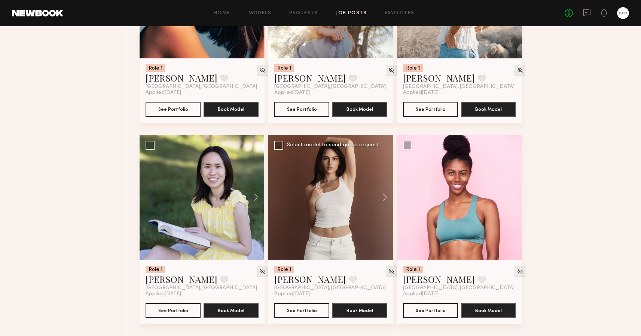
scroll to position [1812, 0]
click at [384, 195] on button at bounding box center [381, 197] width 24 height 125
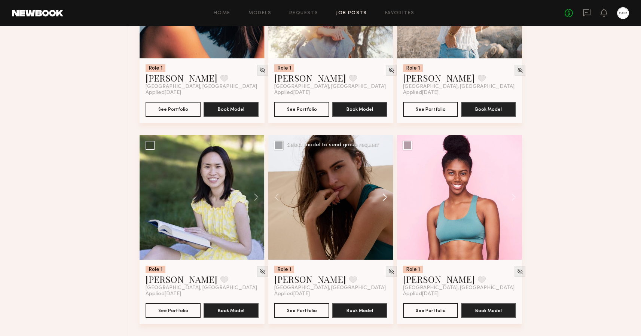
click at [384, 195] on button at bounding box center [381, 197] width 24 height 125
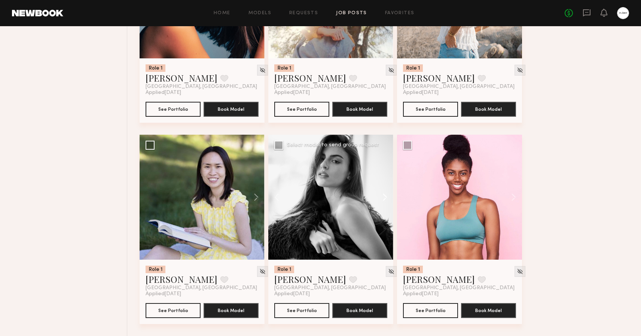
click at [384, 195] on button at bounding box center [381, 197] width 24 height 125
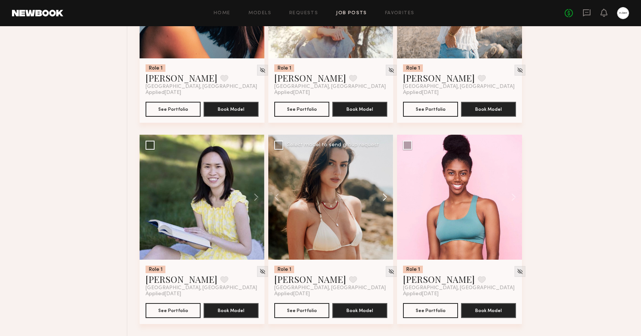
click at [384, 195] on button at bounding box center [381, 197] width 24 height 125
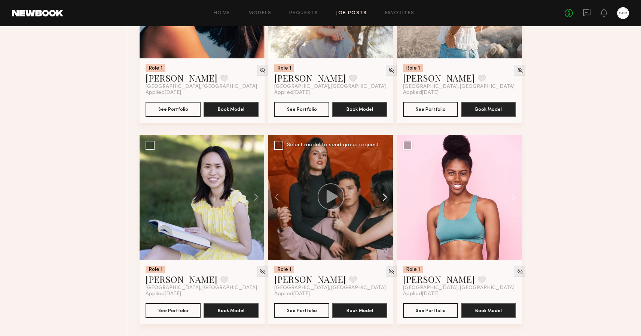
click at [384, 195] on button at bounding box center [381, 197] width 24 height 125
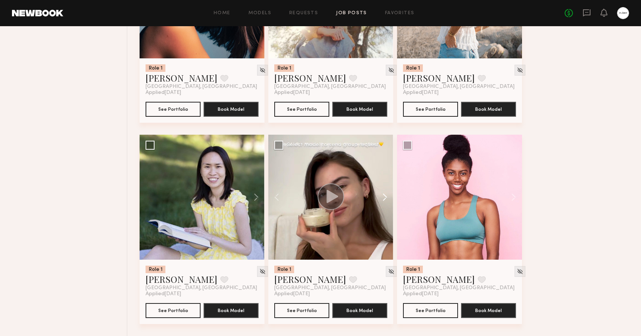
click at [384, 195] on button at bounding box center [381, 197] width 24 height 125
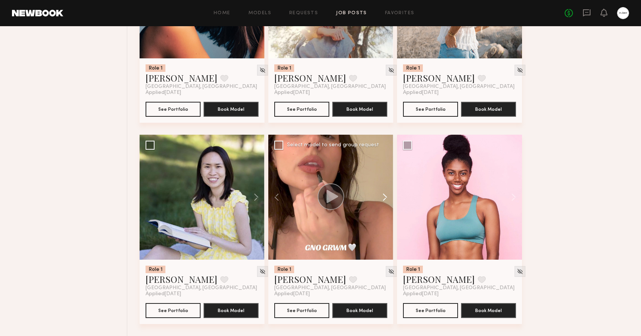
click at [384, 195] on button at bounding box center [381, 197] width 24 height 125
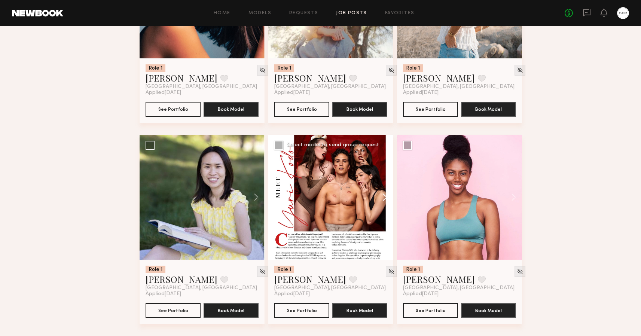
click at [384, 195] on button at bounding box center [381, 197] width 24 height 125
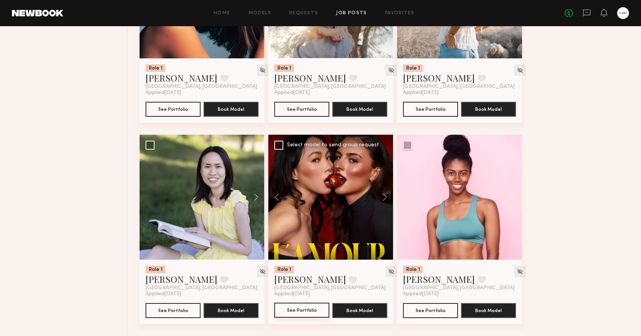
click at [295, 309] on button "See Portfolio" at bounding box center [301, 310] width 55 height 15
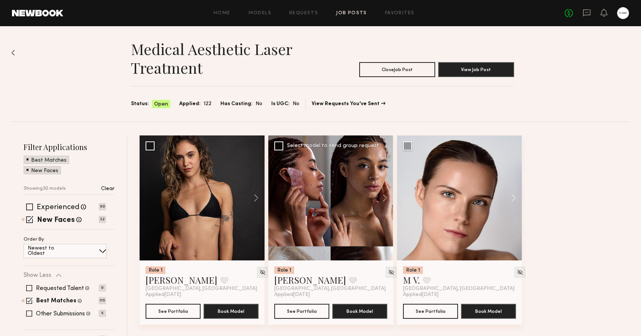
scroll to position [0, 0]
click at [256, 199] on button at bounding box center [253, 197] width 24 height 125
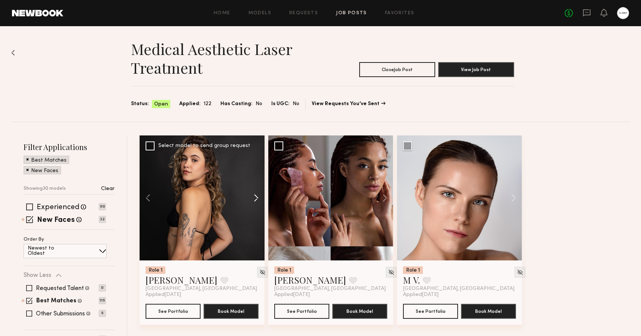
click at [256, 199] on button at bounding box center [253, 197] width 24 height 125
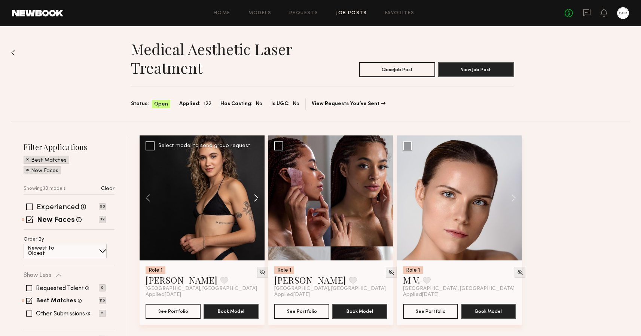
click at [256, 199] on button at bounding box center [253, 197] width 24 height 125
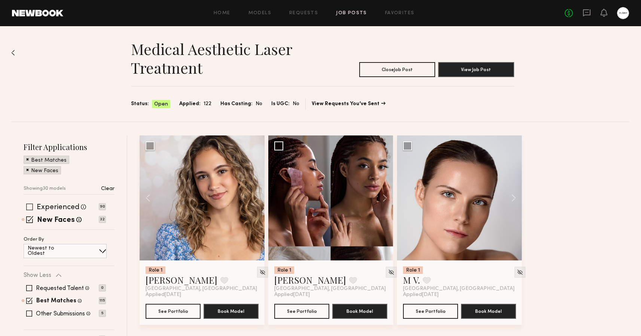
click at [34, 204] on div "Experienced Talent we've deemed to have ample paid, professional modeling exper…" at bounding box center [65, 207] width 82 height 6
click at [30, 204] on span at bounding box center [29, 207] width 7 height 7
click at [29, 159] on div "Best Matches" at bounding box center [47, 160] width 46 height 8
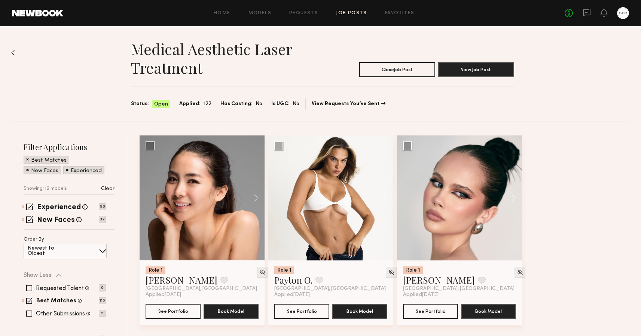
click at [28, 159] on span at bounding box center [27, 159] width 3 height 7
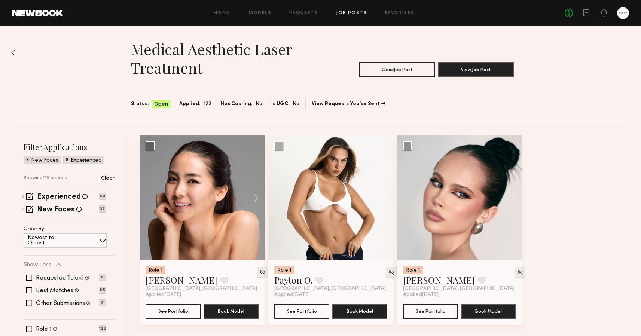
click at [28, 159] on span at bounding box center [27, 159] width 3 height 7
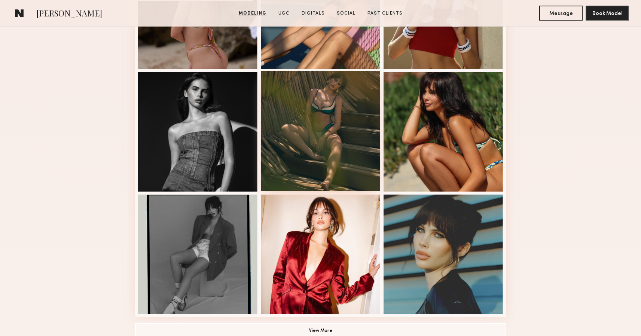
scroll to position [440, 0]
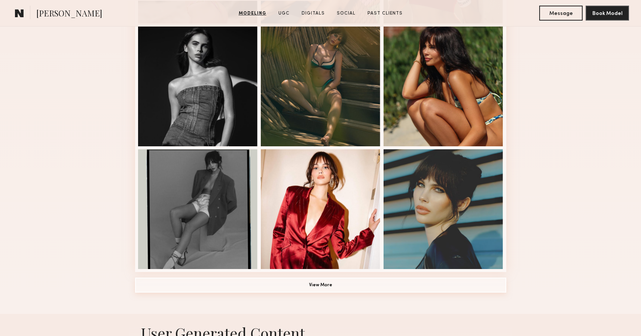
click at [324, 283] on button "View More" at bounding box center [320, 285] width 371 height 15
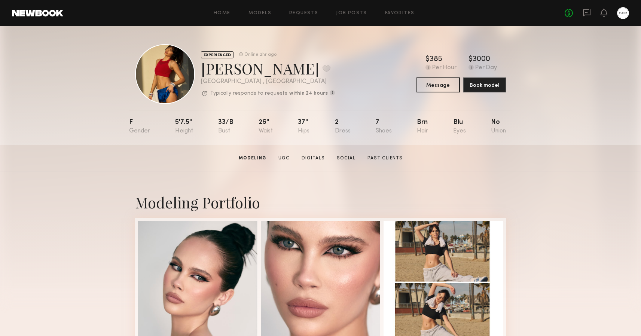
scroll to position [0, 0]
click at [338, 157] on link "Social" at bounding box center [345, 158] width 25 height 7
click at [440, 85] on button "Message" at bounding box center [437, 84] width 43 height 15
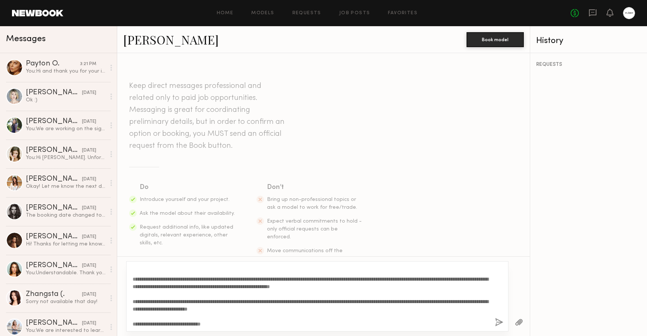
click at [171, 283] on textarea "**********" at bounding box center [310, 296] width 356 height 60
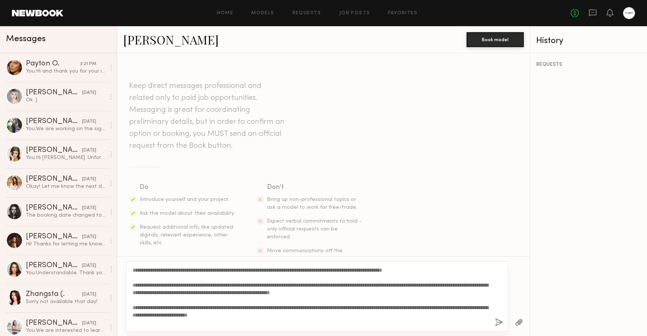
click at [186, 278] on textarea "**********" at bounding box center [310, 296] width 356 height 60
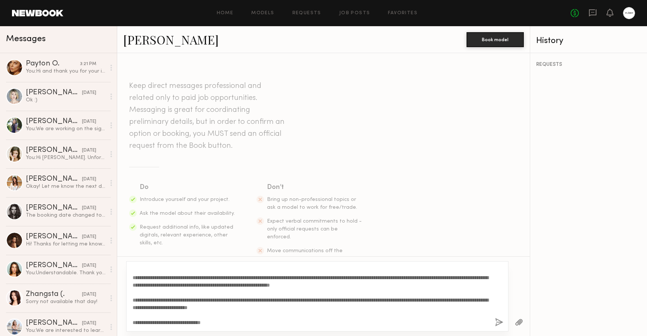
scroll to position [7, 0]
type textarea "**********"
click at [499, 322] on button "button" at bounding box center [499, 322] width 8 height 9
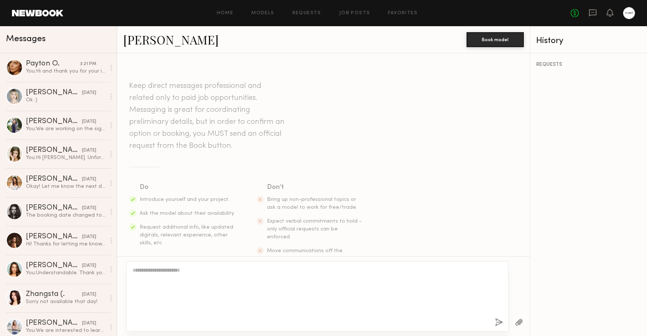
scroll to position [181, 0]
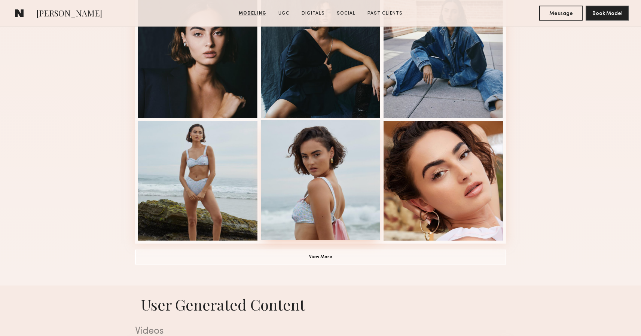
scroll to position [480, 0]
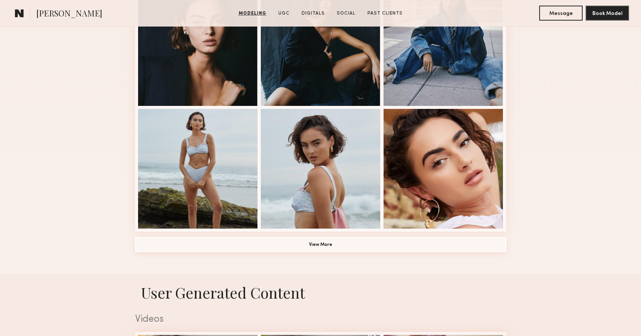
click at [322, 243] on button "View More" at bounding box center [320, 244] width 371 height 15
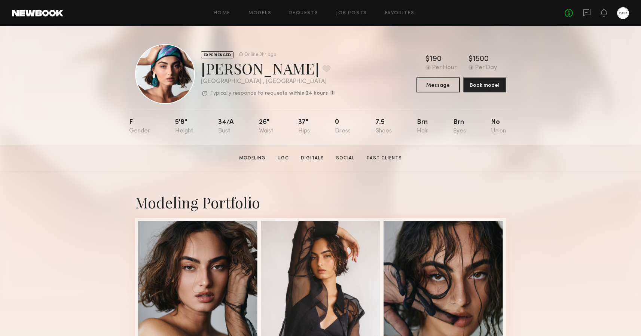
scroll to position [0, 0]
click at [285, 156] on link "UGC" at bounding box center [283, 158] width 17 height 7
click at [437, 84] on button "Message" at bounding box center [437, 84] width 43 height 15
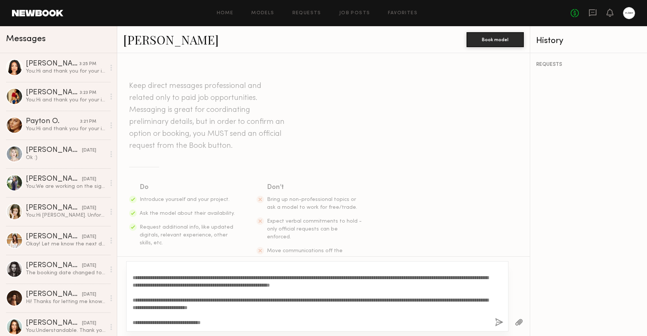
scroll to position [7, 0]
type textarea "**********"
click at [498, 321] on button "button" at bounding box center [499, 322] width 8 height 9
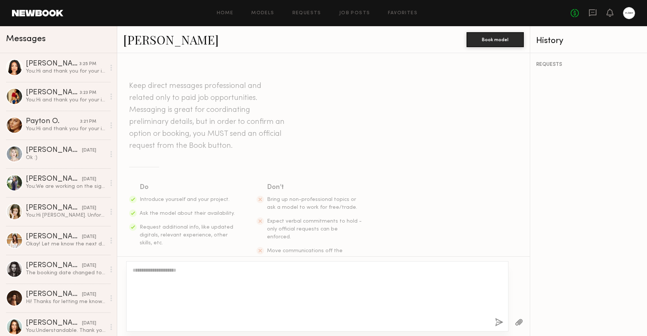
scroll to position [181, 0]
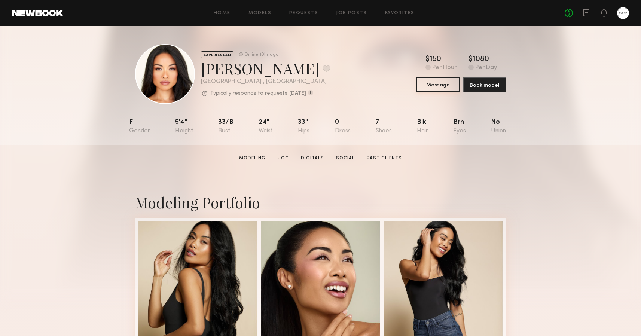
click at [437, 85] on button "Message" at bounding box center [437, 84] width 43 height 15
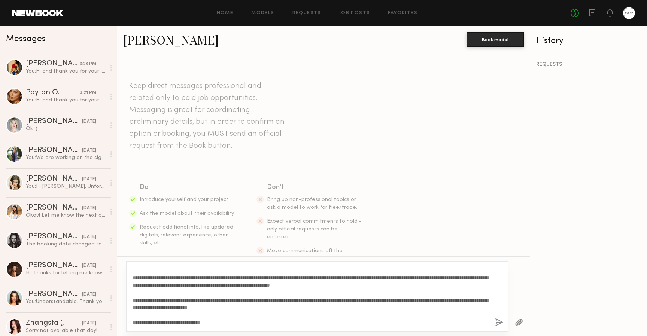
type textarea "**********"
click at [499, 321] on button "button" at bounding box center [499, 322] width 8 height 9
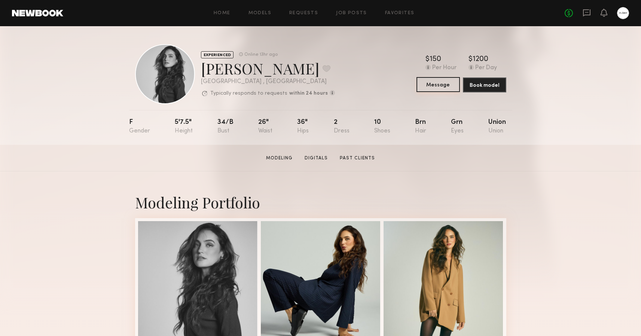
click at [438, 84] on button "Message" at bounding box center [437, 84] width 43 height 15
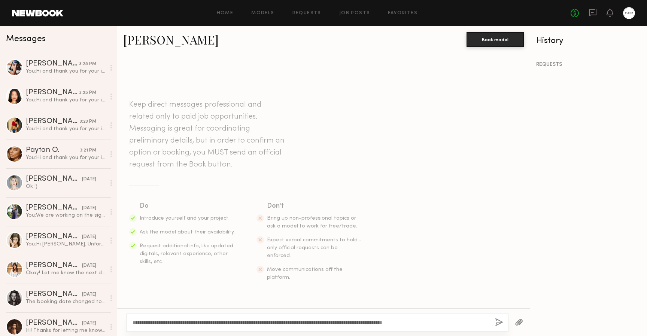
scroll to position [6, 0]
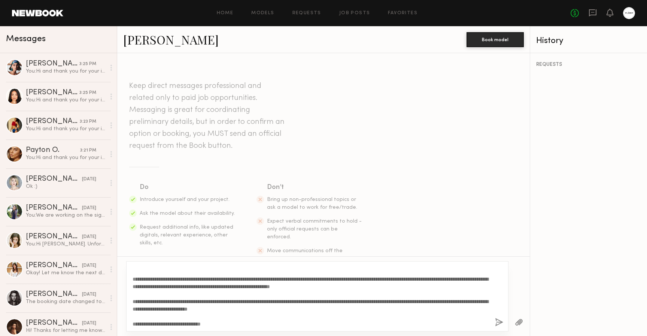
type textarea "**********"
click at [496, 320] on button "button" at bounding box center [499, 322] width 8 height 9
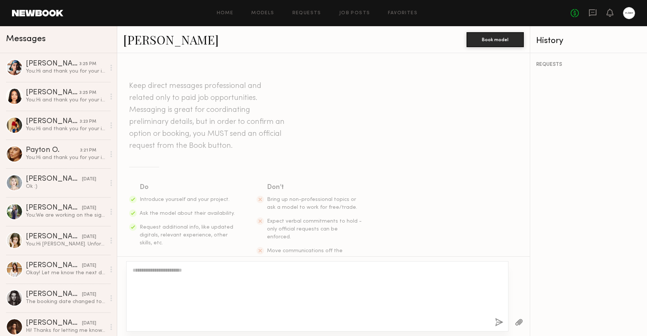
scroll to position [181, 0]
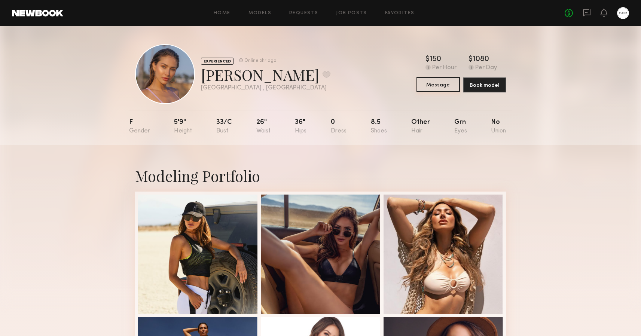
click at [441, 85] on button "Message" at bounding box center [437, 84] width 43 height 15
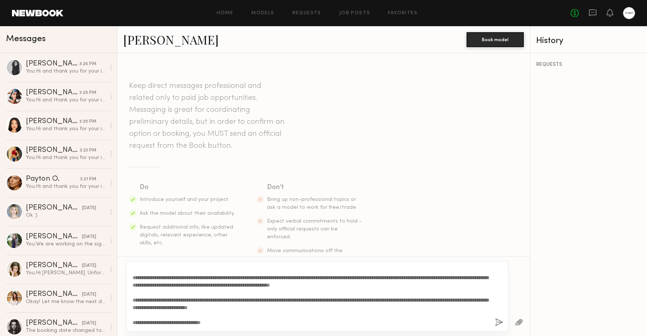
scroll to position [7, 0]
type textarea "**********"
click at [498, 323] on button "button" at bounding box center [499, 322] width 8 height 9
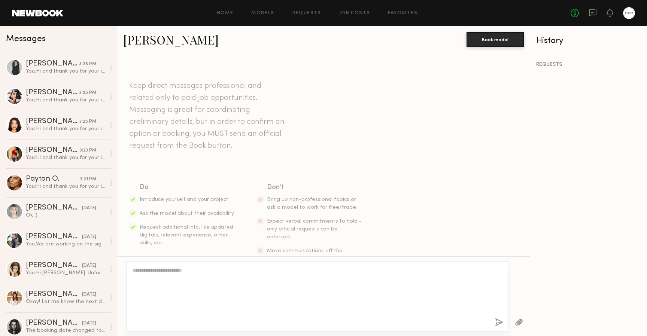
scroll to position [181, 0]
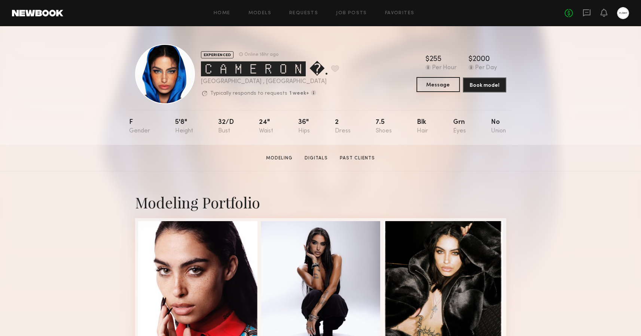
click at [440, 85] on button "Message" at bounding box center [437, 84] width 43 height 15
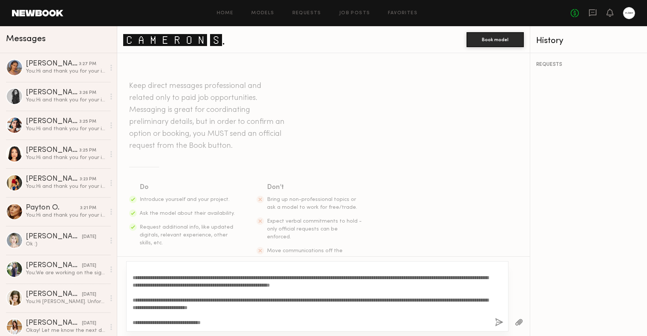
scroll to position [7, 0]
type textarea "**********"
click at [496, 322] on button "button" at bounding box center [499, 322] width 8 height 9
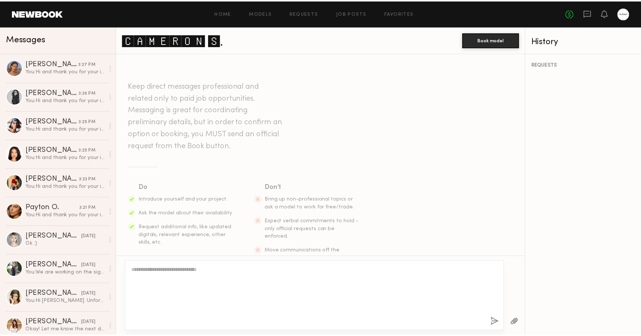
scroll to position [181, 0]
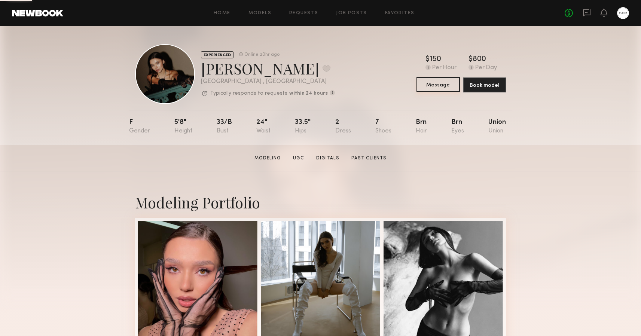
click at [438, 86] on button "Message" at bounding box center [437, 84] width 43 height 15
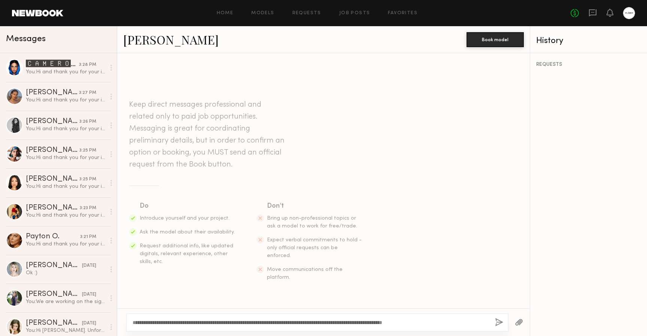
scroll to position [6, 0]
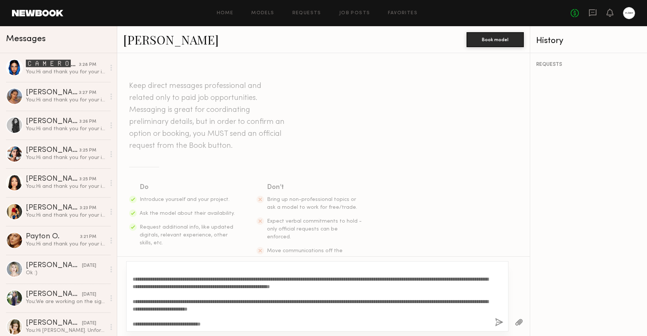
type textarea "**********"
click at [498, 322] on button "button" at bounding box center [499, 322] width 8 height 9
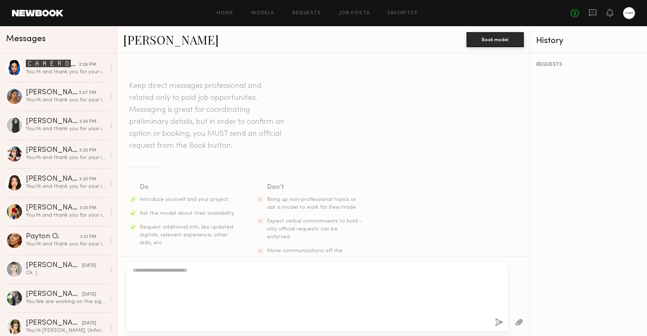
scroll to position [181, 0]
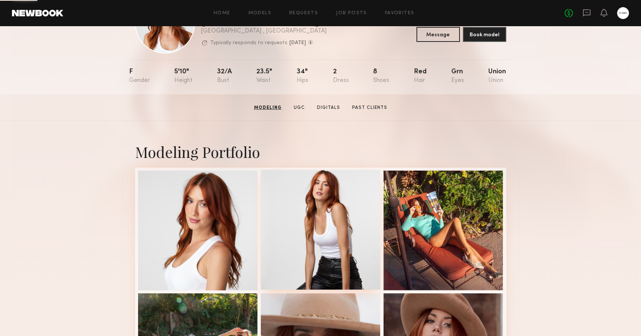
scroll to position [14, 0]
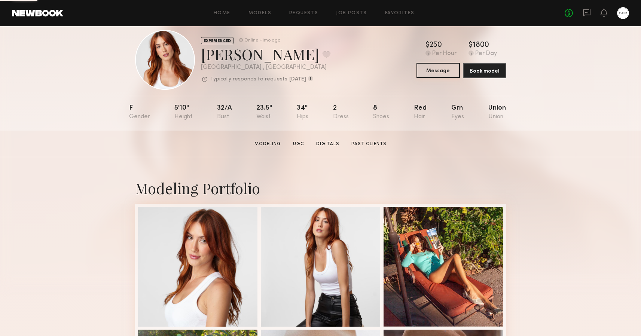
click at [433, 70] on button "Message" at bounding box center [437, 70] width 43 height 15
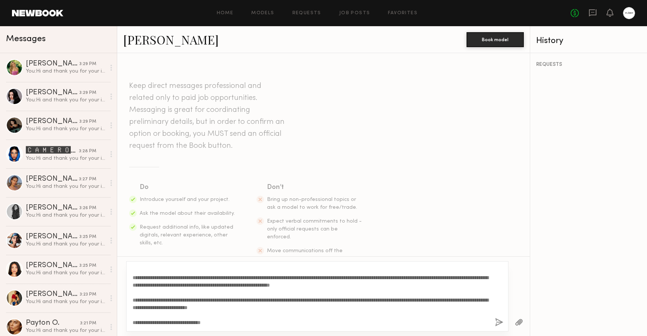
scroll to position [7, 0]
type textarea "**********"
click at [498, 323] on button "button" at bounding box center [499, 322] width 8 height 9
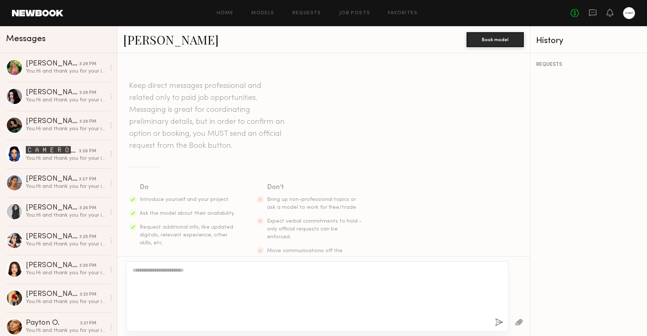
scroll to position [181, 0]
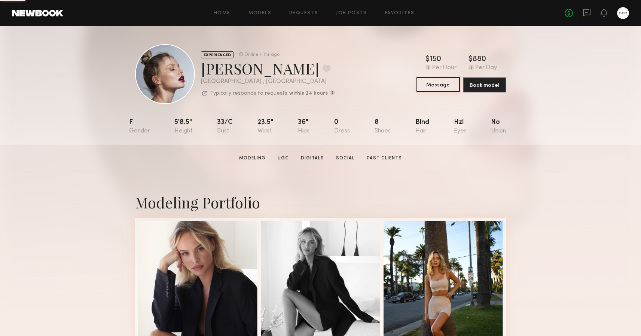
click at [435, 83] on button "Message" at bounding box center [437, 84] width 43 height 15
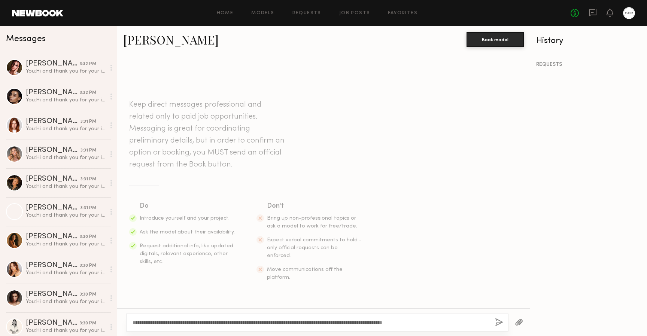
scroll to position [6, 0]
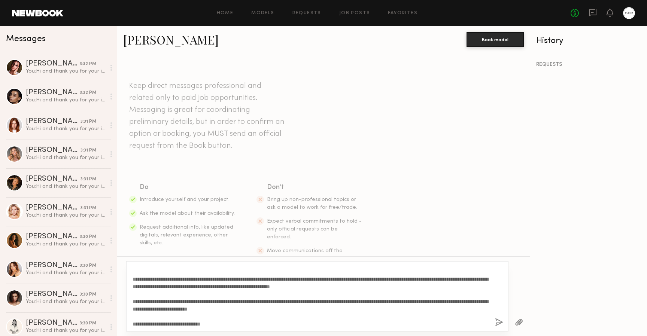
type textarea "**********"
click at [498, 322] on button "button" at bounding box center [499, 322] width 8 height 9
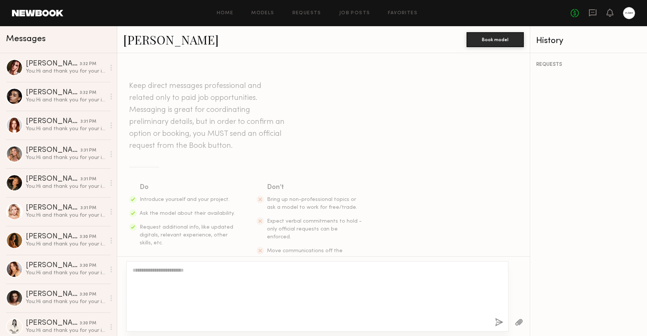
scroll to position [181, 0]
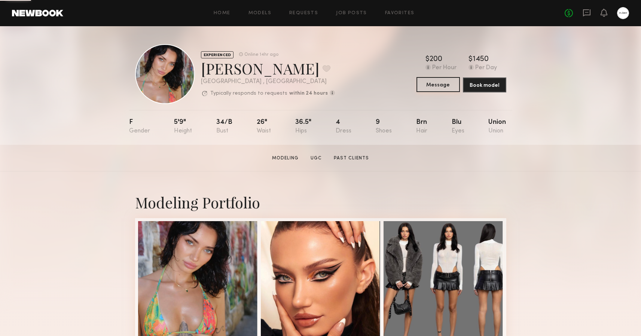
click at [439, 86] on button "Message" at bounding box center [437, 84] width 43 height 15
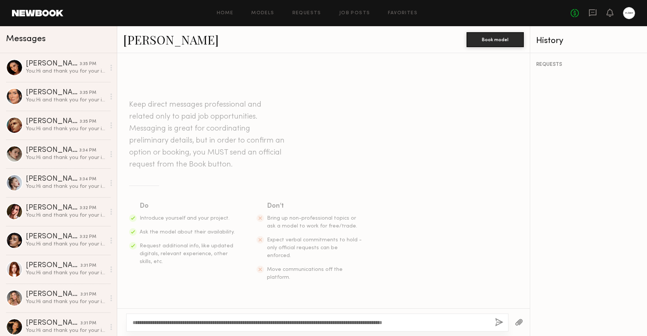
scroll to position [6, 0]
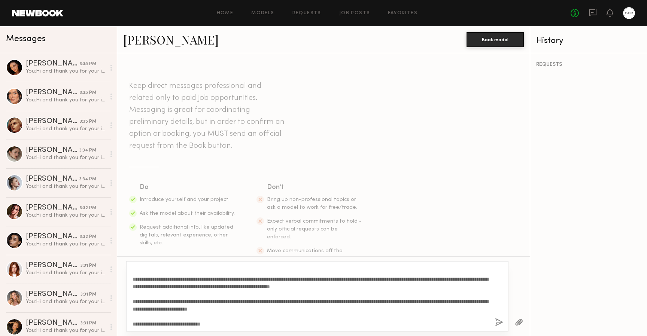
type textarea "**********"
click at [498, 320] on button "button" at bounding box center [499, 322] width 8 height 9
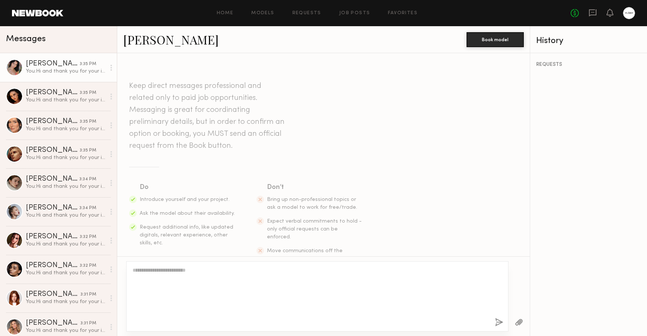
scroll to position [181, 0]
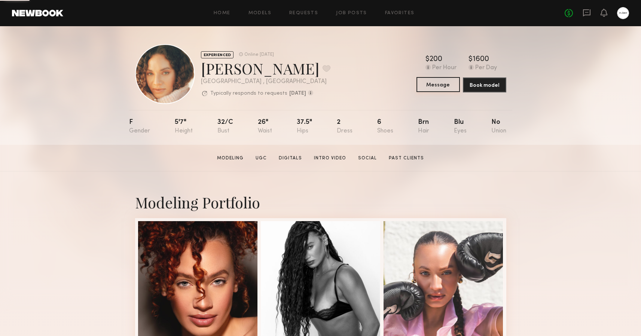
click at [439, 85] on button "Message" at bounding box center [437, 84] width 43 height 15
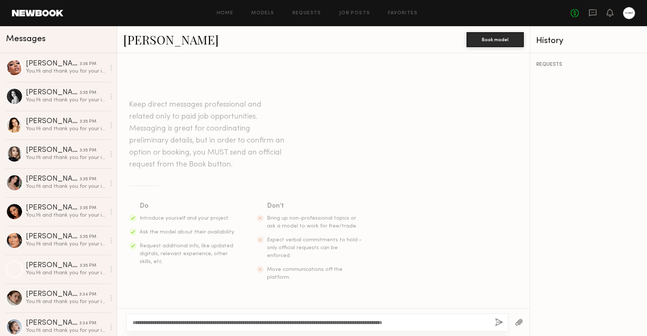
scroll to position [6, 0]
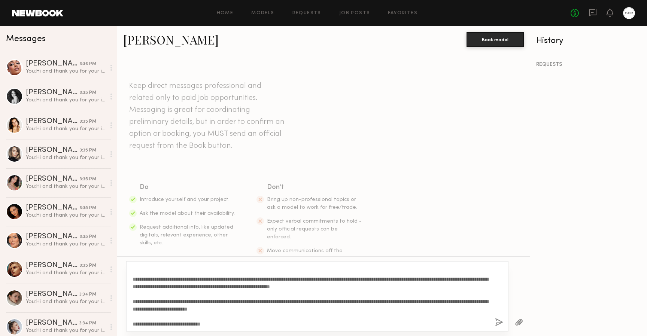
type textarea "**********"
click at [498, 320] on button "button" at bounding box center [499, 322] width 8 height 9
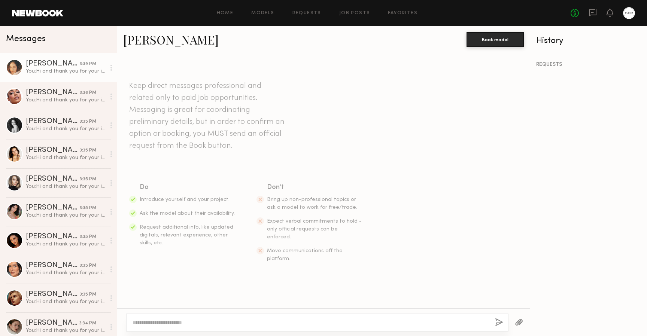
scroll to position [181, 0]
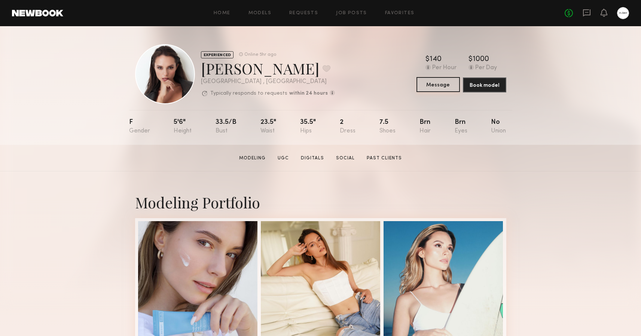
click at [437, 84] on button "Message" at bounding box center [437, 84] width 43 height 15
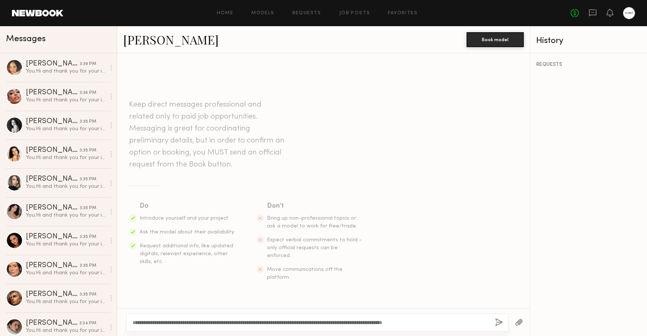
scroll to position [6, 0]
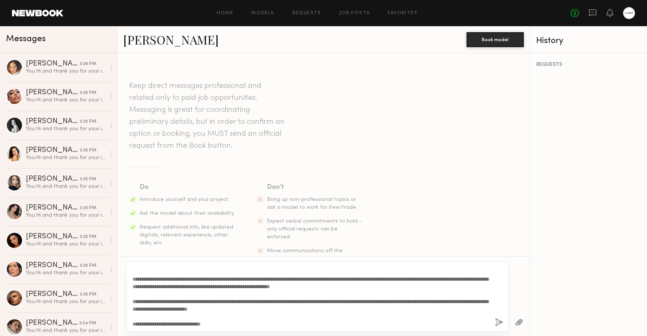
type textarea "**********"
click at [498, 322] on button "button" at bounding box center [499, 322] width 8 height 9
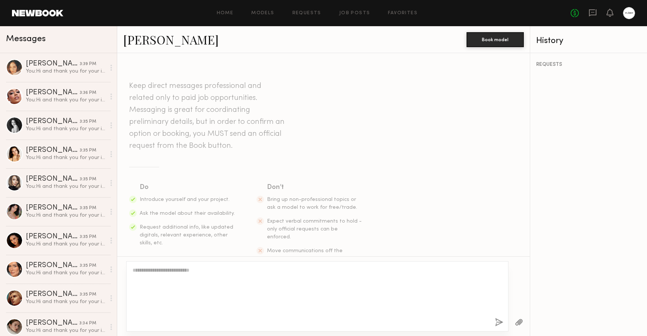
scroll to position [181, 0]
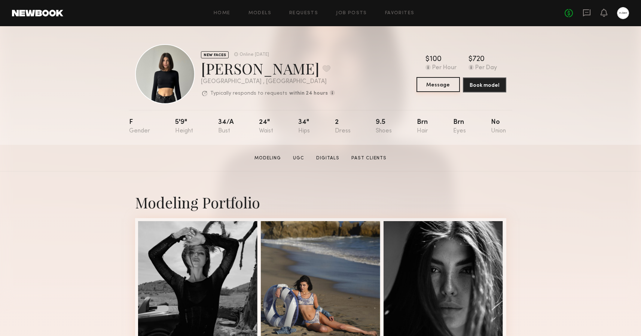
click at [440, 84] on button "Message" at bounding box center [437, 84] width 43 height 15
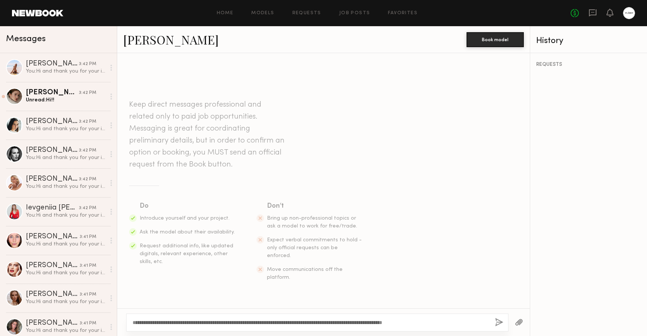
scroll to position [6, 0]
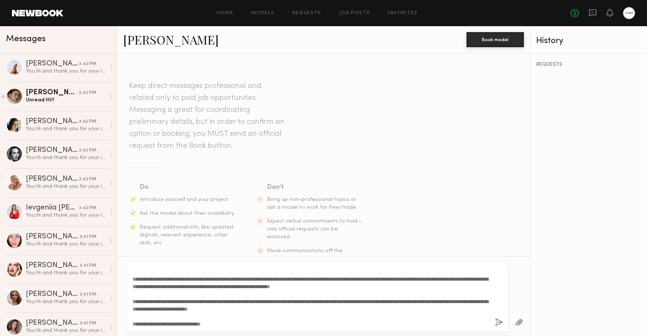
type textarea "**********"
click at [495, 320] on button "button" at bounding box center [499, 322] width 8 height 9
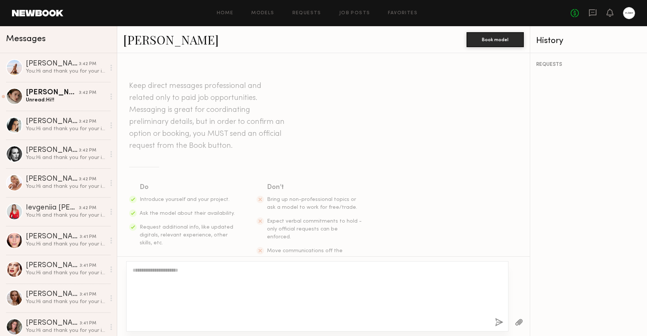
scroll to position [181, 0]
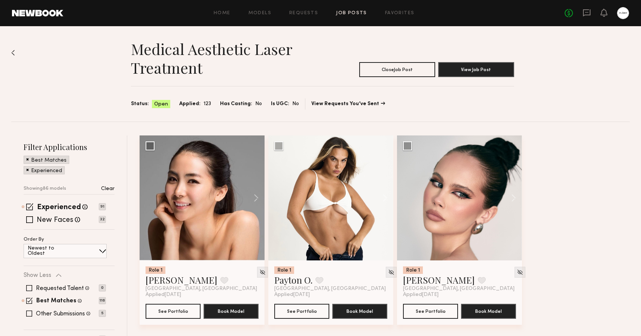
click at [13, 54] on img at bounding box center [13, 53] width 4 height 6
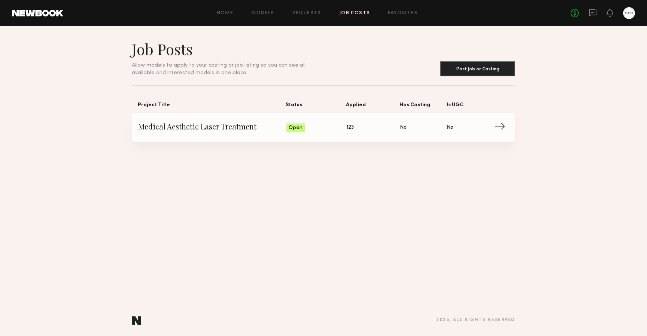
click at [400, 124] on span "No" at bounding box center [403, 127] width 7 height 8
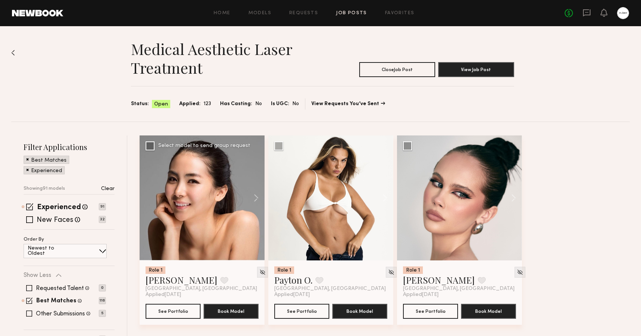
click at [217, 181] on div at bounding box center [202, 197] width 125 height 125
click at [217, 11] on link "Home" at bounding box center [222, 13] width 17 height 5
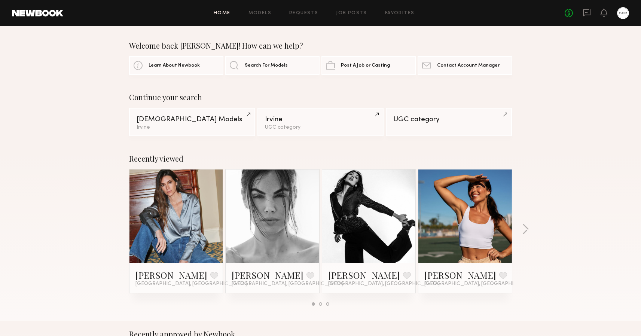
click at [626, 13] on div at bounding box center [623, 13] width 12 height 12
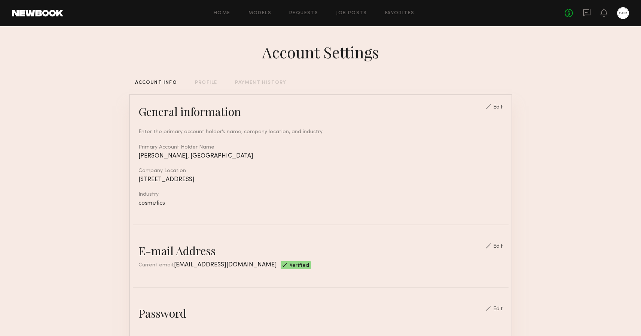
click at [197, 85] on div "PROFILE" at bounding box center [206, 82] width 22 height 5
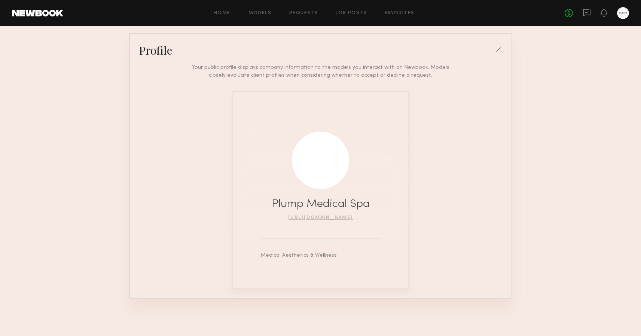
scroll to position [61, 0]
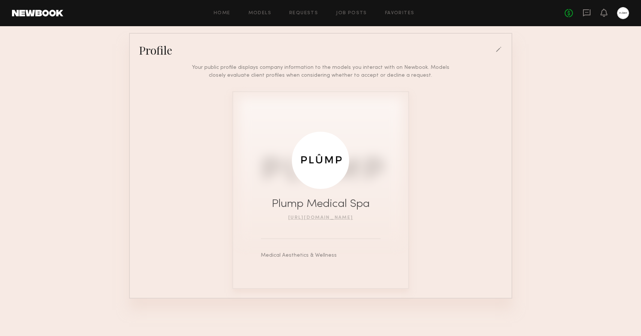
click at [313, 164] on div at bounding box center [320, 160] width 57 height 57
click at [321, 217] on link "http://www.plumpmedicalspa.com" at bounding box center [320, 218] width 65 height 4
click at [326, 178] on div at bounding box center [320, 160] width 57 height 57
click at [321, 216] on link "http://www.plumpmedicalspa.com" at bounding box center [320, 218] width 65 height 4
click at [220, 12] on link "Home" at bounding box center [222, 13] width 17 height 5
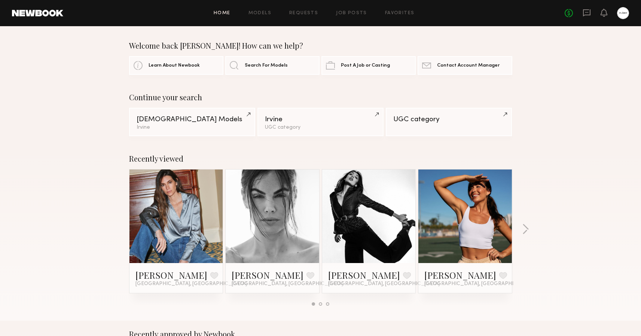
click at [223, 15] on link "Home" at bounding box center [222, 13] width 17 height 5
click at [587, 10] on icon at bounding box center [586, 12] width 7 height 7
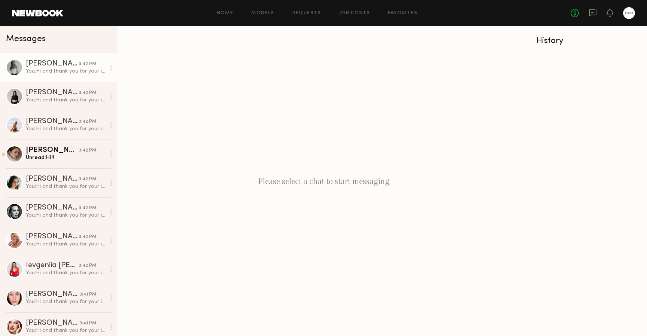
click at [58, 72] on div "You: Hi and thank you for your interest! We’re currently casting for a content …" at bounding box center [66, 71] width 80 height 7
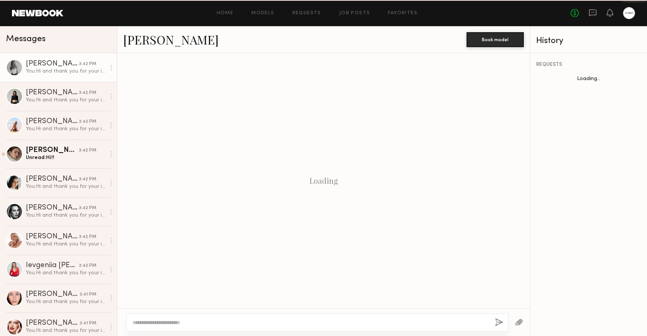
scroll to position [181, 0]
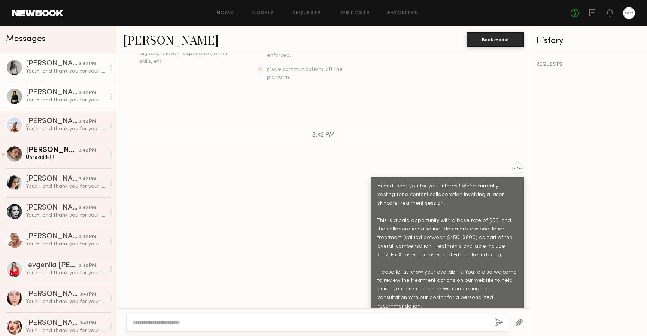
click at [58, 91] on div "[PERSON_NAME]" at bounding box center [52, 92] width 53 height 7
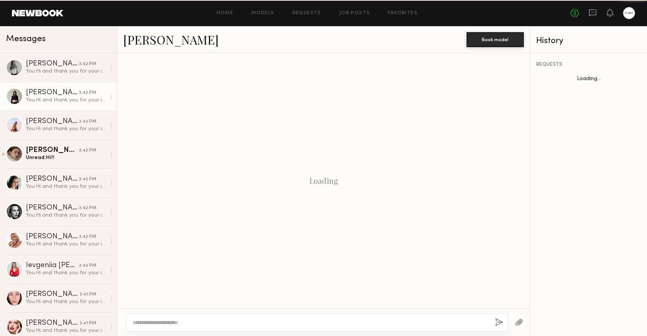
scroll to position [181, 0]
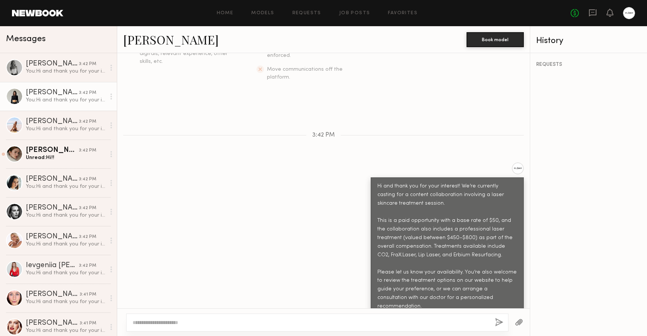
click at [66, 110] on link "Kate A. 3:42 PM You: Hi and thank you for your interest! We’re currently castin…" at bounding box center [58, 96] width 117 height 29
click at [66, 126] on div "You: Hi and thank you for your interest! We’re currently casting for a content …" at bounding box center [66, 128] width 80 height 7
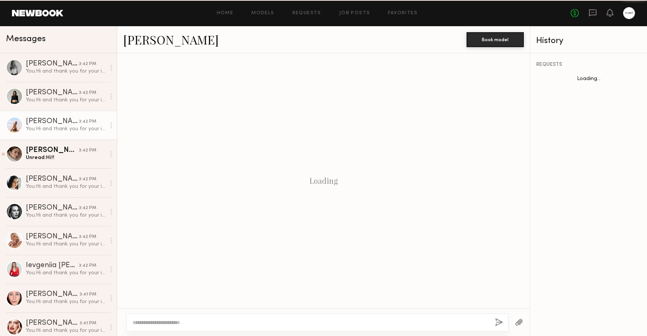
scroll to position [181, 0]
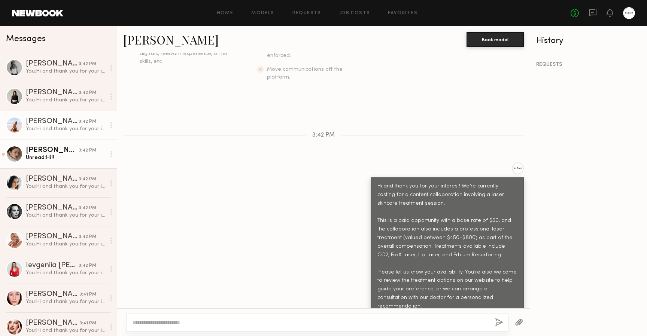
click at [66, 156] on div "Unread: Hi!!" at bounding box center [66, 157] width 80 height 7
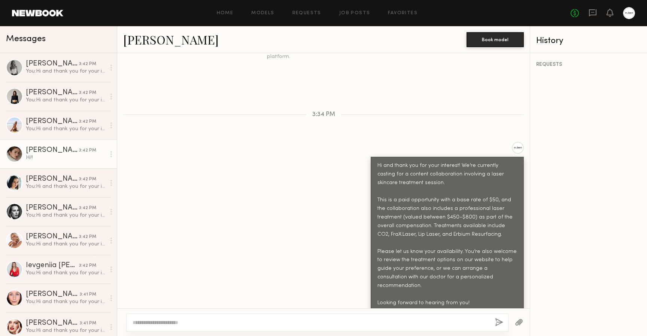
click at [133, 320] on div "Hi!!" at bounding box center [146, 324] width 33 height 9
click at [16, 152] on div at bounding box center [14, 154] width 17 height 17
click at [143, 42] on link "[PERSON_NAME]" at bounding box center [170, 39] width 95 height 16
click at [162, 324] on textarea at bounding box center [310, 322] width 356 height 7
click at [61, 176] on div "[PERSON_NAME]" at bounding box center [52, 178] width 53 height 7
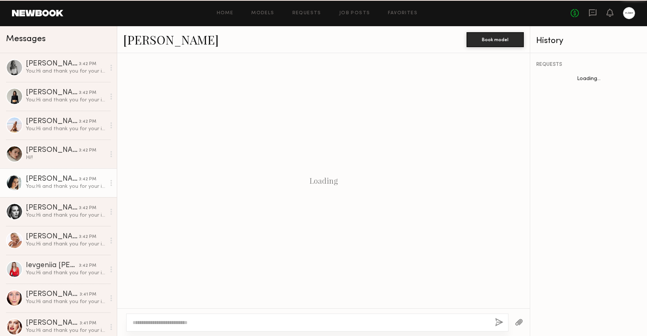
scroll to position [181, 0]
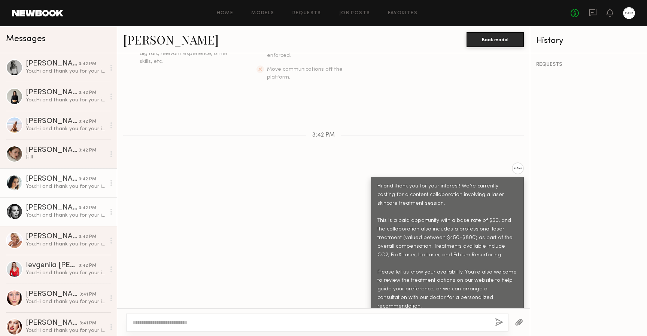
click at [49, 217] on div "You: Hi and thank you for your interest! We’re currently casting for a content …" at bounding box center [66, 215] width 80 height 7
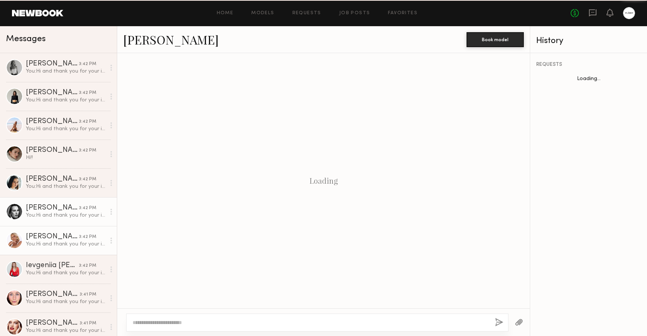
scroll to position [181, 0]
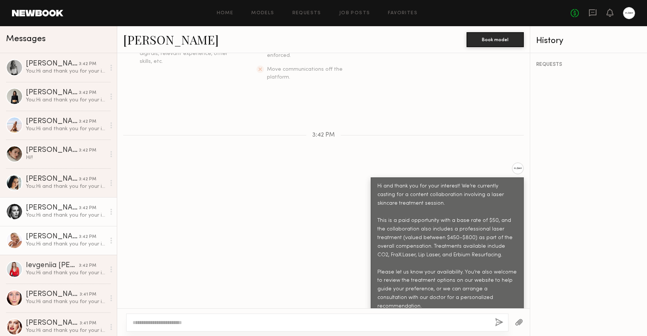
click at [57, 236] on div "[PERSON_NAME]" at bounding box center [52, 236] width 53 height 7
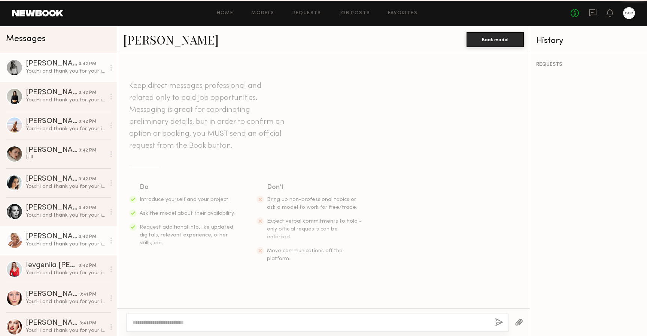
scroll to position [181, 0]
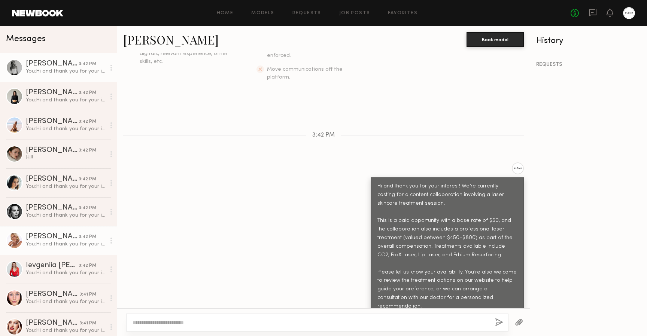
click at [49, 68] on div "You: Hi and thank you for your interest! We’re currently casting for a content …" at bounding box center [66, 71] width 80 height 7
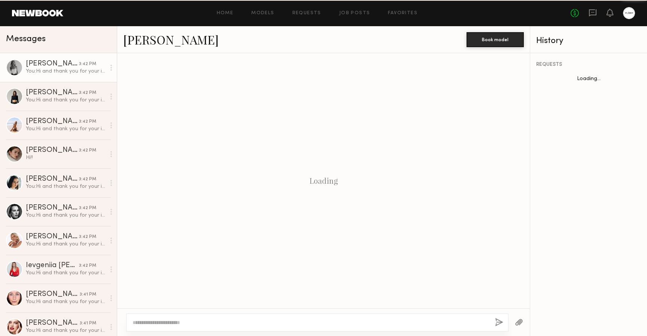
scroll to position [181, 0]
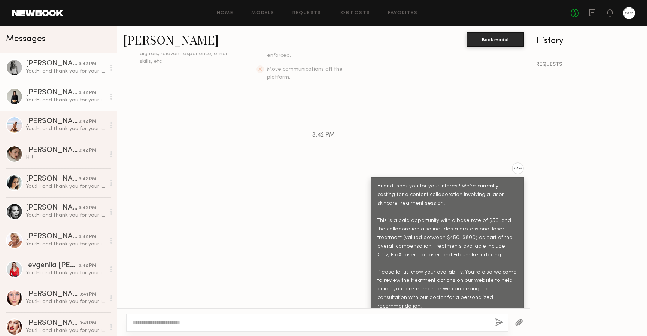
click at [44, 94] on div "[PERSON_NAME]" at bounding box center [52, 92] width 53 height 7
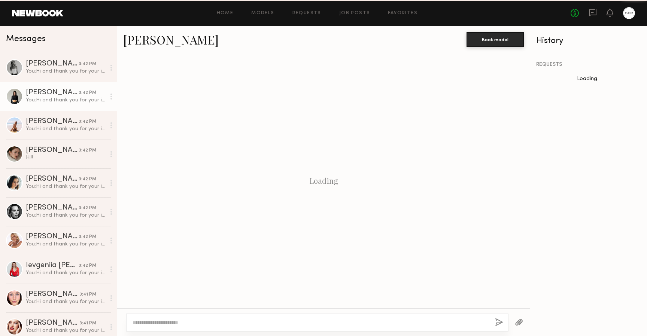
scroll to position [181, 0]
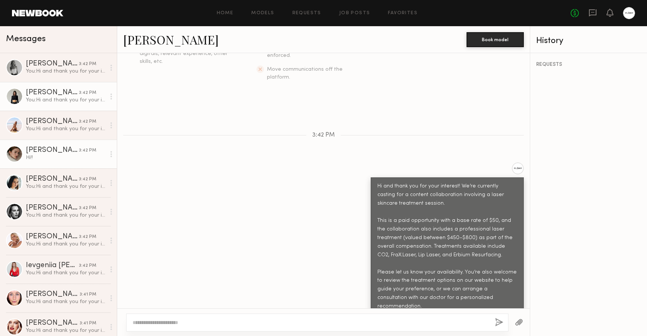
click at [61, 153] on div "[PERSON_NAME]" at bounding box center [52, 150] width 53 height 7
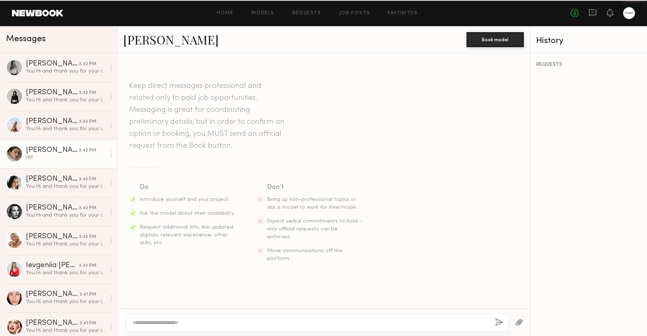
scroll to position [202, 0]
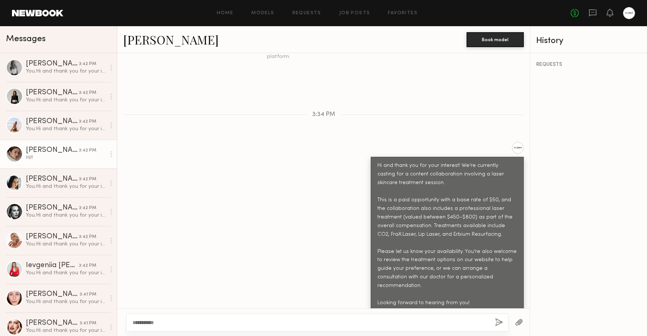
type textarea "**********"
click at [497, 324] on button "button" at bounding box center [499, 322] width 8 height 9
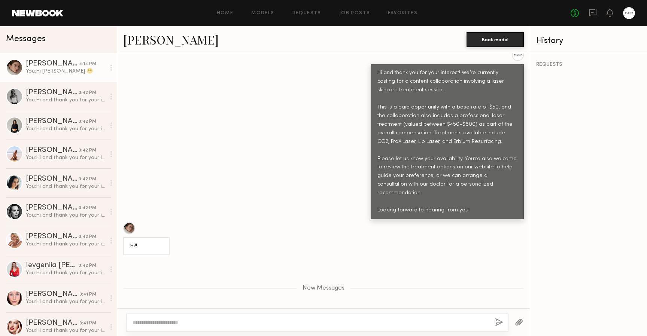
scroll to position [0, 0]
click at [25, 40] on span "Messages" at bounding box center [26, 39] width 40 height 9
click at [29, 15] on link at bounding box center [37, 13] width 51 height 7
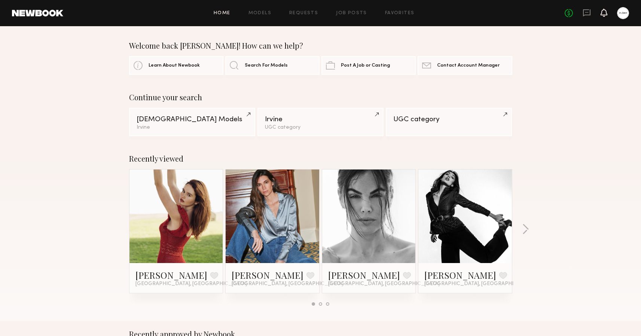
click at [604, 12] on icon at bounding box center [604, 12] width 6 height 5
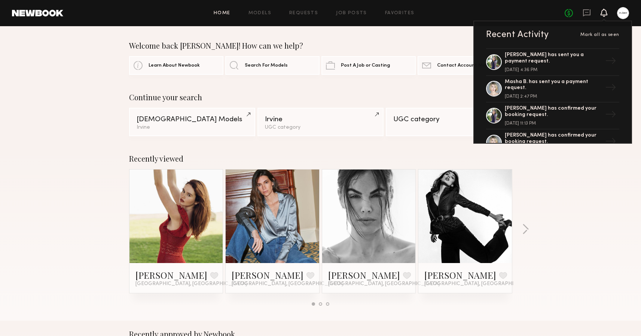
click at [594, 35] on span "Mark all as seen" at bounding box center [599, 35] width 39 height 4
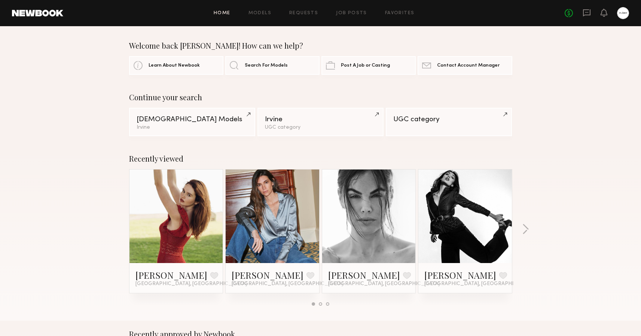
click at [573, 13] on div "No fees up to $5,000" at bounding box center [597, 13] width 64 height 12
click at [569, 15] on link "No fees up to $5,000" at bounding box center [569, 13] width 8 height 8
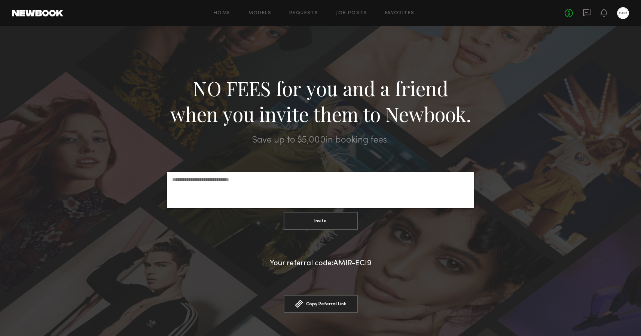
click at [581, 15] on div "No fees up to $5,000" at bounding box center [597, 13] width 64 height 12
click at [585, 15] on icon at bounding box center [586, 12] width 7 height 7
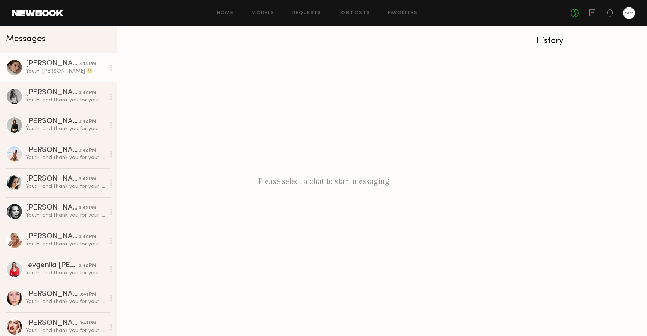
scroll to position [-1, 0]
click at [67, 78] on link "[PERSON_NAME] 4:14 PM You: Hi [PERSON_NAME] ☺️" at bounding box center [58, 67] width 117 height 29
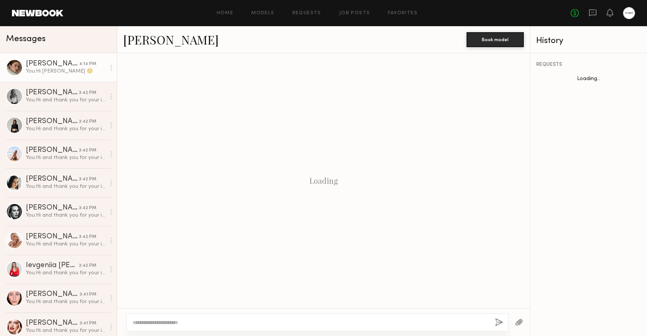
scroll to position [238, 0]
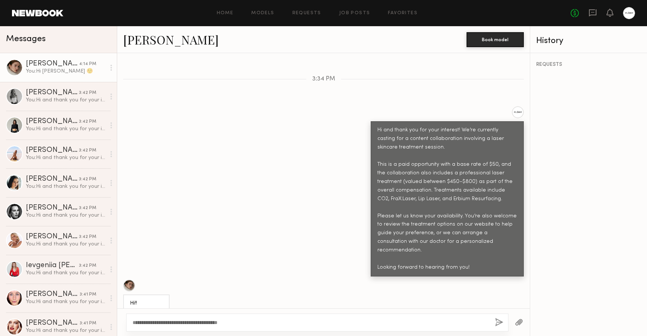
type textarea "**********"
click at [502, 320] on button "button" at bounding box center [499, 322] width 8 height 9
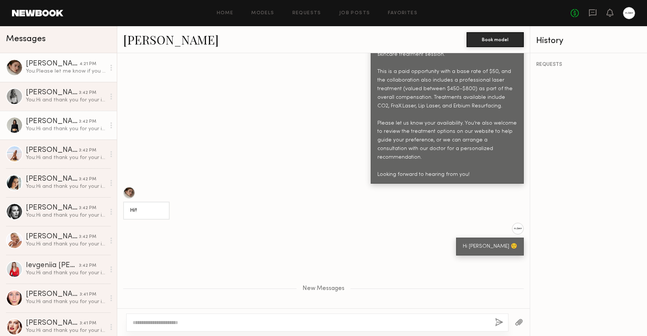
click at [51, 131] on div "You: Hi and thank you for your interest! We’re currently casting for a content …" at bounding box center [66, 128] width 80 height 7
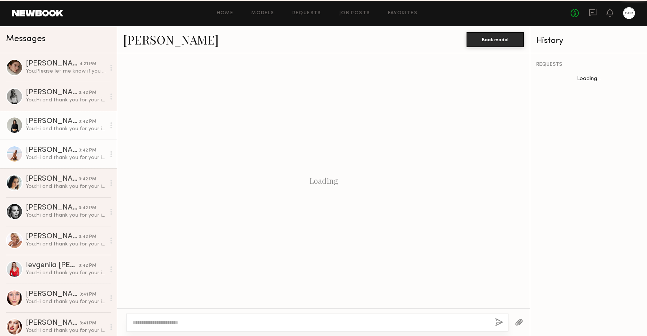
scroll to position [181, 0]
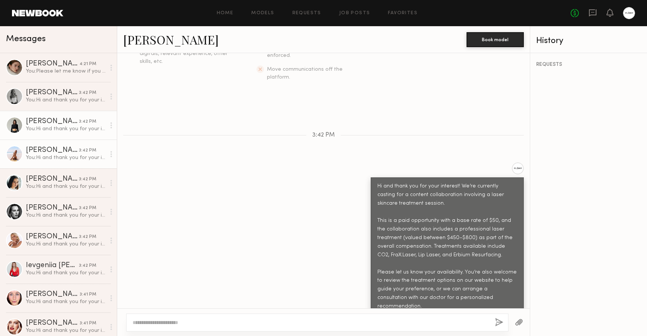
click at [51, 150] on div "[PERSON_NAME]" at bounding box center [52, 150] width 53 height 7
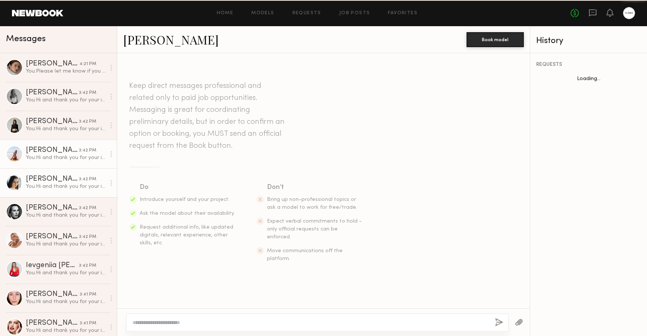
scroll to position [181, 0]
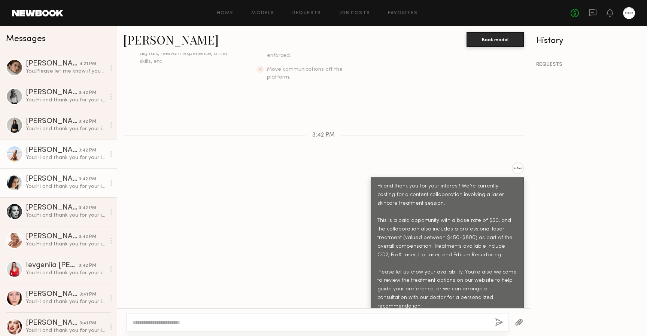
click at [51, 175] on link "[PERSON_NAME] 3:42 PM You: Hi and thank you for your interest! We’re currently …" at bounding box center [58, 182] width 117 height 29
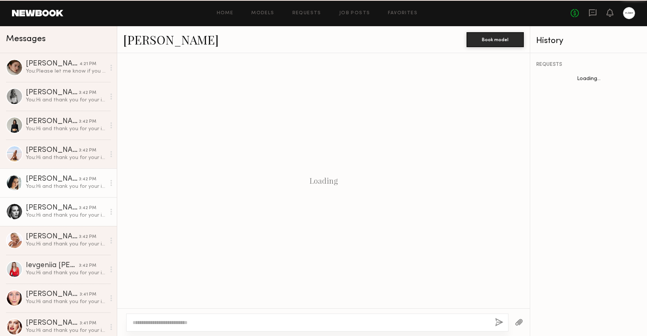
scroll to position [181, 0]
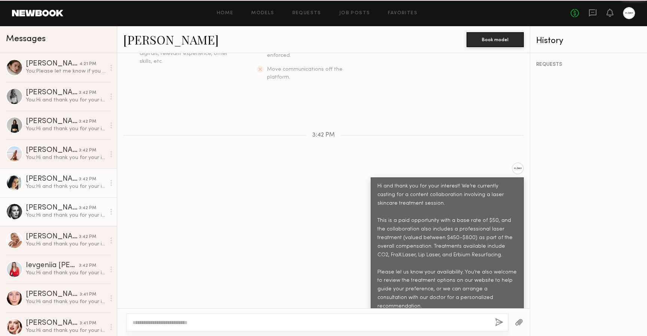
click at [53, 211] on div "[PERSON_NAME]" at bounding box center [52, 207] width 53 height 7
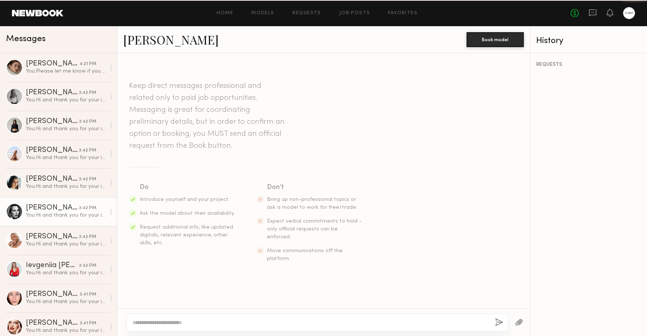
scroll to position [181, 0]
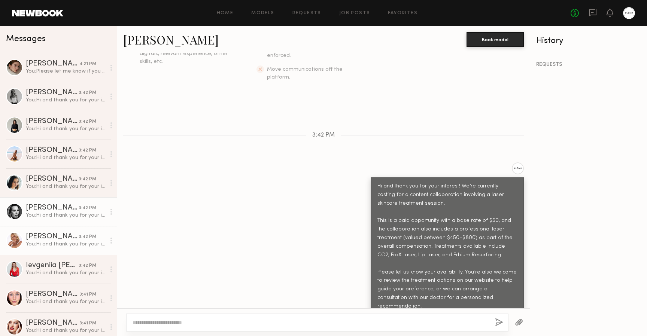
click at [54, 226] on link "[PERSON_NAME] 3:42 PM You: Hi and thank you for your interest! We’re currently …" at bounding box center [58, 240] width 117 height 29
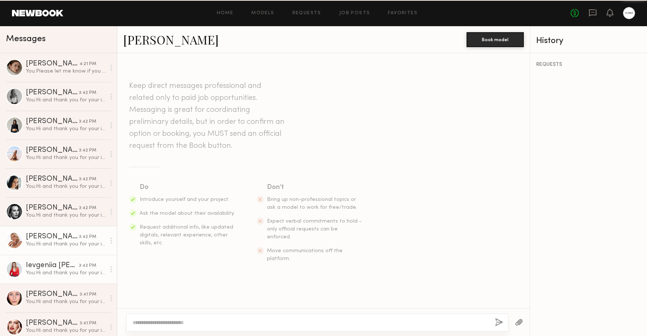
scroll to position [181, 0]
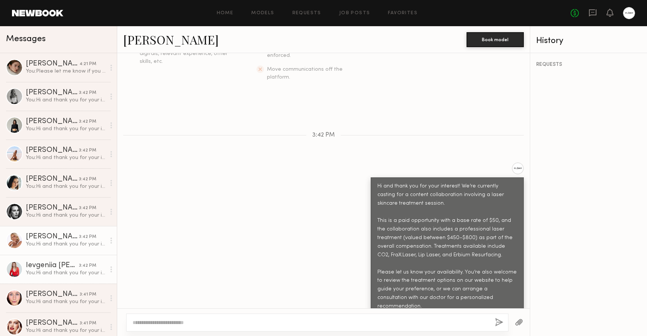
click at [56, 260] on link "Ievgeniia [PERSON_NAME] 3:42 PM You: Hi and thank you for your interest! We’re …" at bounding box center [58, 269] width 117 height 29
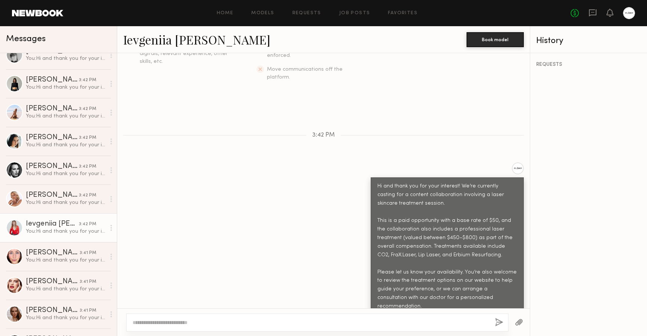
scroll to position [52, 0]
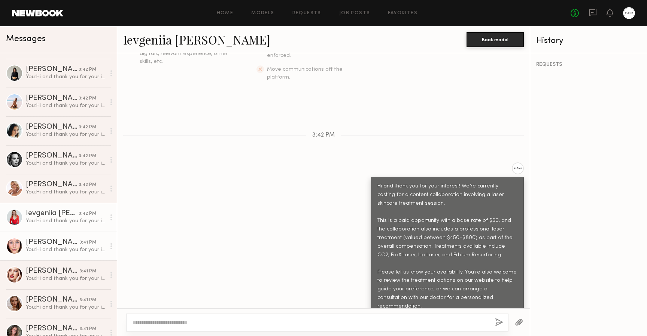
click at [56, 235] on link "[PERSON_NAME] 3:41 PM You: Hi and thank you for your interest! We’re currently …" at bounding box center [58, 246] width 117 height 29
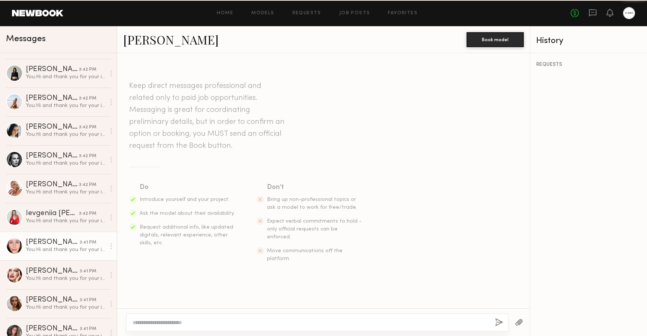
scroll to position [181, 0]
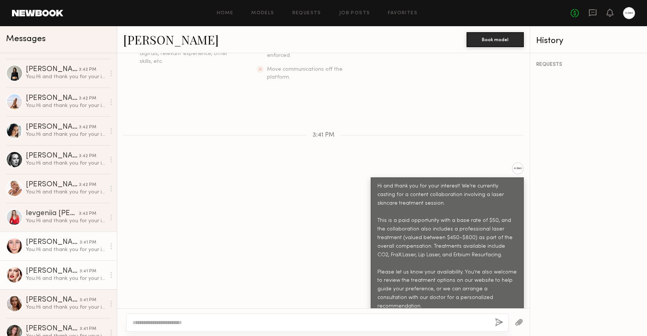
click at [54, 267] on link "[PERSON_NAME] 3:41 PM You: Hi and thank you for your interest! We’re currently …" at bounding box center [58, 274] width 117 height 29
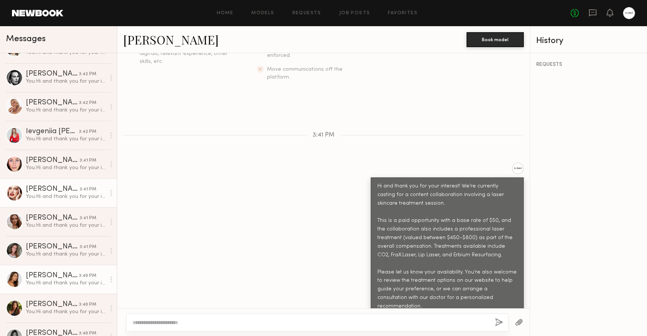
scroll to position [161, 0]
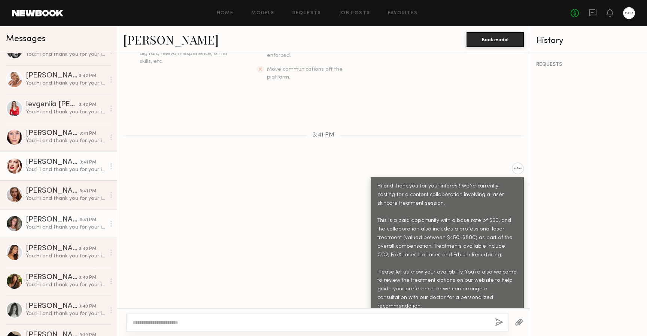
click at [56, 236] on link "[PERSON_NAME] 3:41 PM You: Hi and thank you for your interest! We’re currently …" at bounding box center [58, 223] width 117 height 29
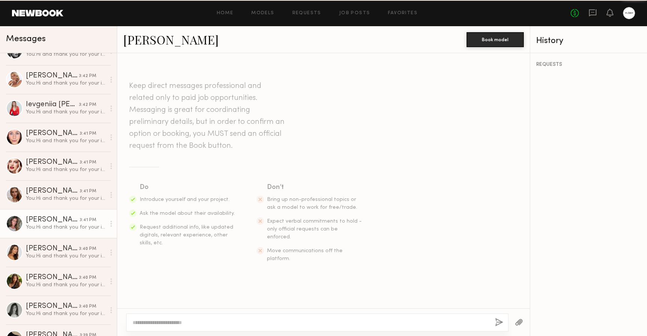
scroll to position [181, 0]
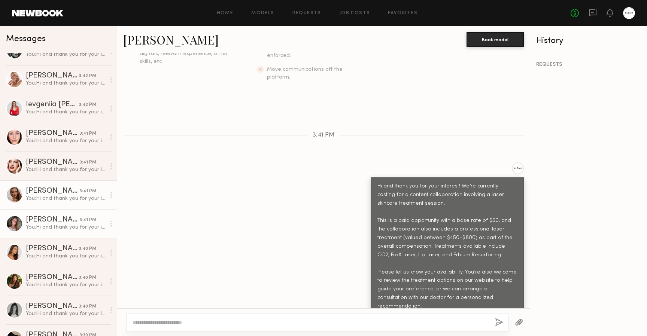
click at [57, 199] on div "You: Hi and thank you for your interest! We’re currently casting for a content …" at bounding box center [66, 198] width 80 height 7
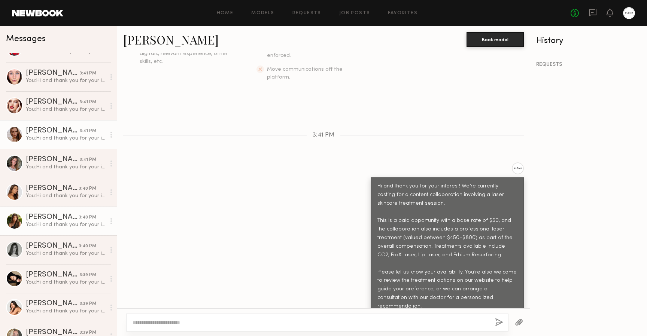
scroll to position [223, 0]
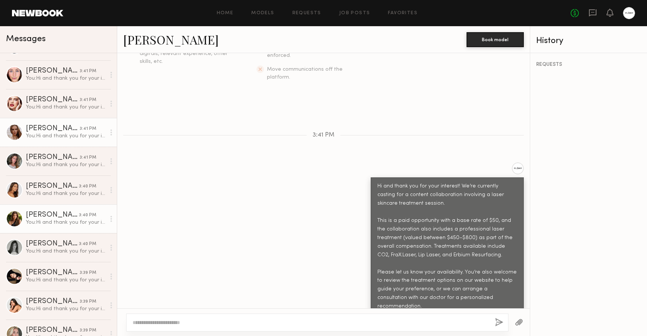
click at [56, 224] on div "You: Hi and thank you for your interest! We’re currently casting for a content …" at bounding box center [66, 222] width 80 height 7
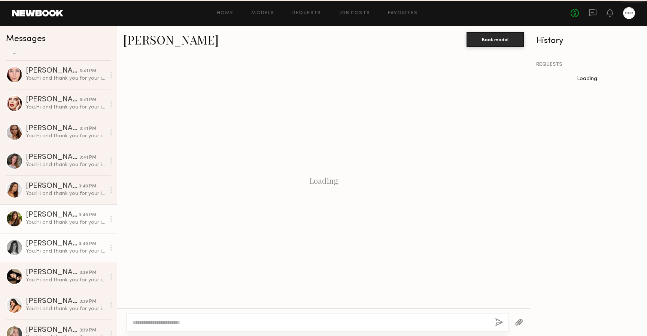
scroll to position [181, 0]
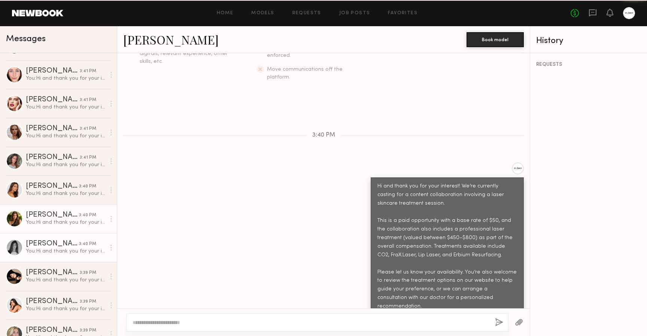
click at [56, 244] on div "[PERSON_NAME]" at bounding box center [52, 243] width 53 height 7
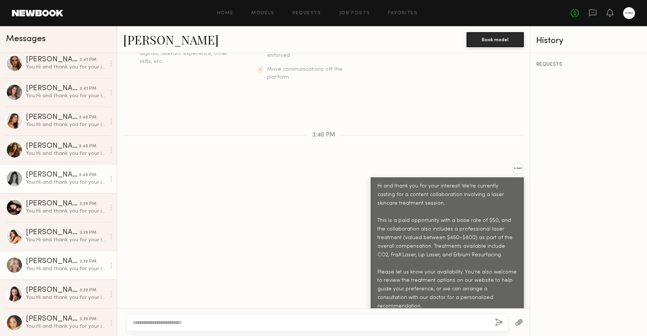
scroll to position [299, 0]
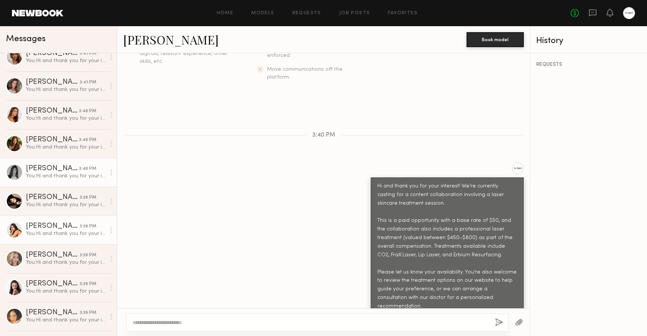
click at [58, 216] on link "[PERSON_NAME] 3:39 PM You: Hi and thank you for your interest! We’re currently …" at bounding box center [58, 230] width 117 height 29
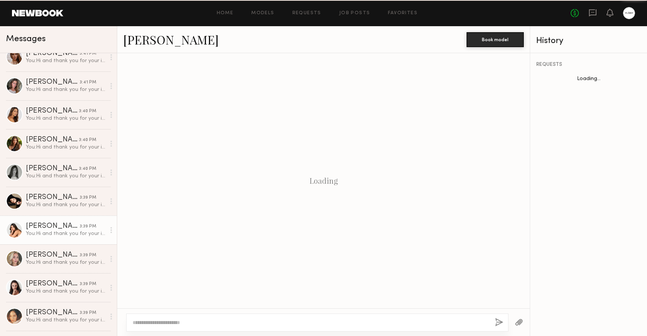
scroll to position [181, 0]
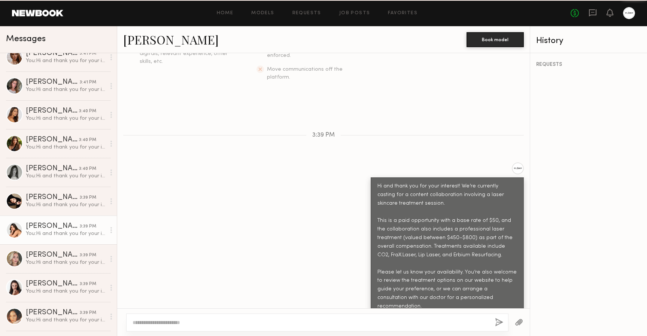
click at [52, 240] on link "[PERSON_NAME] 3:39 PM You: Hi and thank you for your interest! We’re currently …" at bounding box center [58, 230] width 117 height 29
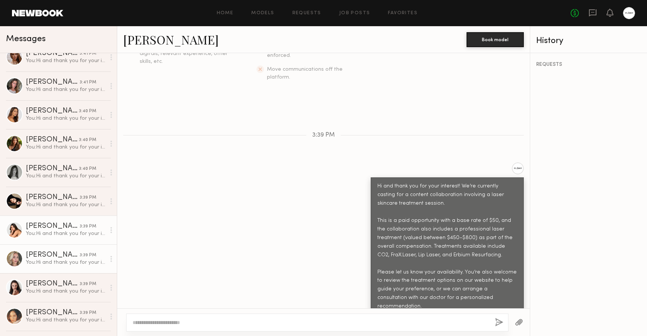
click at [52, 259] on div "You: Hi and thank you for your interest! We’re currently casting for a content …" at bounding box center [66, 262] width 80 height 7
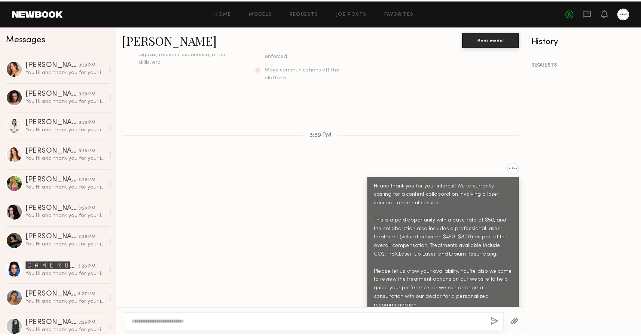
scroll to position [1037, 0]
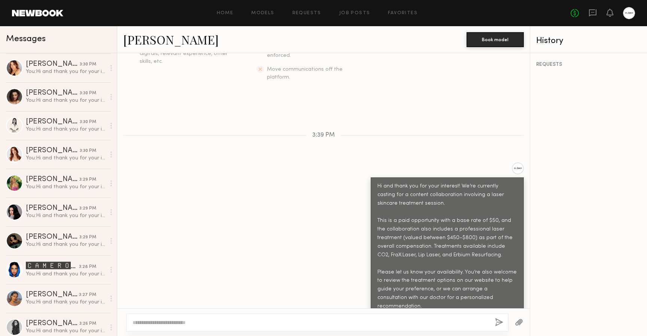
click at [233, 17] on div "Home Models Requests Job Posts Favorites Sign Out No fees up to $5,000" at bounding box center [348, 13] width 571 height 12
click at [230, 15] on link "Home" at bounding box center [225, 13] width 17 height 5
